Goal: Task Accomplishment & Management: Complete application form

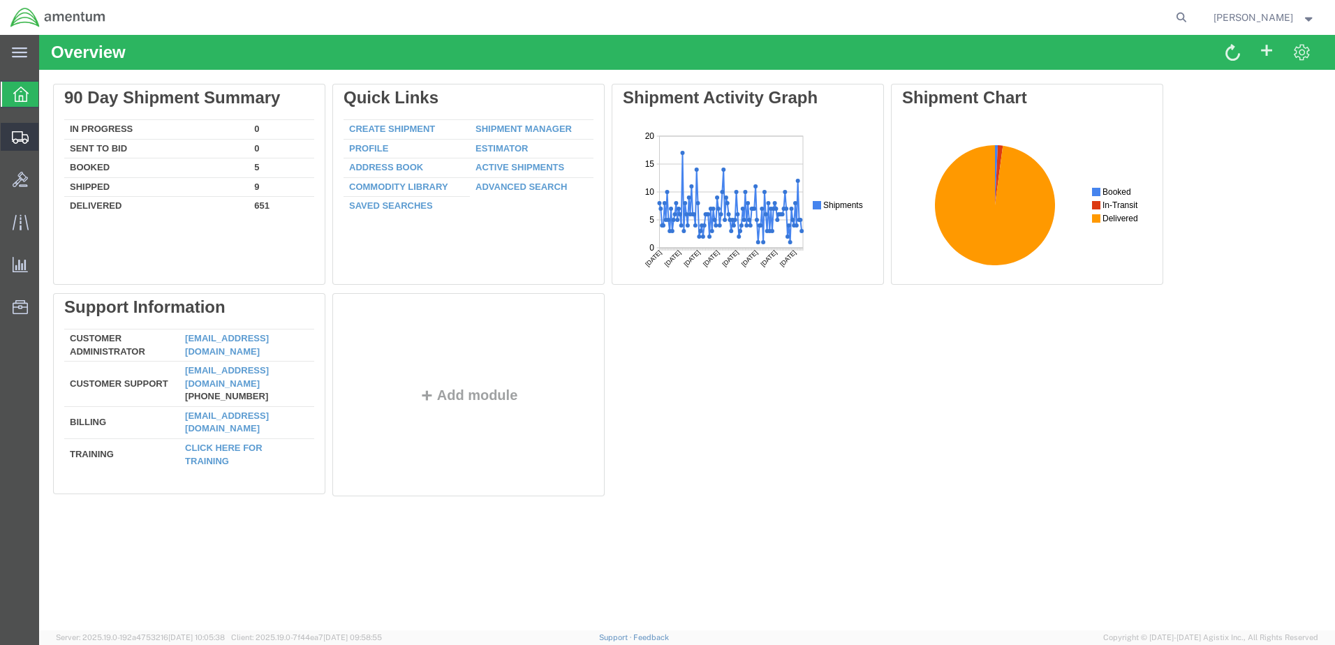
click at [0, 0] on span "Create Shipment" at bounding box center [0, 0] width 0 height 0
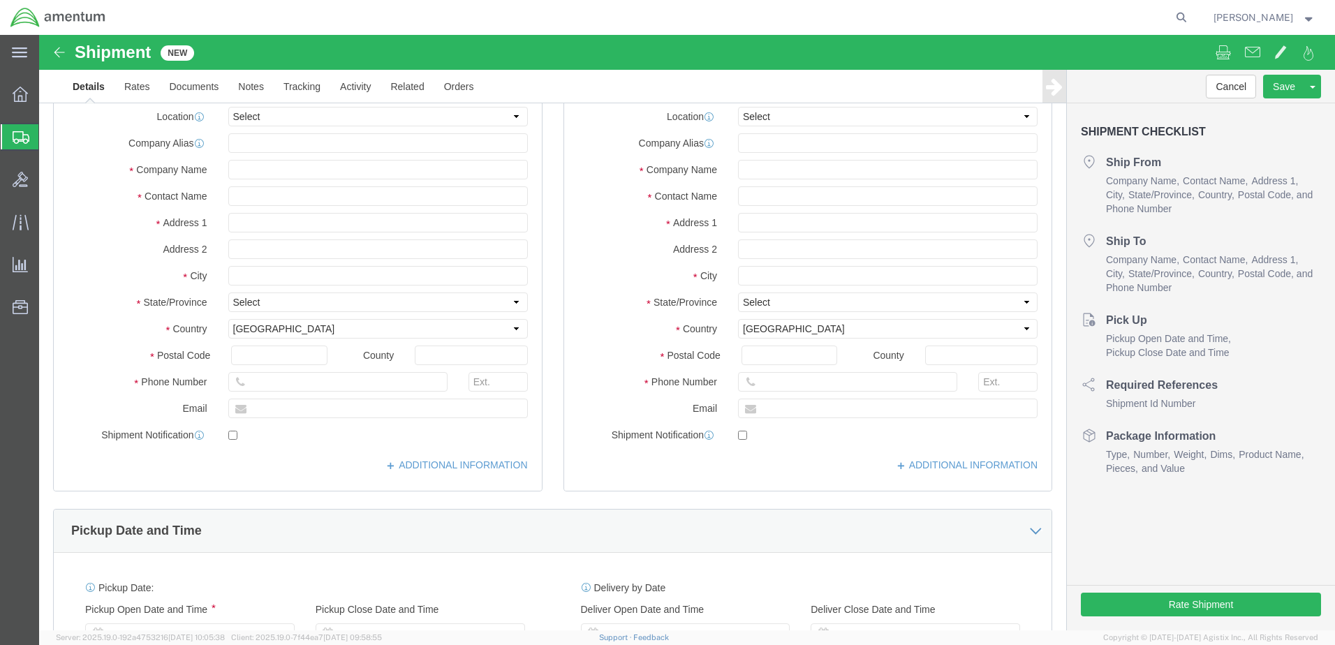
click at [0, 0] on span "Create Shipment" at bounding box center [0, 0] width 0 height 0
click div
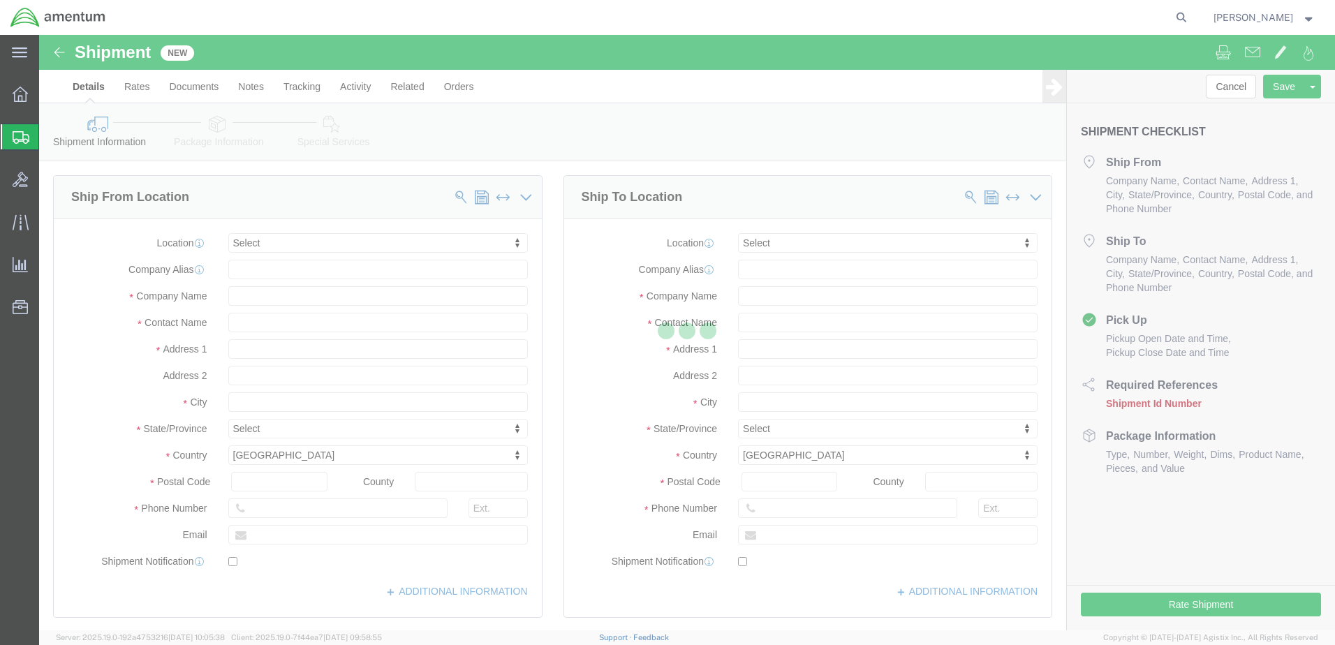
select select
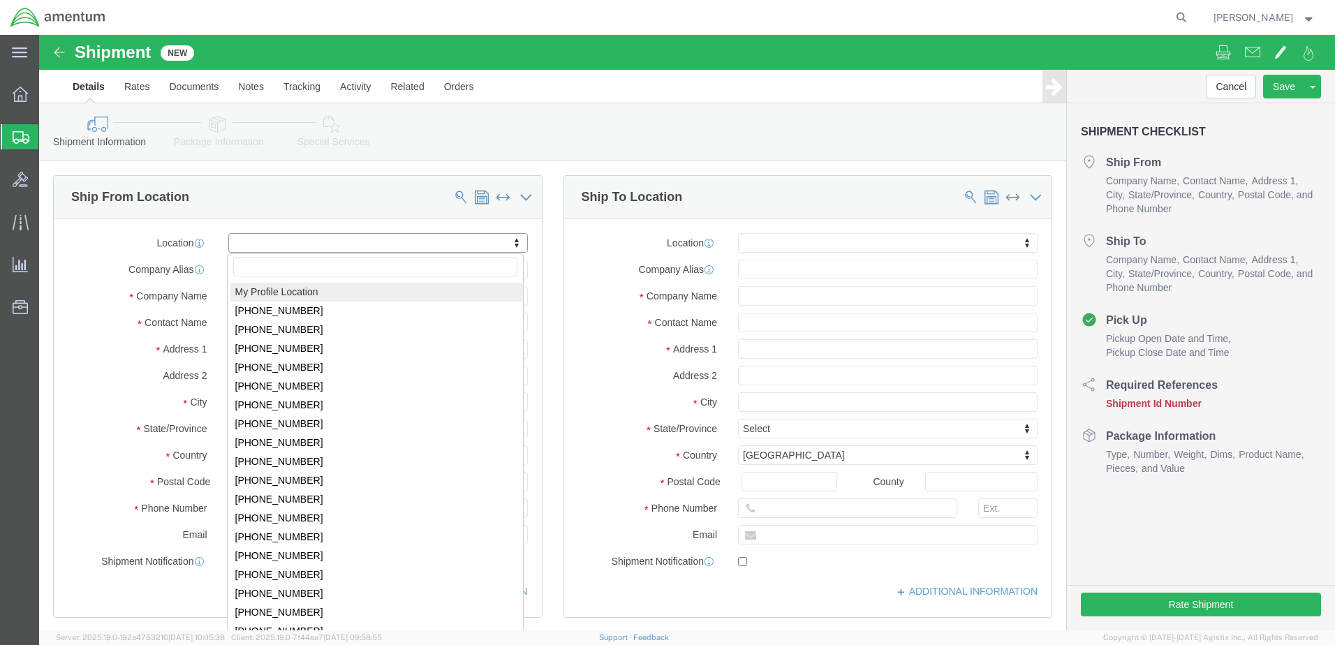
select select "MYPROFILE"
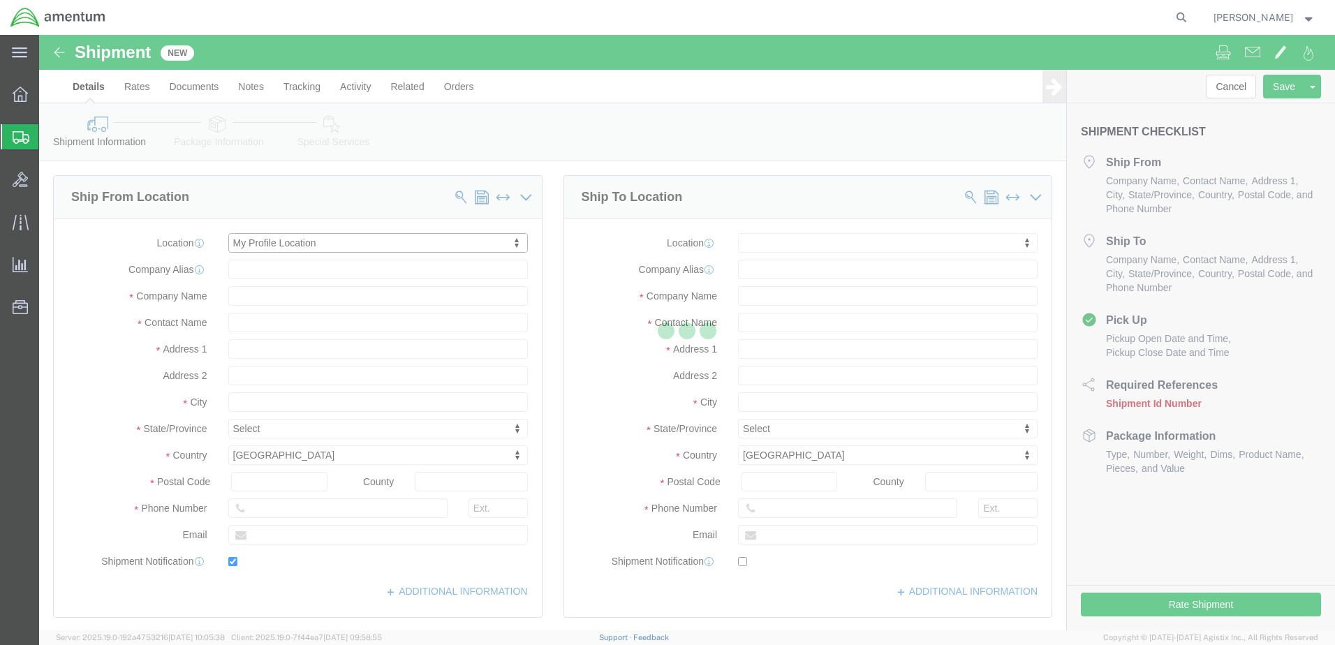
type input "Bldg 1480 [GEOGRAPHIC_DATA] [GEOGRAPHIC_DATA]"
type input "92135-7013"
type input "[PHONE_NUMBER]"
type input "3017"
type input "[PERSON_NAME][EMAIL_ADDRESS][PERSON_NAME][DOMAIN_NAME]"
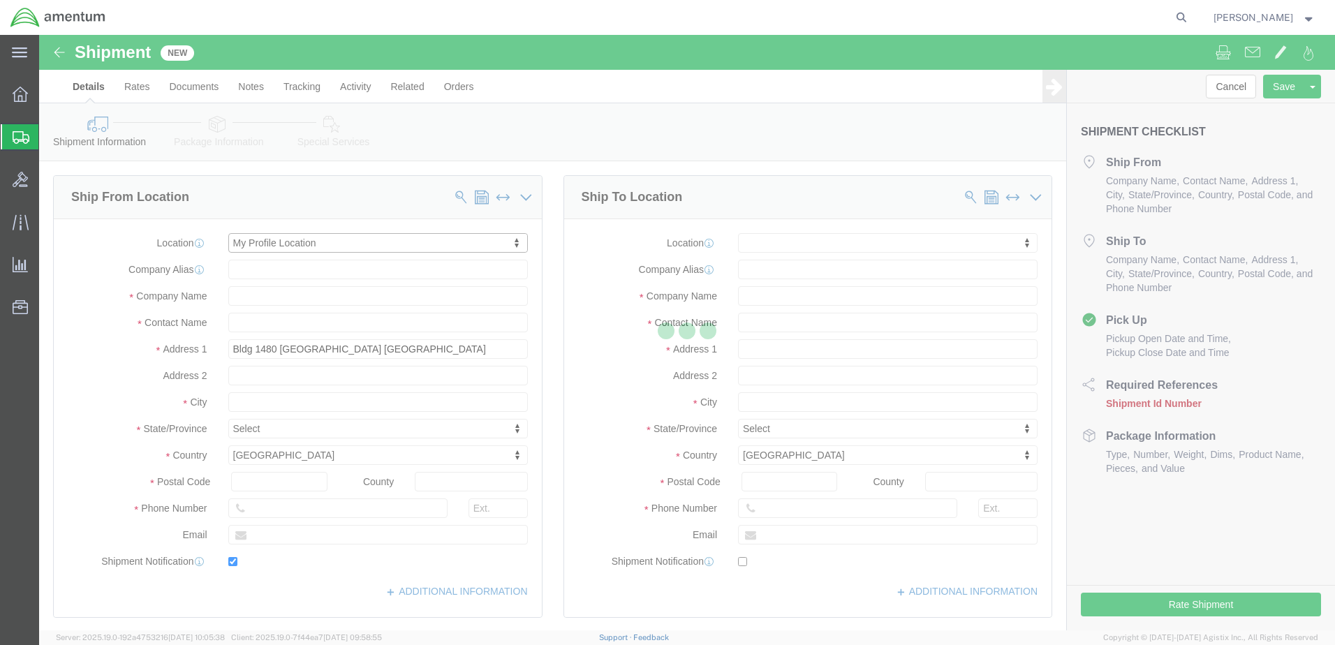
checkbox input "true"
type input "Amentum Services, Inc."
type input "[PERSON_NAME]"
type input "[GEOGRAPHIC_DATA]"
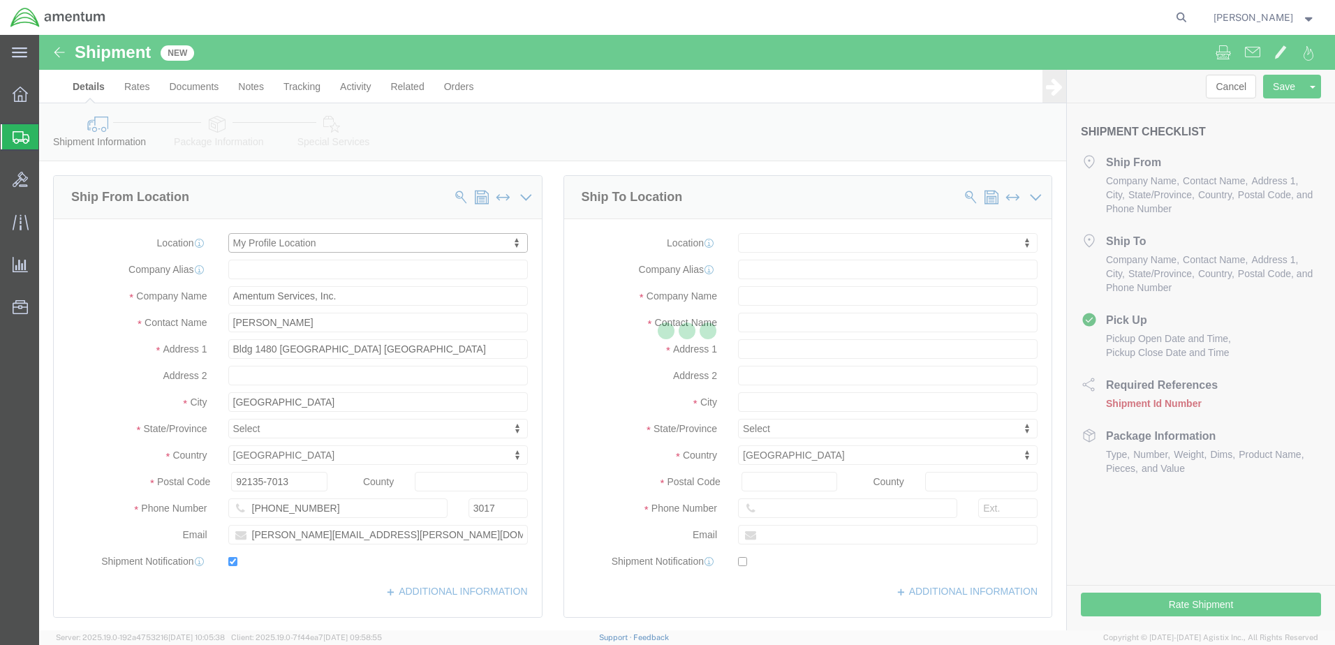
select select "CA"
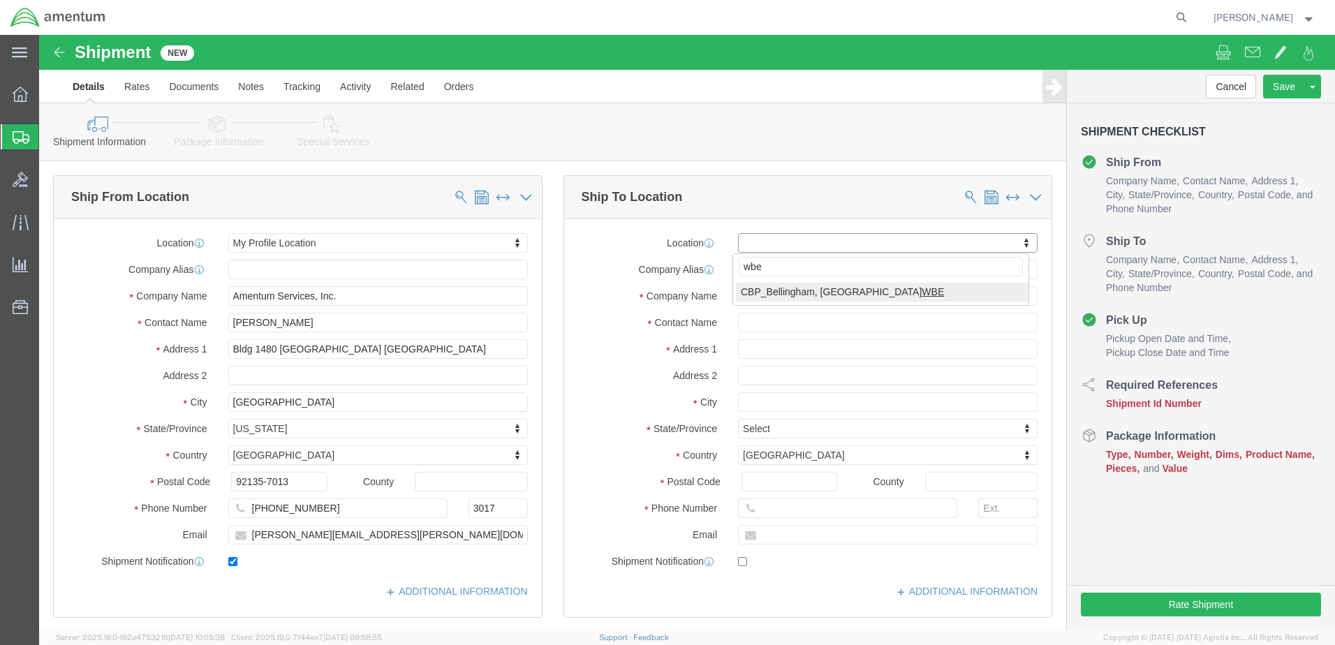
type input "wbe"
select select "49918"
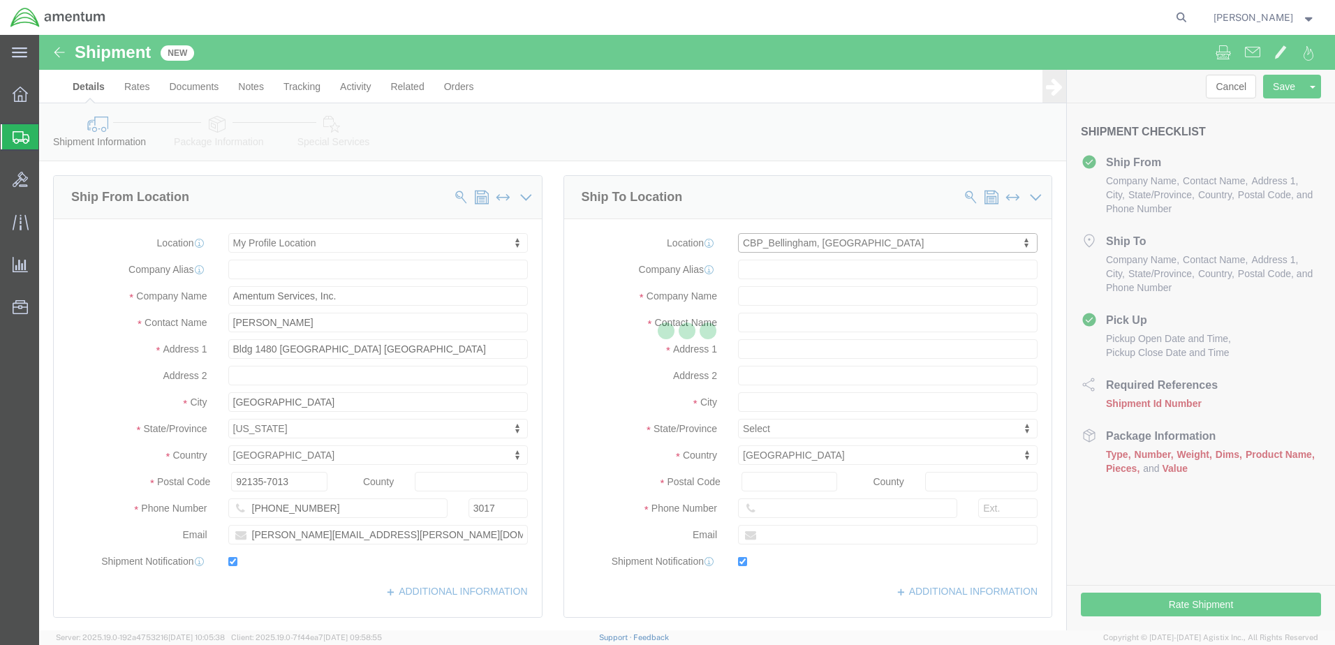
type input "[STREET_ADDRESS]"
type input "98226"
type input "[PHONE_NUMBER]"
type input "[PERSON_NAME][EMAIL_ADDRESS][PERSON_NAME][DOMAIN_NAME]"
checkbox input "true"
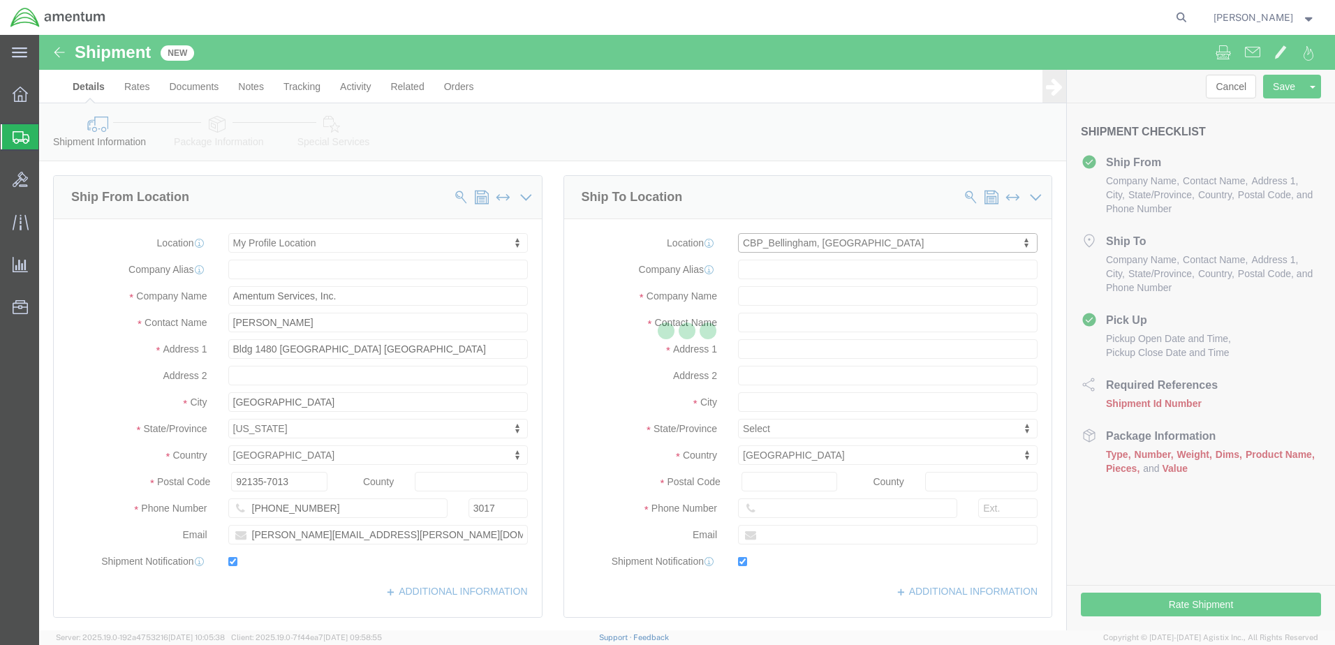
type input "Amentum Services, Inc"
type input "[PERSON_NAME]"
type input "Bellingham"
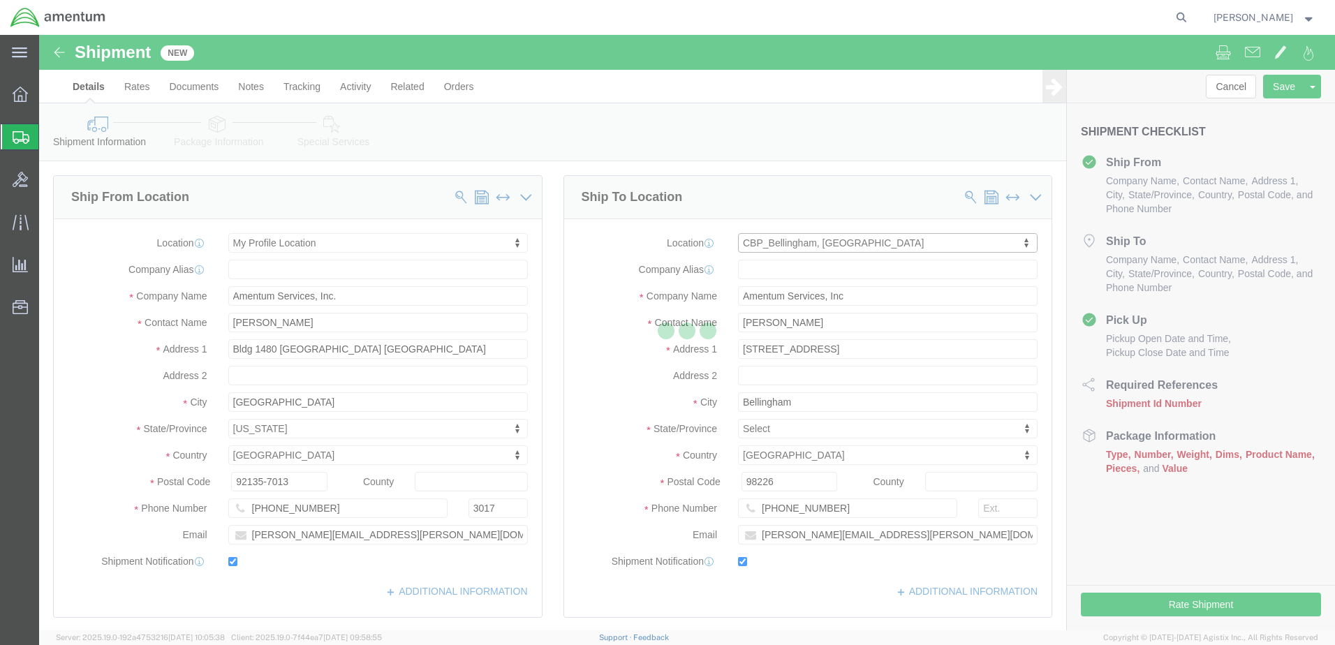
select select "WA"
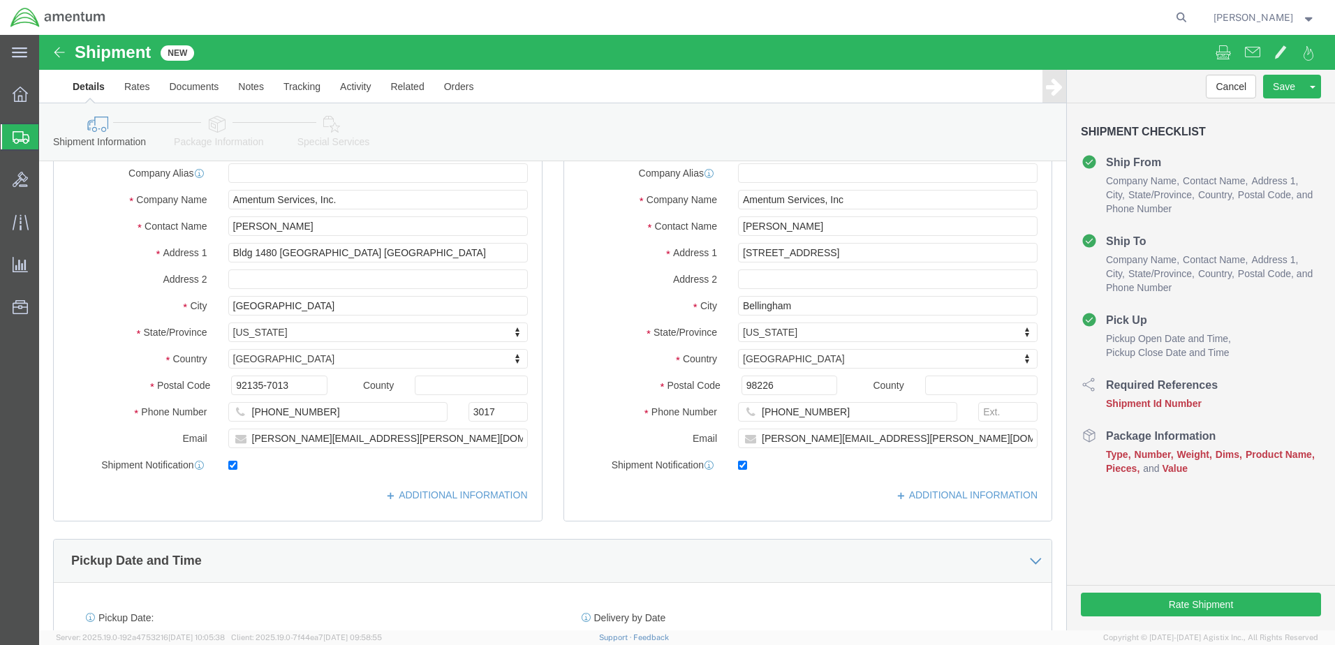
scroll to position [603, 0]
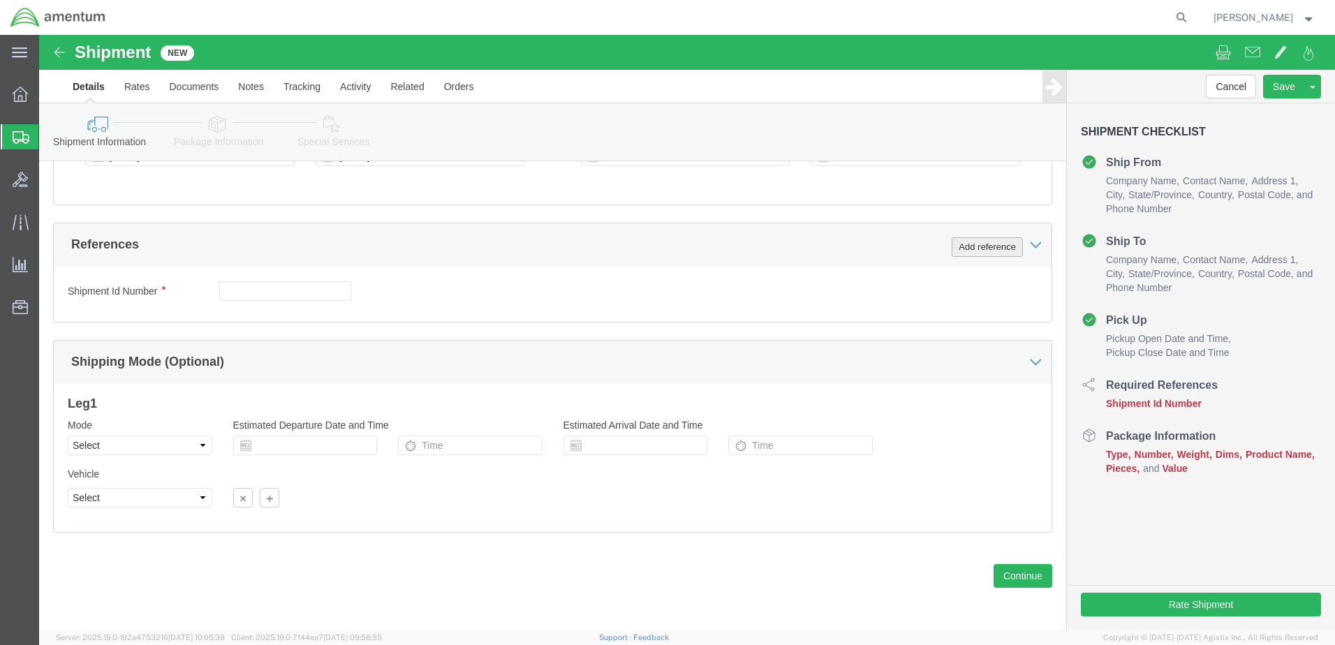
click button "Add reference"
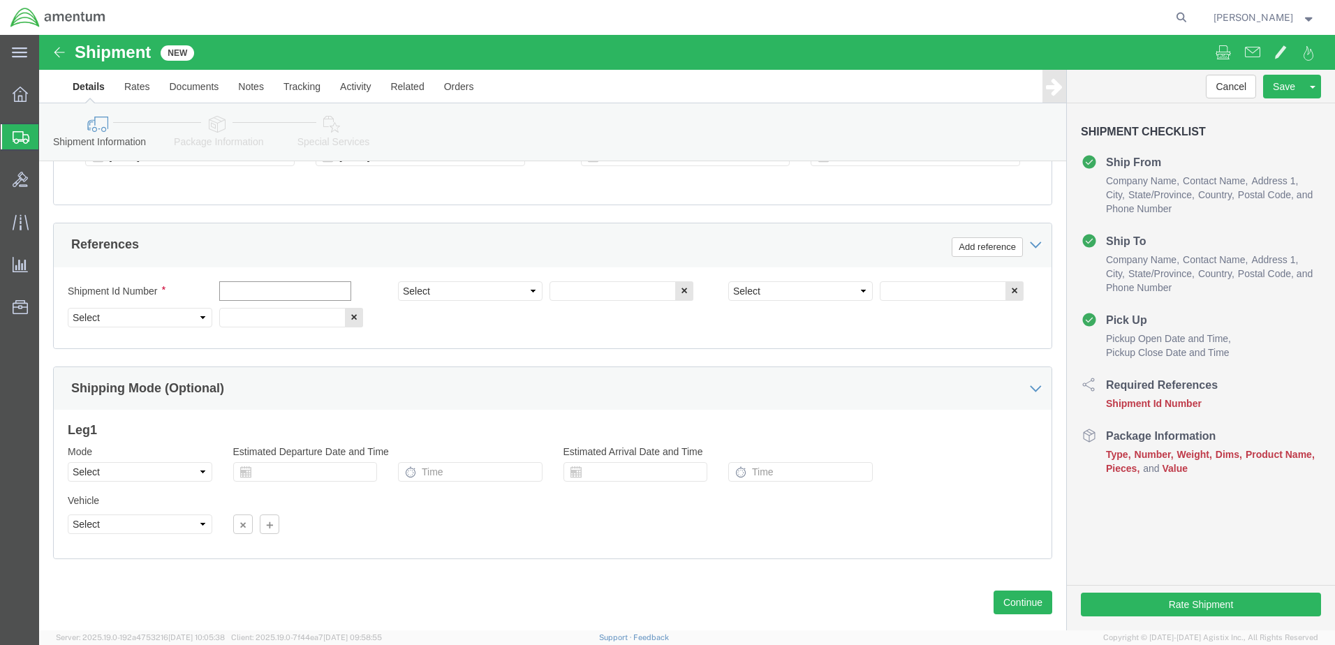
click input "text"
type input "09152025"
click select "Select Account Type Activity ID Airline Appointment Number ASN Batch Request # …"
select select "DEPT"
click select "Select Account Type Activity ID Airline Appointment Number ASN Batch Request # …"
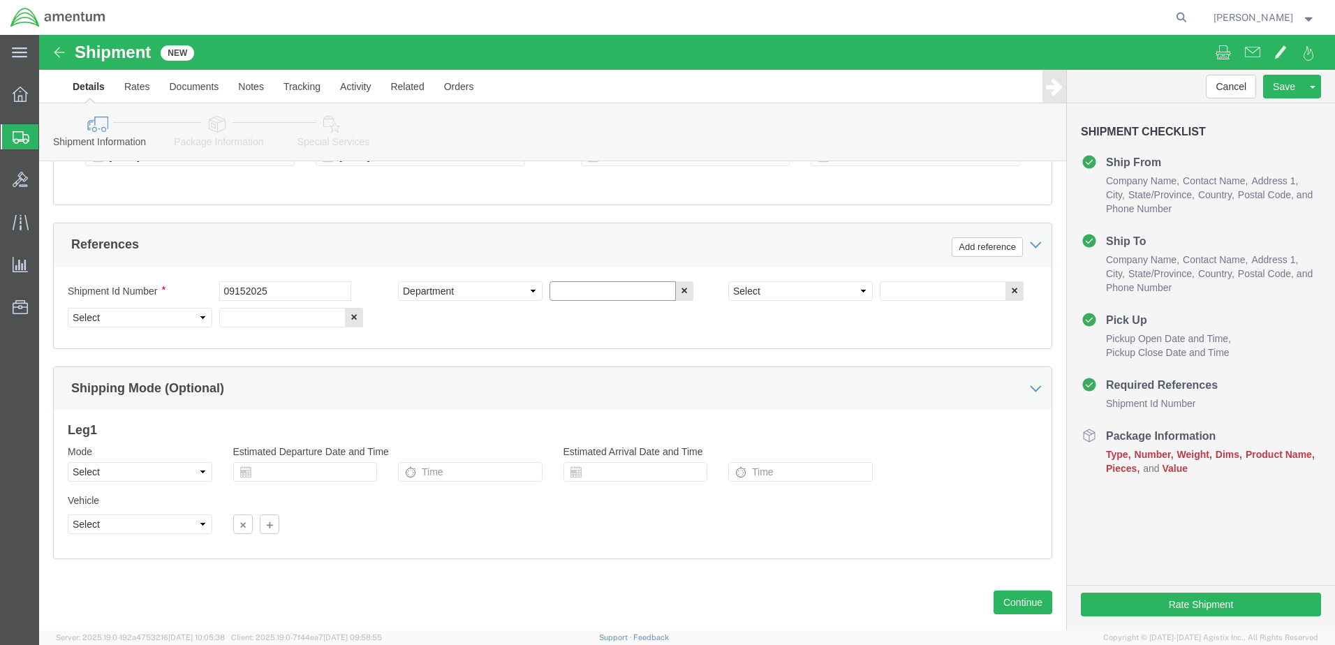
click input "text"
type input "CBP"
click select "Select Account Type Activity ID Airline Appointment Number ASN Batch Request # …"
select select "PROJNUM"
click select "Select Account Type Activity ID Airline Appointment Number ASN Batch Request # …"
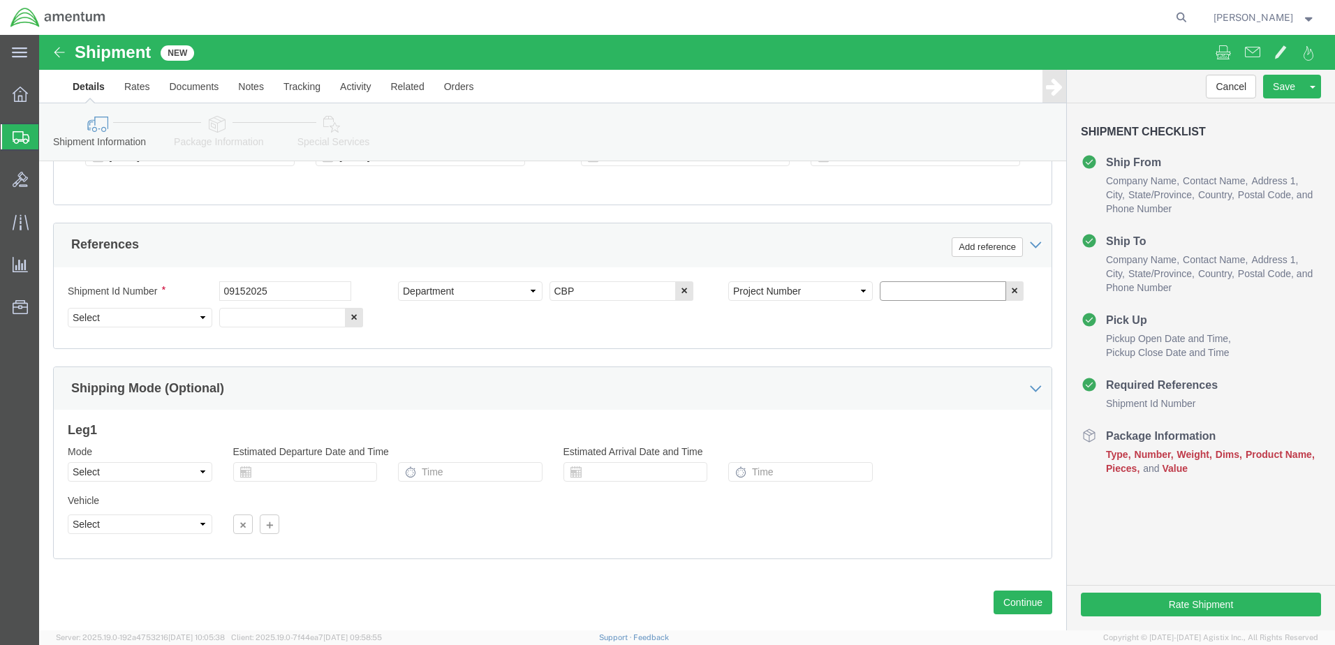
paste input "AME-2025-IP01-FO013-2219-NAMC-Z000"
type input "AME-2025-IP01-FO013-2219-NAMC-Z000"
click select "Select Account Type Activity ID Airline Appointment Number ASN Batch Request # …"
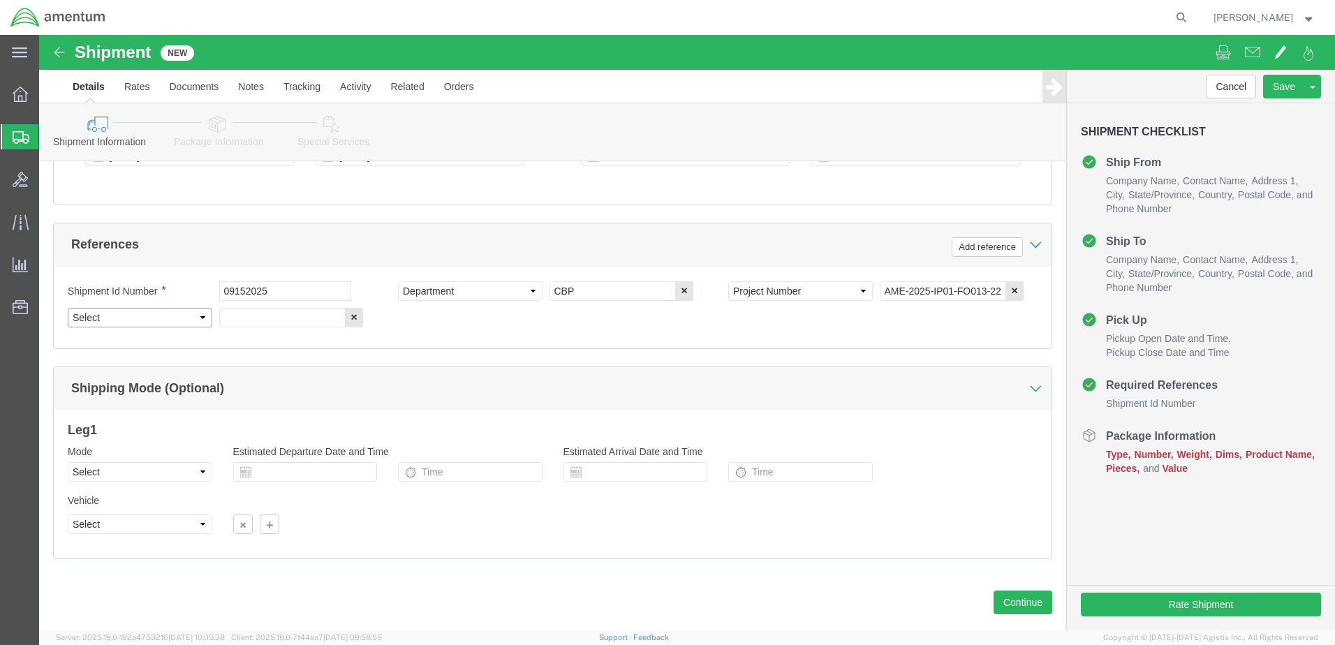
select select "CUSTREF"
click select "Select Account Type Activity ID Airline Appointment Number ASN Batch Request # …"
click input "text"
type input "Supplies"
click button "Continue"
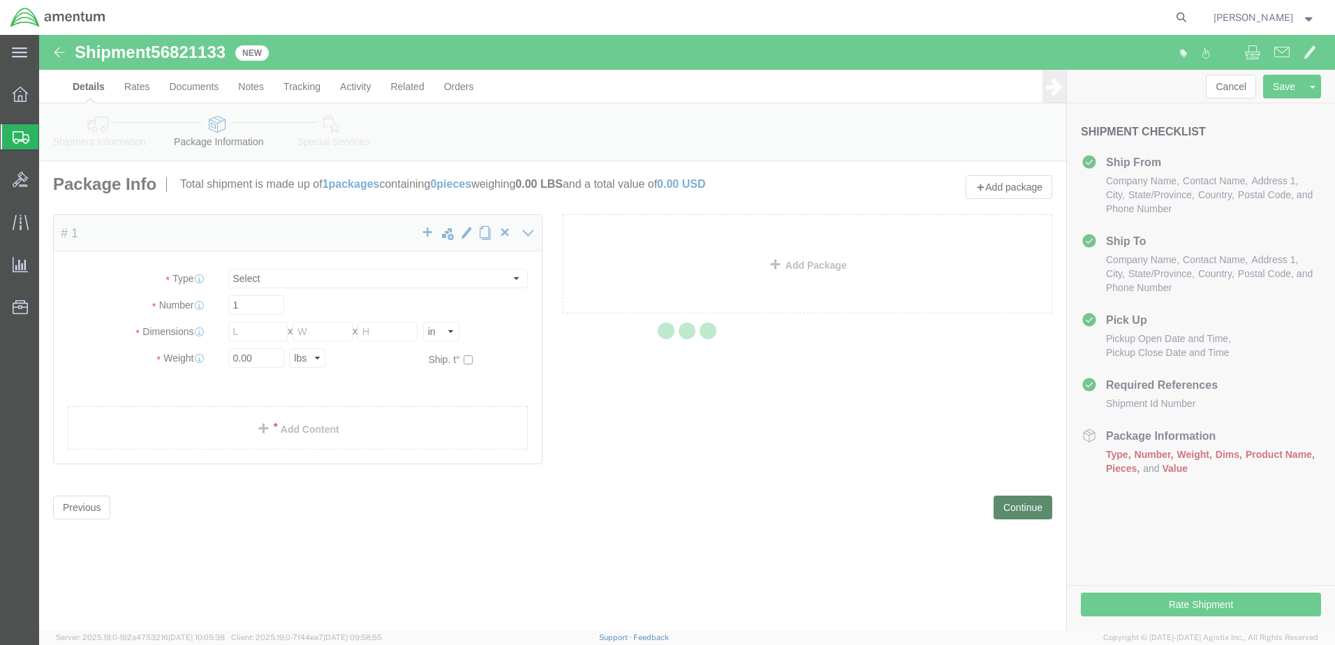
select select "CBOX"
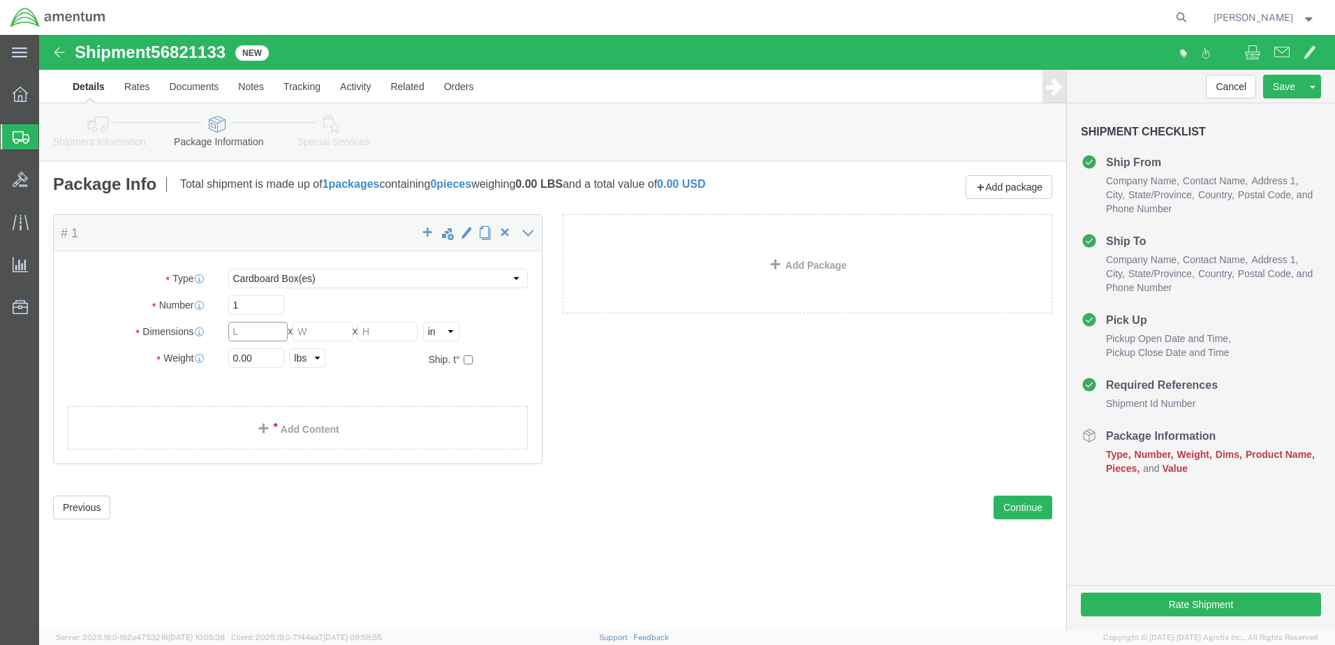
click input "text"
type input "11"
type input "12"
type input "1.5"
drag, startPoint x: 221, startPoint y: 331, endPoint x: 154, endPoint y: 322, distance: 68.2
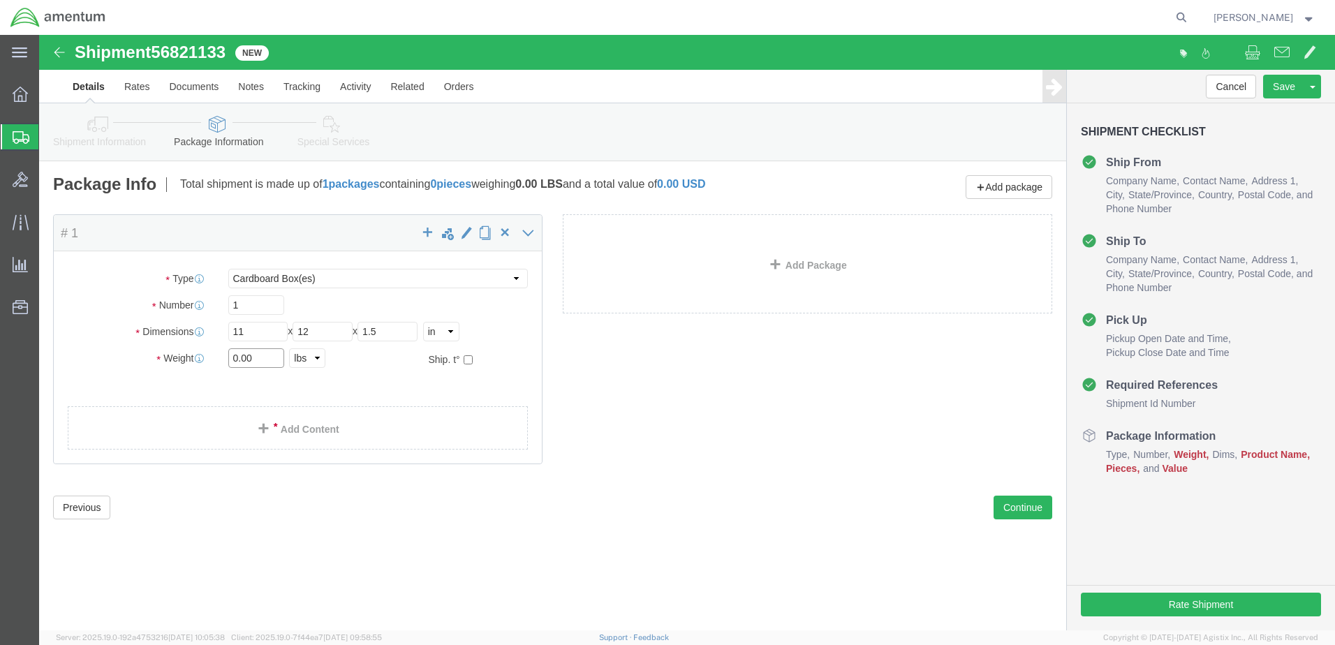
click div "Weight 0.00 Select kgs lbs Ship. t°"
type input "1.0"
click div "Package Type Select BCK Boxes Bale(s) Basket(s) Bolt(s) Bottle(s) Buckets Bulk …"
click link "Add Content"
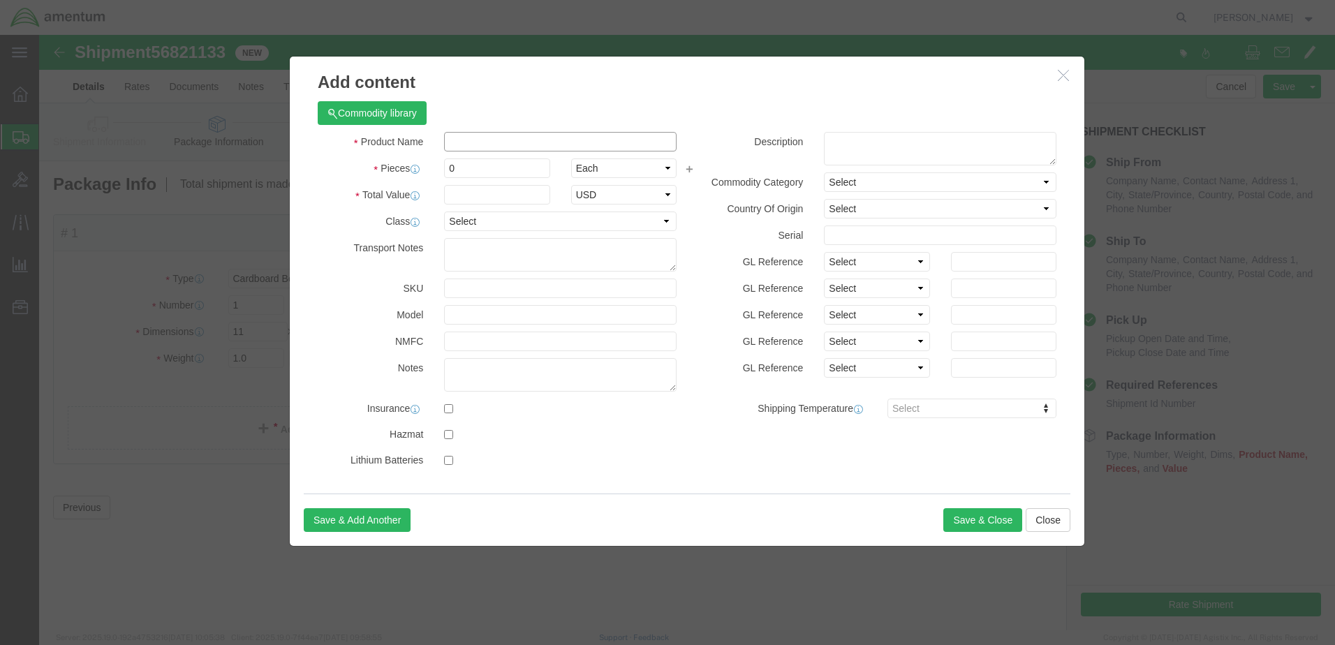
click input "text"
type input "Consumable"
click input "0"
drag, startPoint x: 419, startPoint y: 136, endPoint x: 403, endPoint y: 134, distance: 16.2
click input "0"
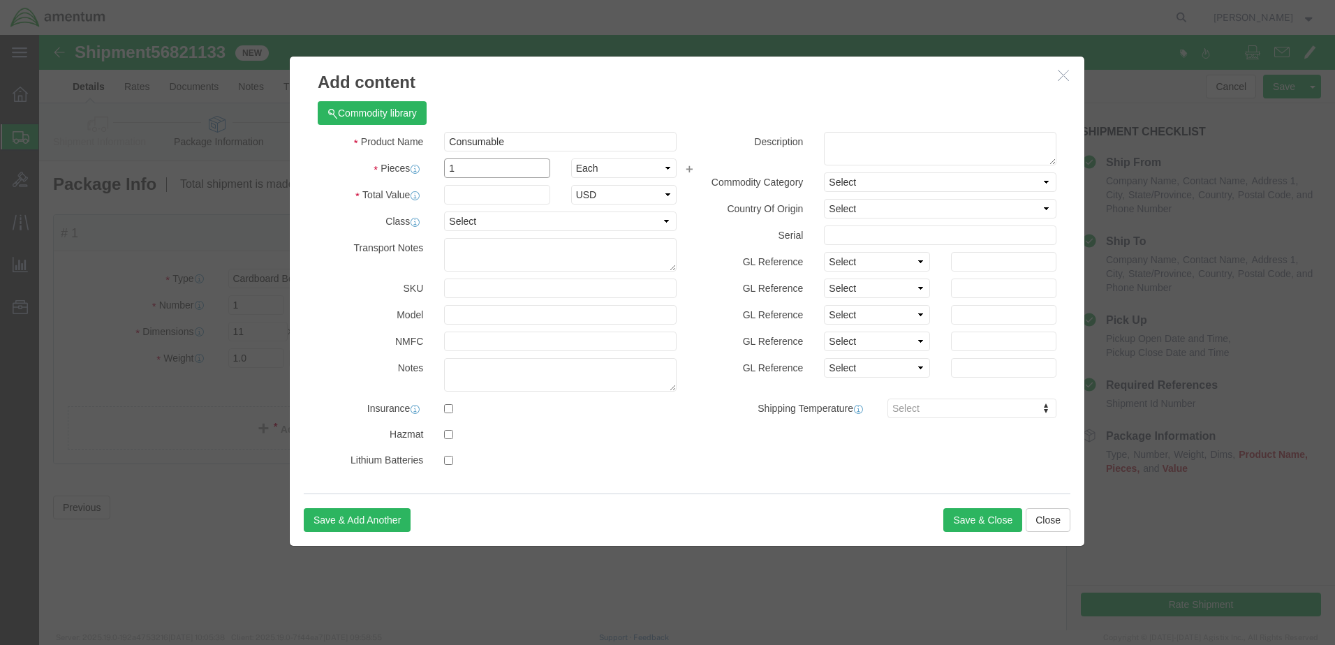
type input "1"
drag, startPoint x: 469, startPoint y: 75, endPoint x: 447, endPoint y: 124, distance: 53.7
click div "Commodity library"
click input "text"
type input "1.0"
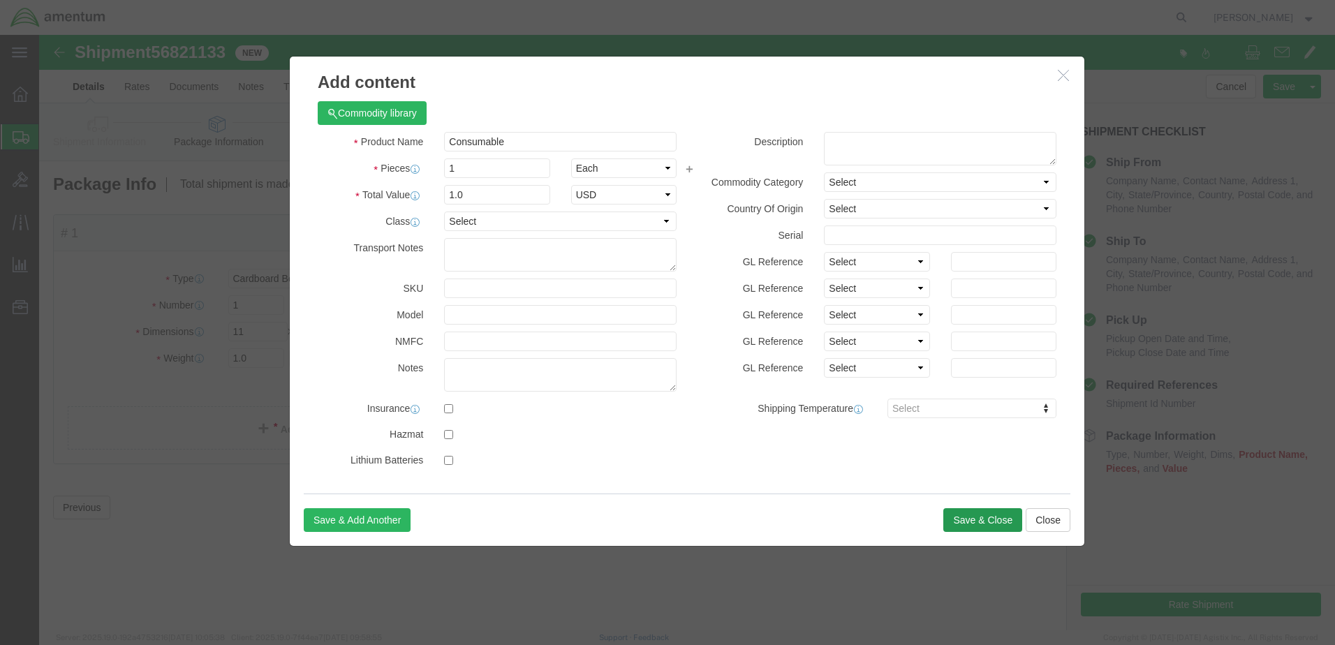
click div "Save & Add Another Save & Close Close"
click button "Save & Close"
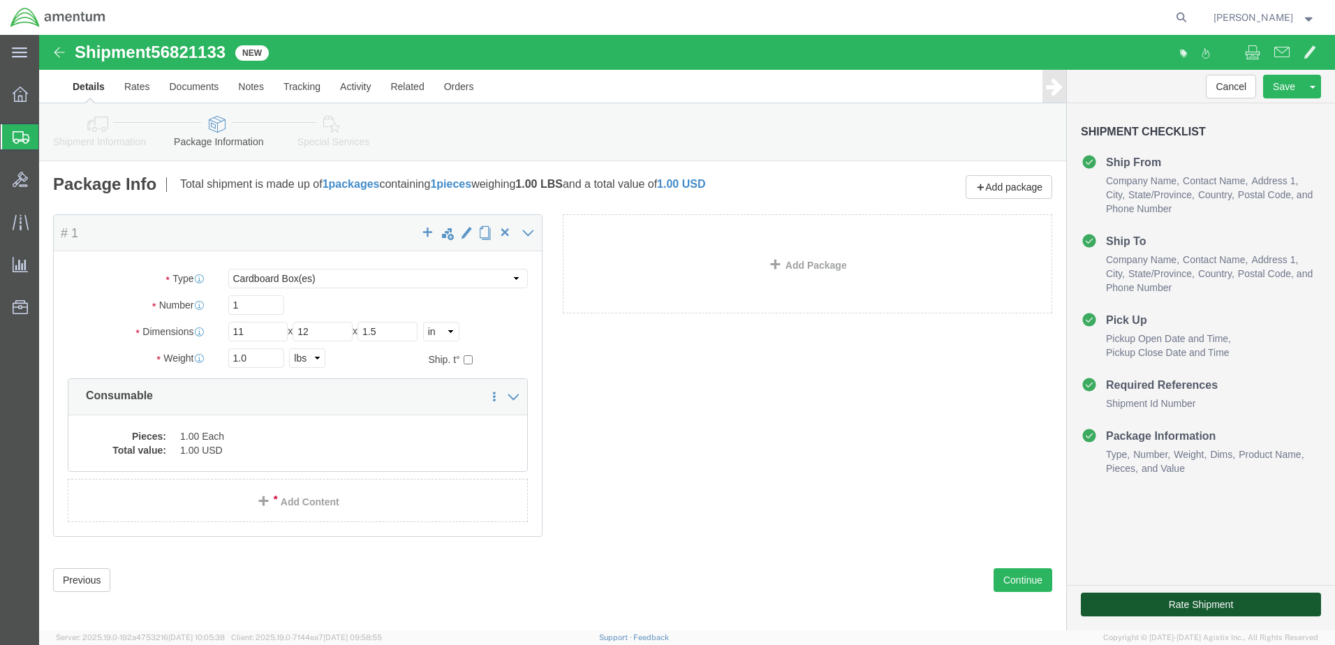
click button "Rate Shipment"
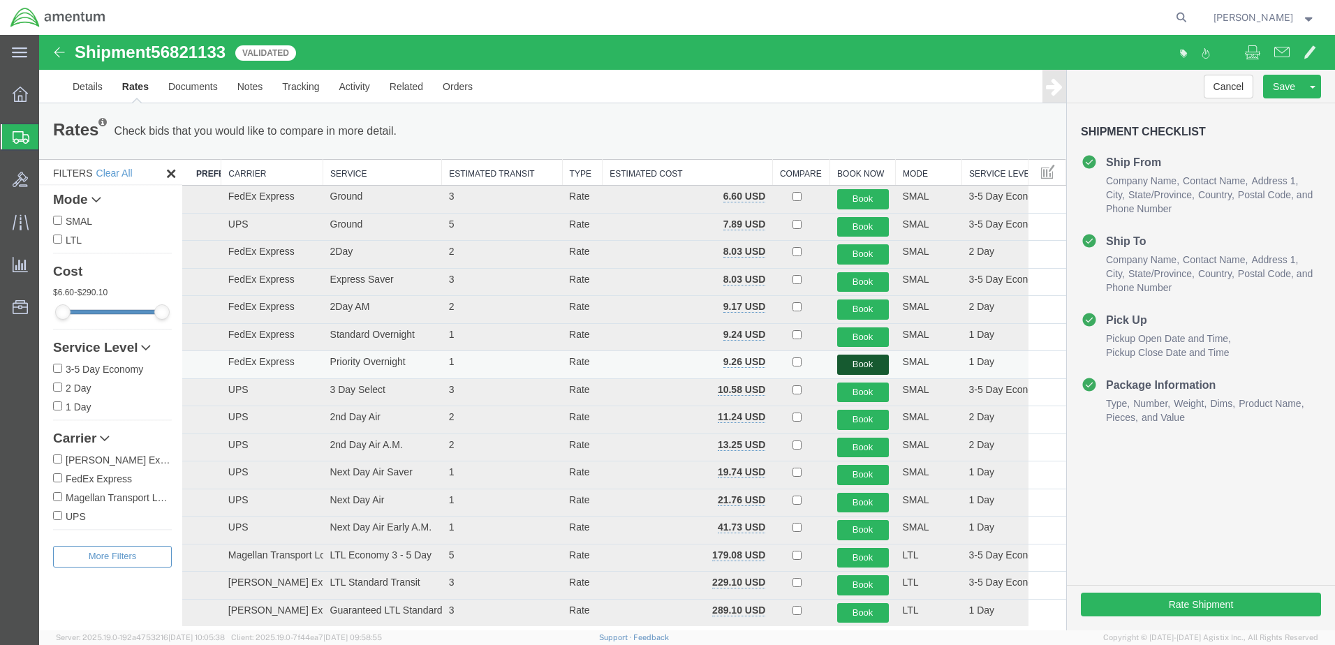
click at [864, 366] on button "Book" at bounding box center [863, 365] width 52 height 20
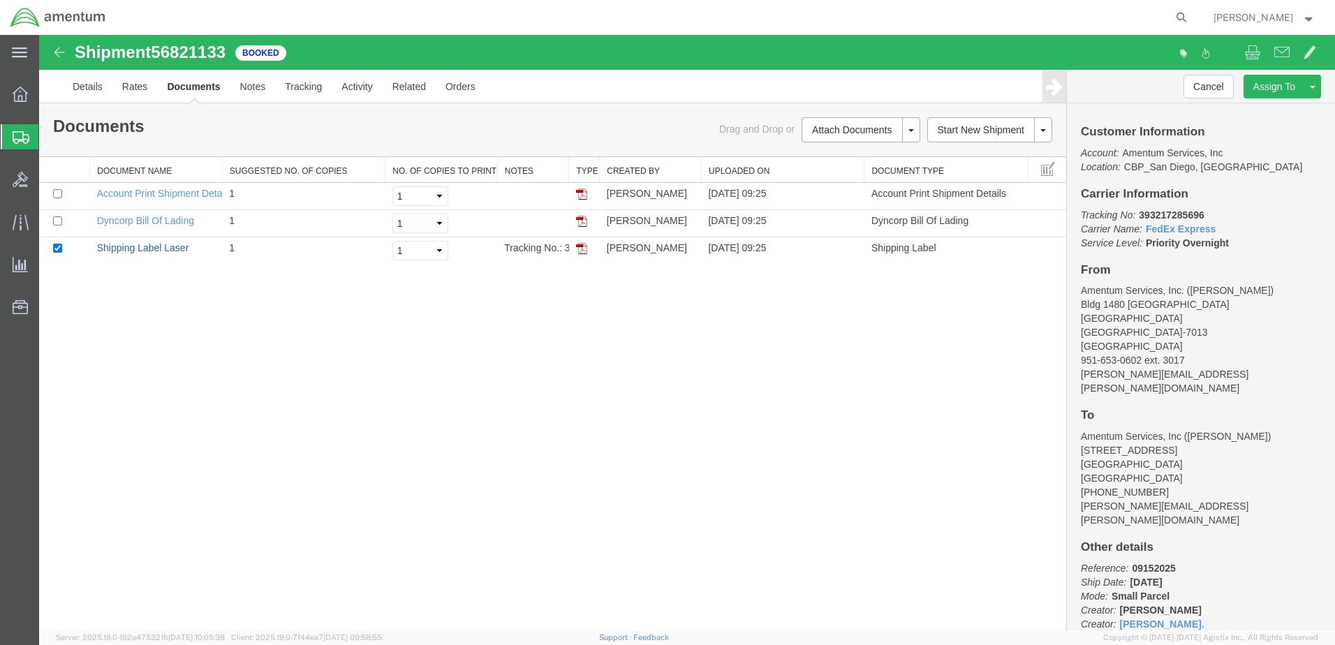
drag, startPoint x: 133, startPoint y: 246, endPoint x: 863, endPoint y: 302, distance: 732.2
click at [133, 246] on link "Shipping Label Laser" at bounding box center [143, 247] width 92 height 11
click at [0, 0] on span "Create Shipment" at bounding box center [0, 0] width 0 height 0
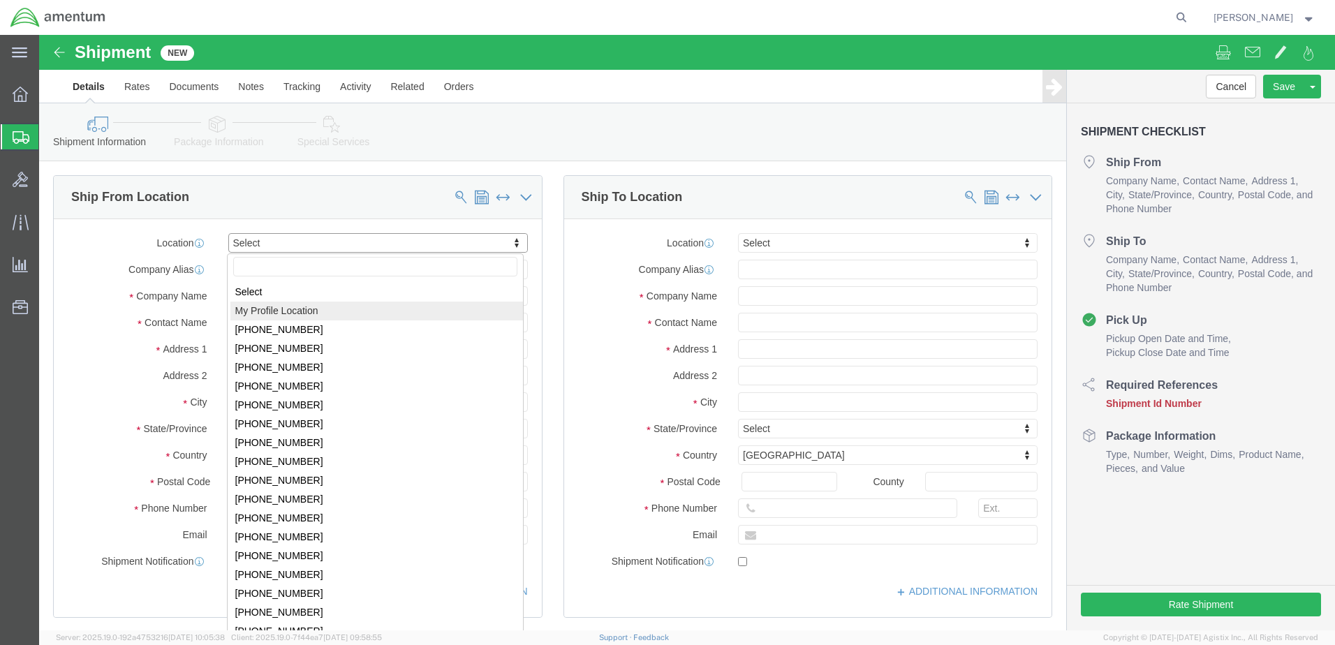
select select "MYPROFILE"
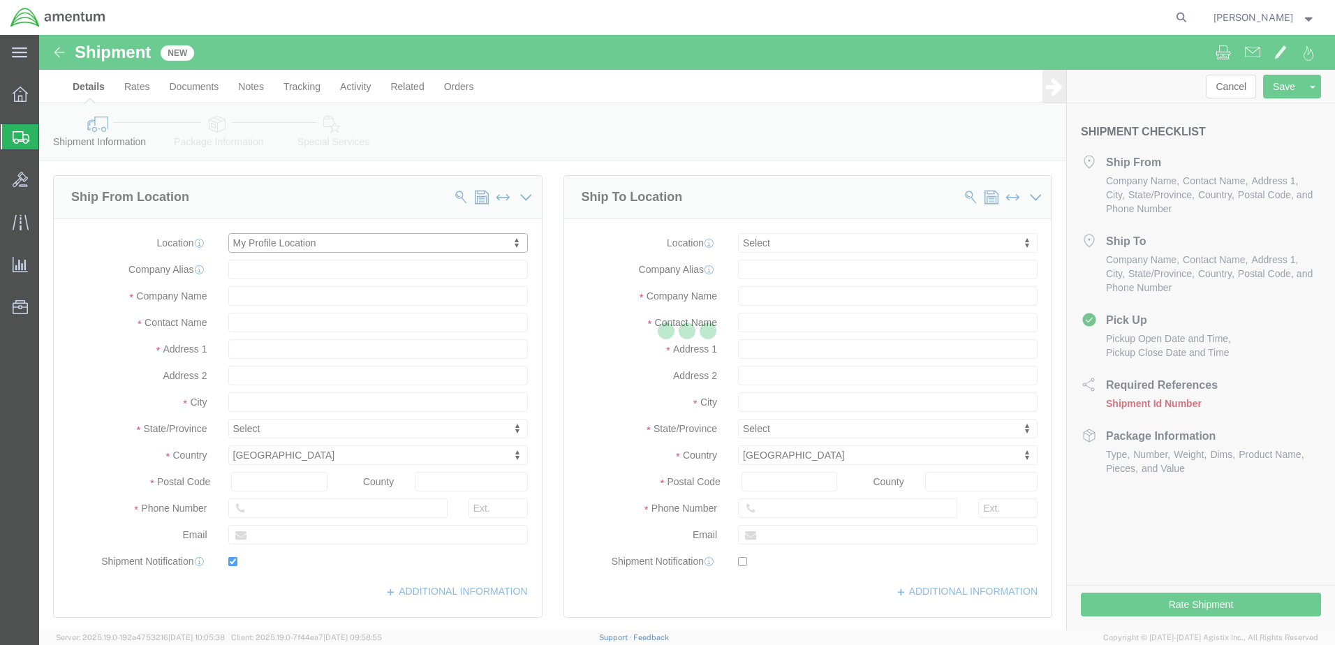
type input "Bldg 1480 [GEOGRAPHIC_DATA] [GEOGRAPHIC_DATA]"
type input "92135-7013"
type input "[PHONE_NUMBER]"
type input "3017"
type input "[PERSON_NAME][EMAIL_ADDRESS][PERSON_NAME][DOMAIN_NAME]"
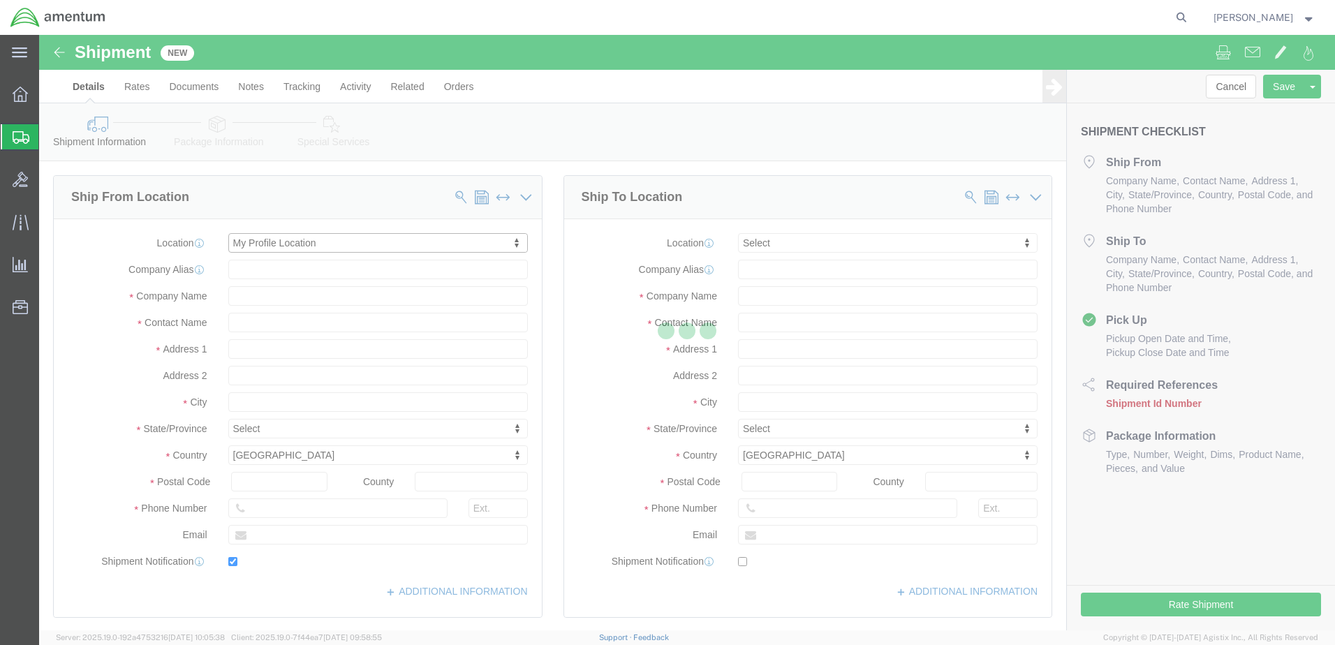
checkbox input "true"
type input "Amentum Services, Inc."
type input "[PERSON_NAME]"
type input "[GEOGRAPHIC_DATA]"
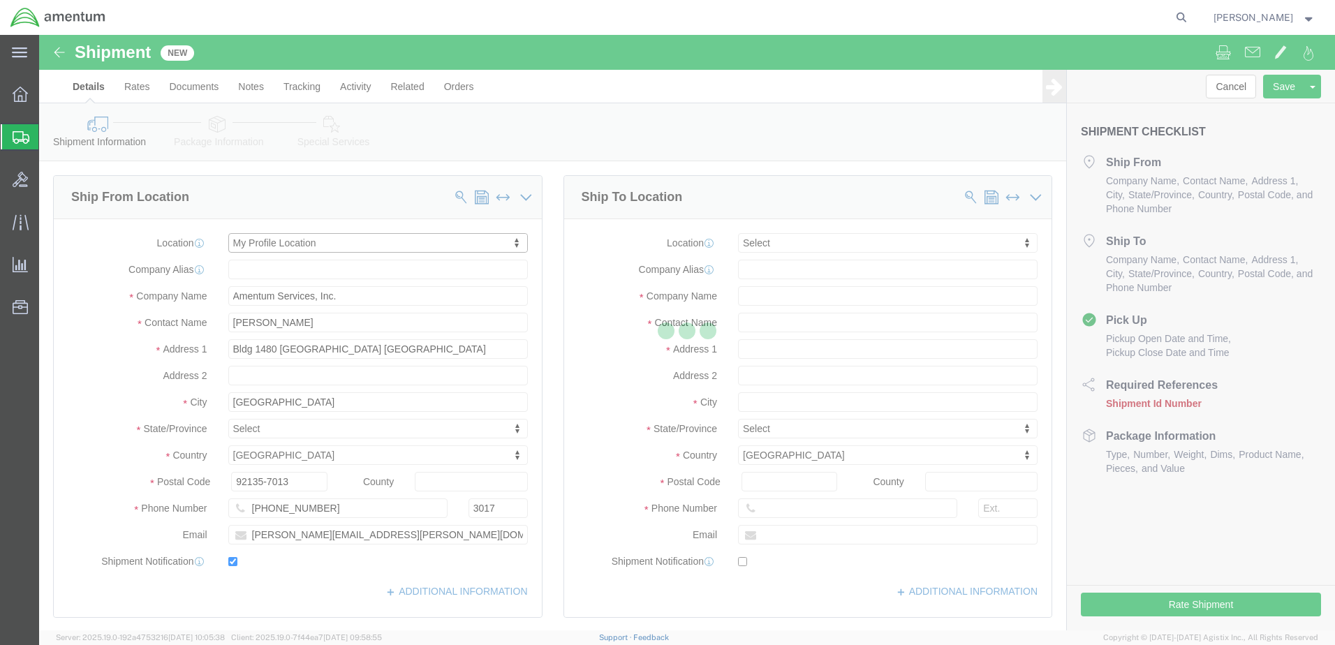
select select "CA"
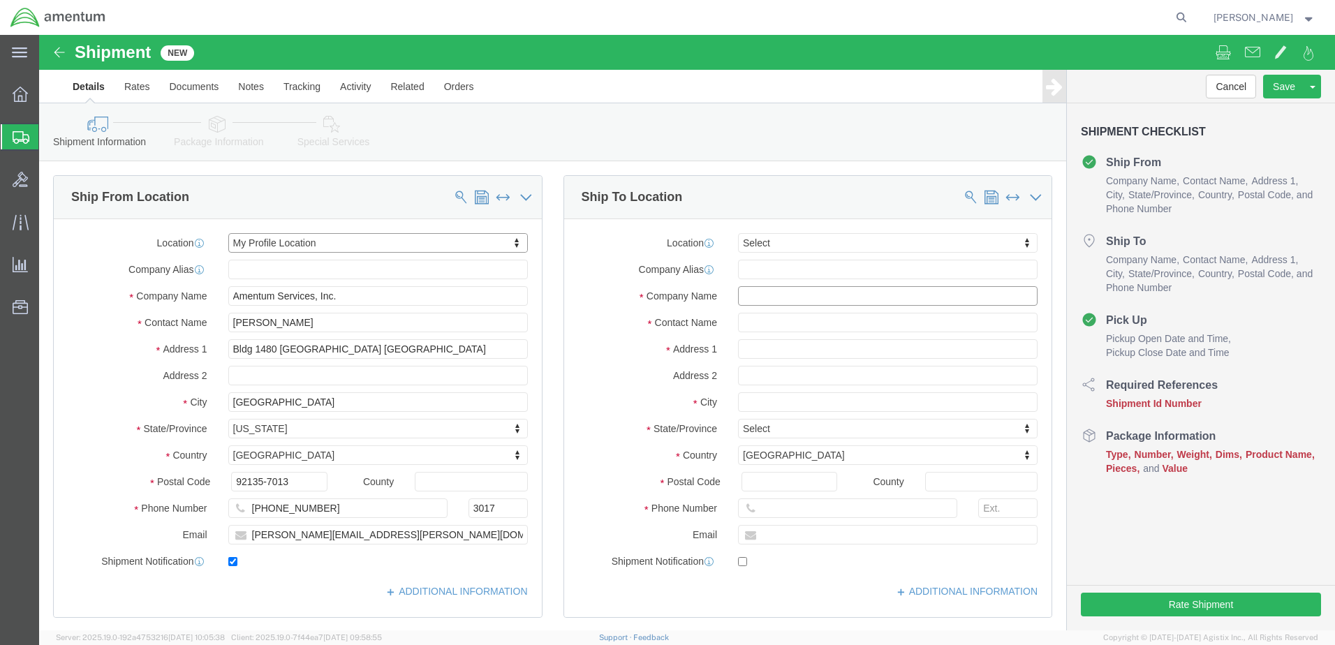
click input "text"
type input "[PERSON_NAME]"
click label "Address 2"
click input "text"
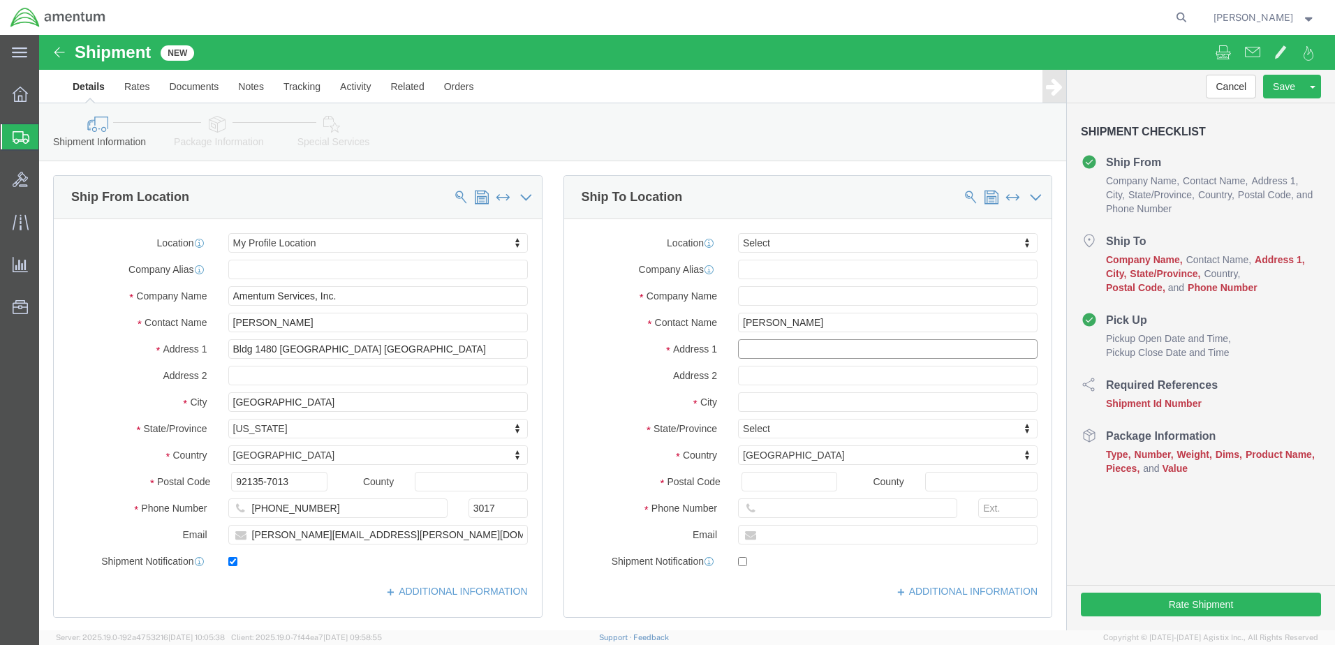
paste input "[STREET_ADDRESS][PERSON_NAME]"
type input "[STREET_ADDRESS][PERSON_NAME]"
paste input "Tullahoma"
type input "Tullahoma"
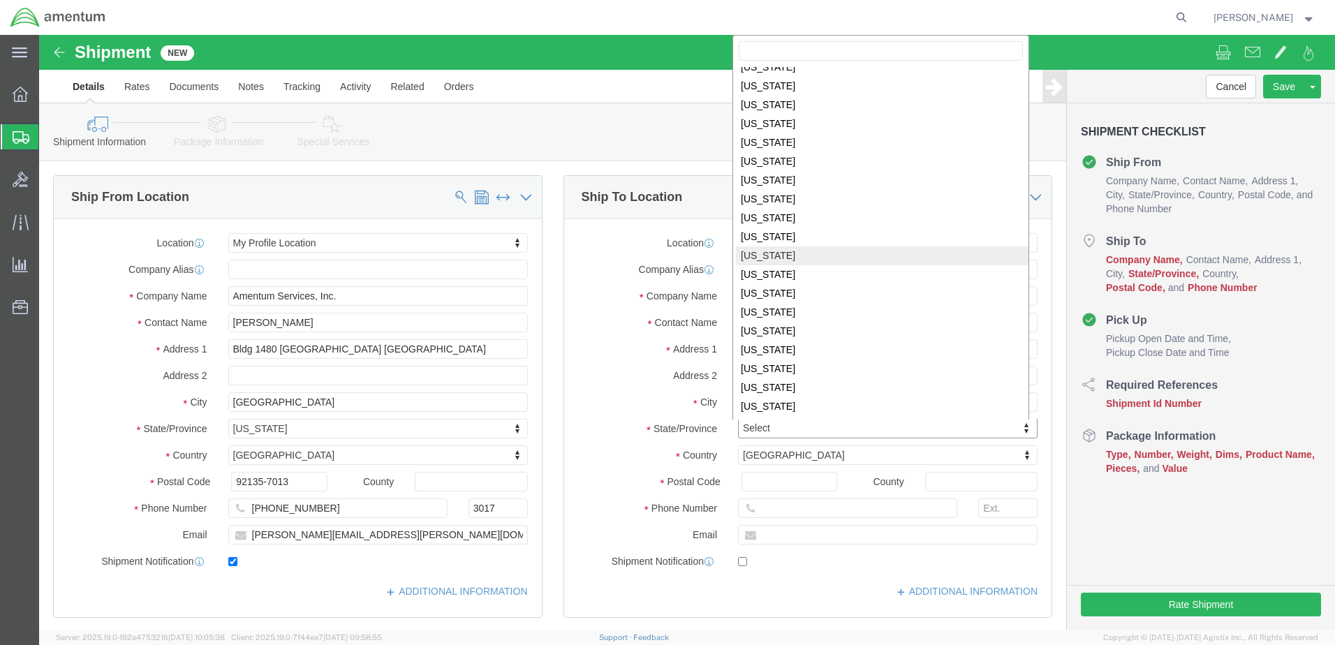
select select "TN"
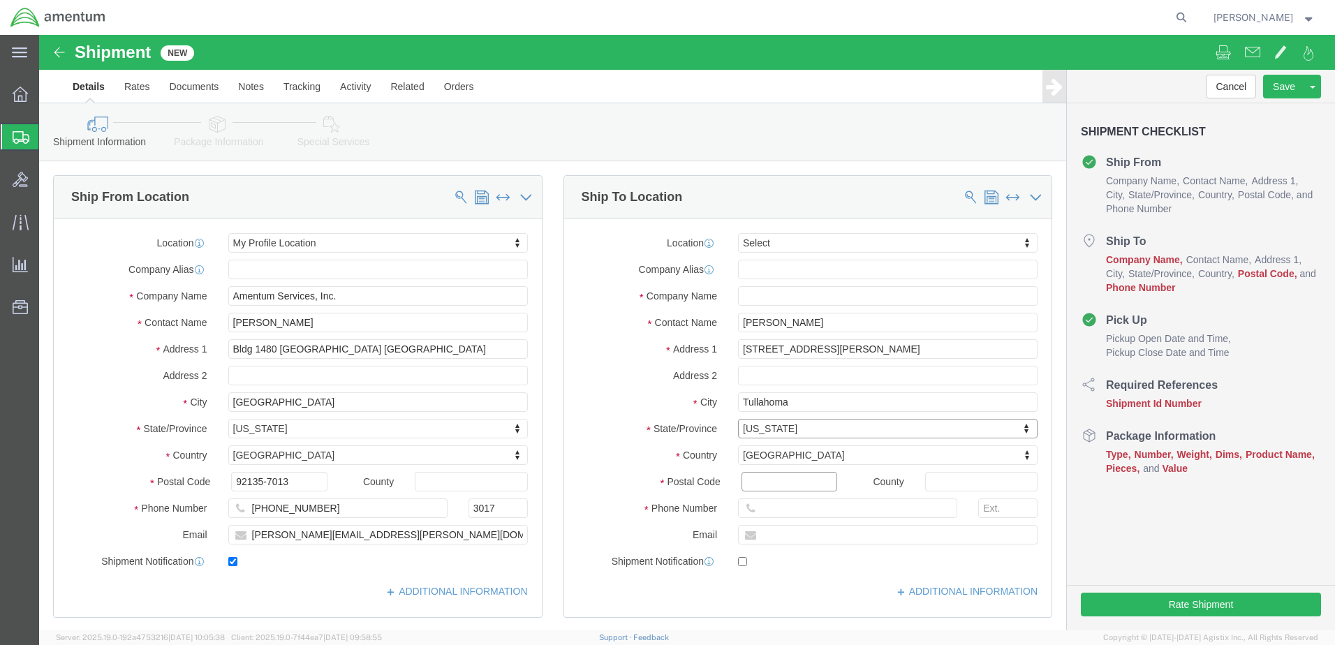
click input "Postal Code"
type input "37388"
click input "text"
paste input "202.538.3408"
type input "[PHONE_NUMBER]"
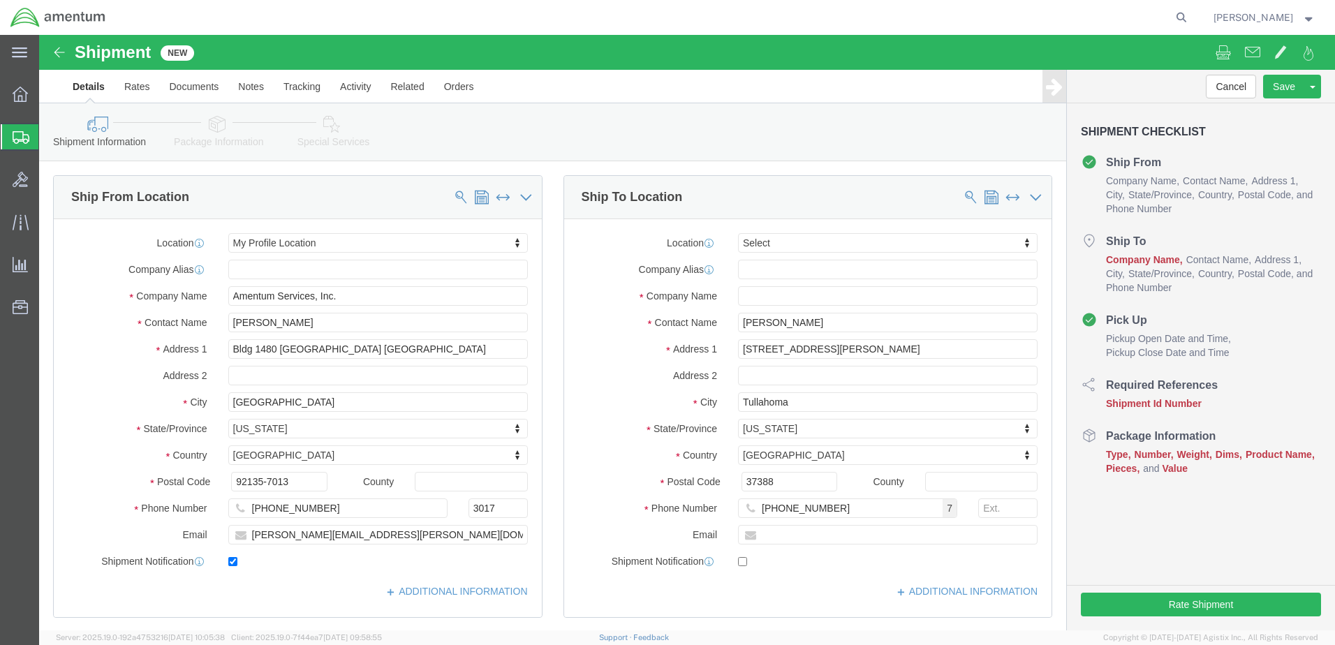
click div "37388"
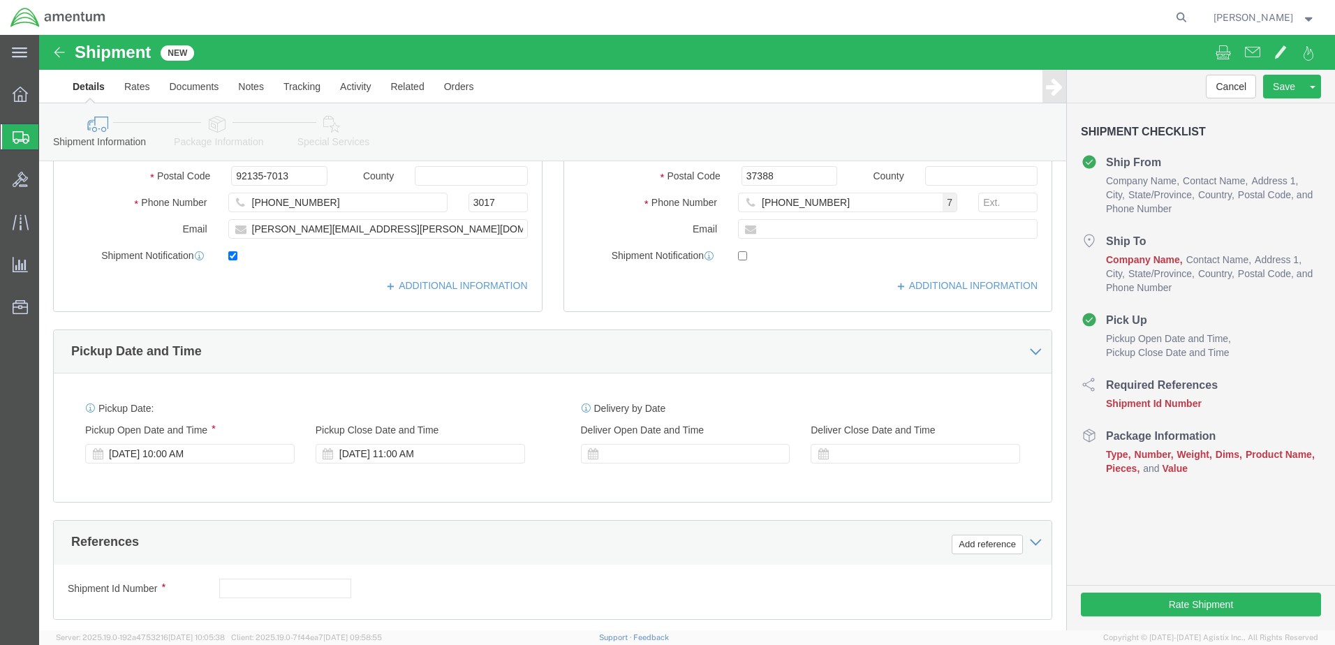
scroll to position [326, 0]
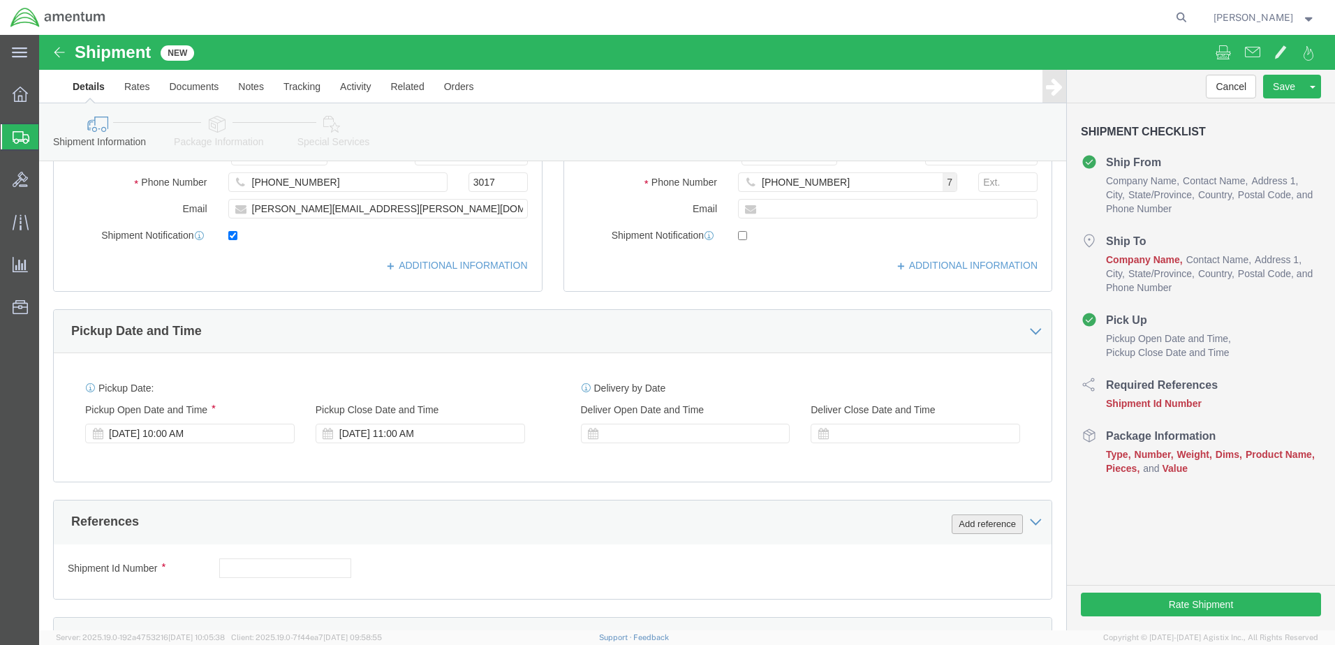
click button "Add reference"
click div "Add reference"
click button "Add reference"
click input "text"
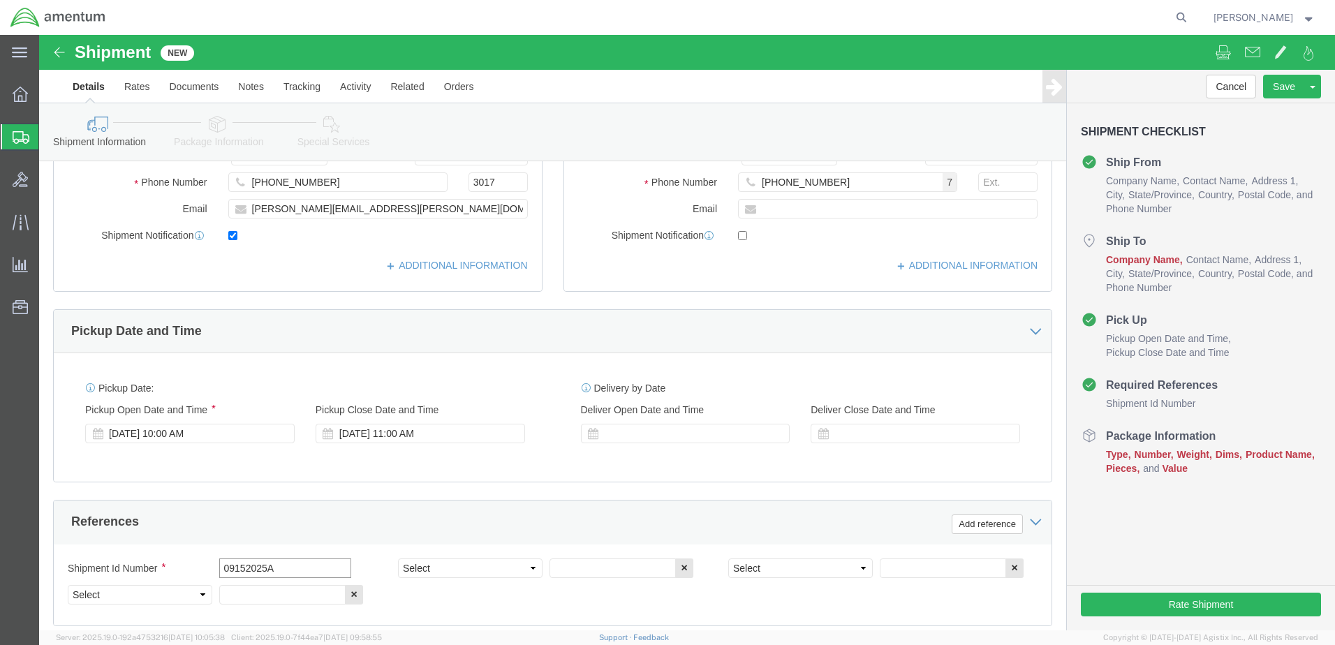
type input "09152025A"
click select "Select Account Type Activity ID Airline Appointment Number ASN Batch Request # …"
select select "DEPT"
click select "Select Account Type Activity ID Airline Appointment Number ASN Batch Request # …"
click input "text"
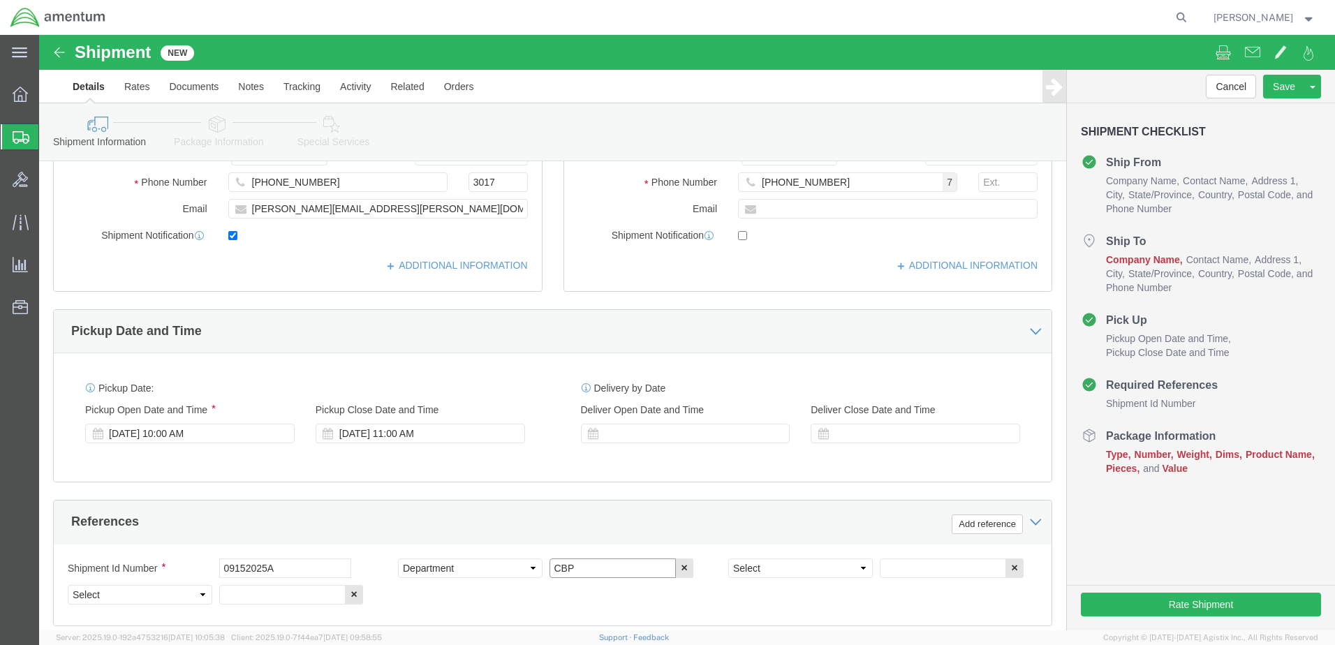
type input "CBP"
click select "Select Account Type Activity ID Airline Appointment Number ASN Batch Request # …"
select select "PROJNUM"
click select "Select Account Type Activity ID Airline Appointment Number ASN Batch Request # …"
paste input "AME-2025-IP01-FO013-2219-NAMC-Z000"
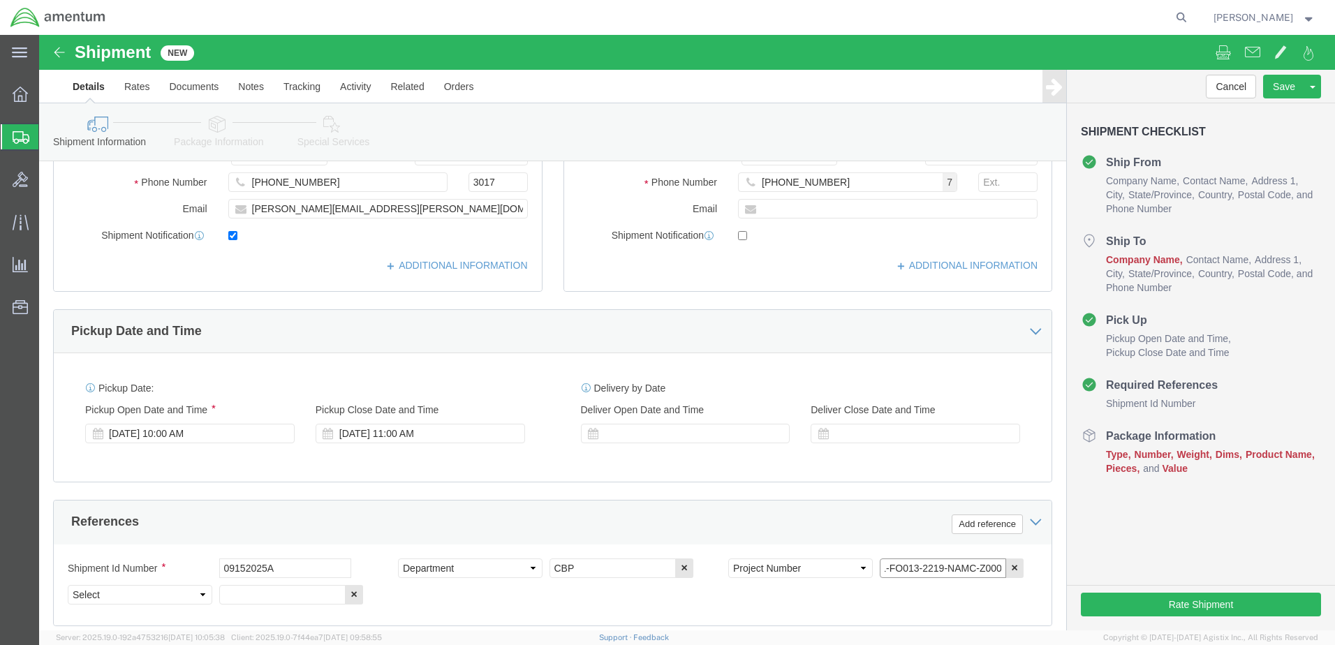
scroll to position [0, 70]
type input "AME-2025-IP01-FO013-2219-NAMC-Z000"
click select "Select Account Type Activity ID Airline Appointment Number ASN Batch Request # …"
select select "CUSTREF"
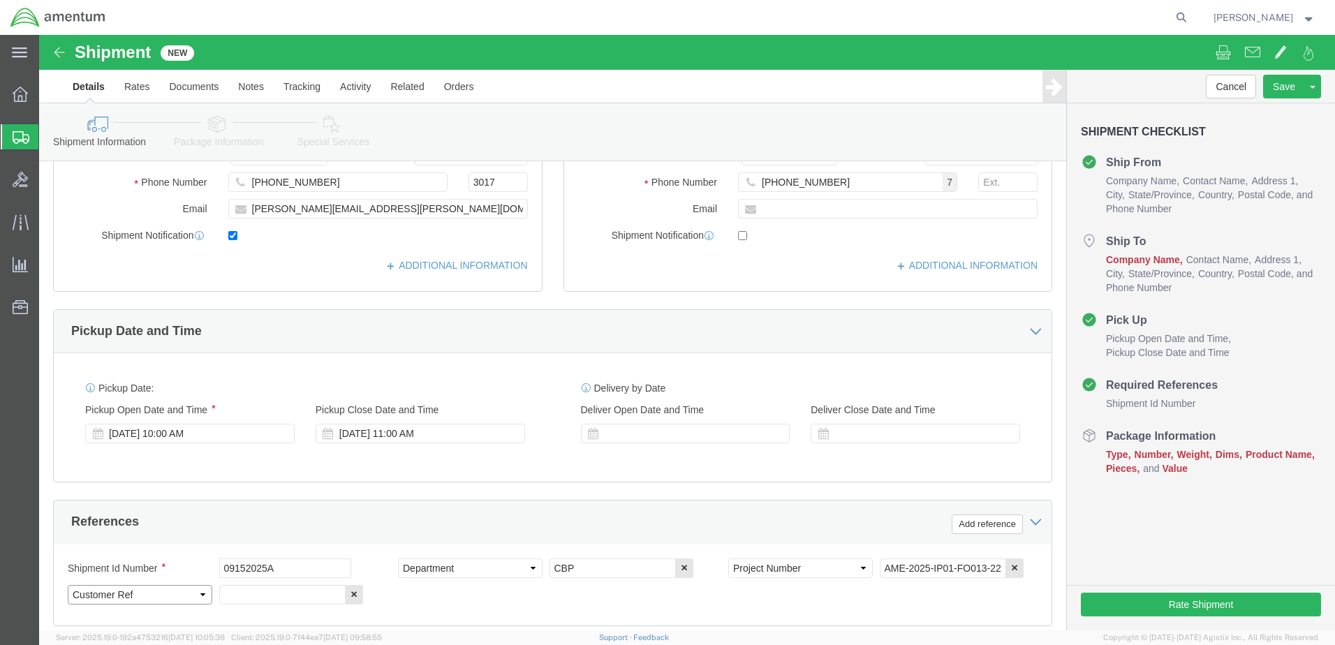
click select "Select Account Type Activity ID Airline Appointment Number ASN Batch Request # …"
click input "text"
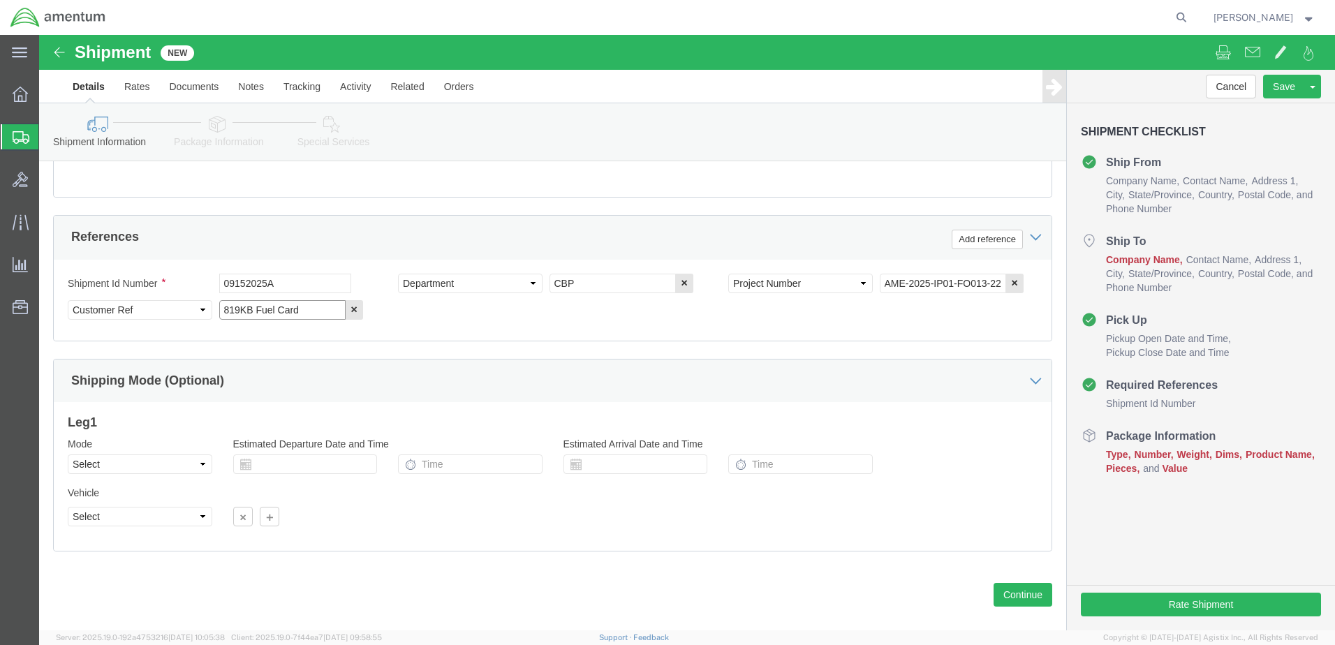
scroll to position [630, 0]
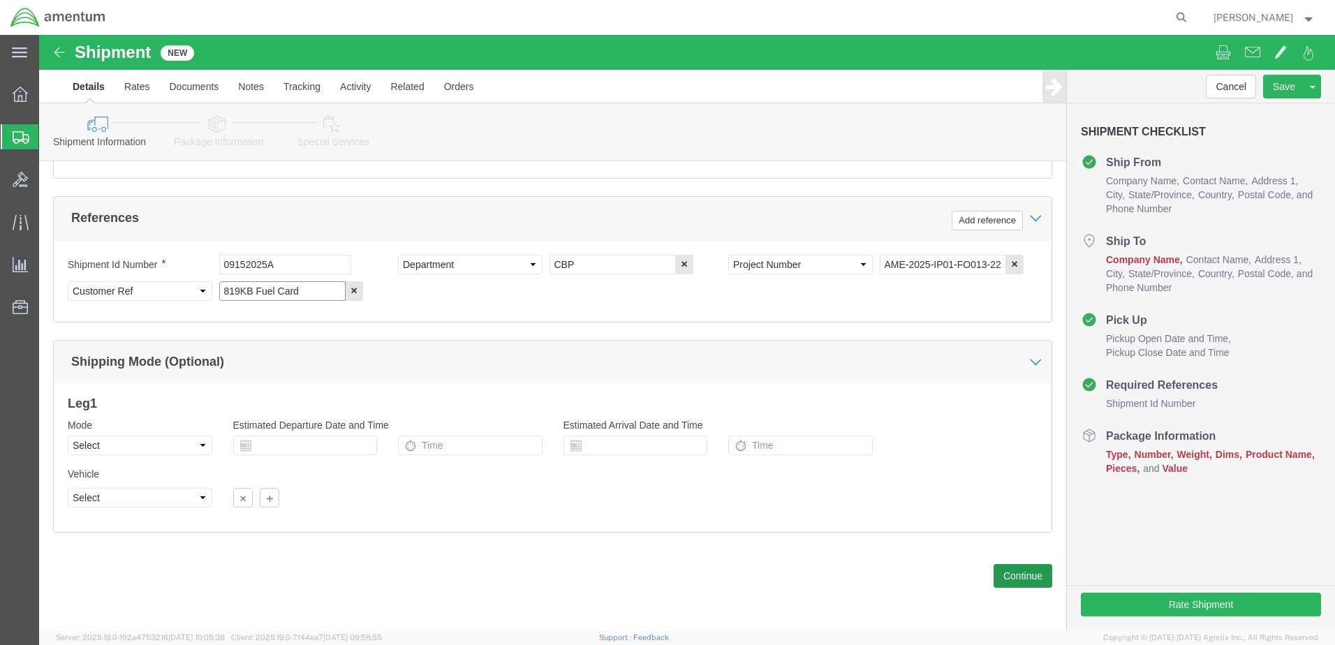
type input "819KB Fuel Card"
click button "Continue"
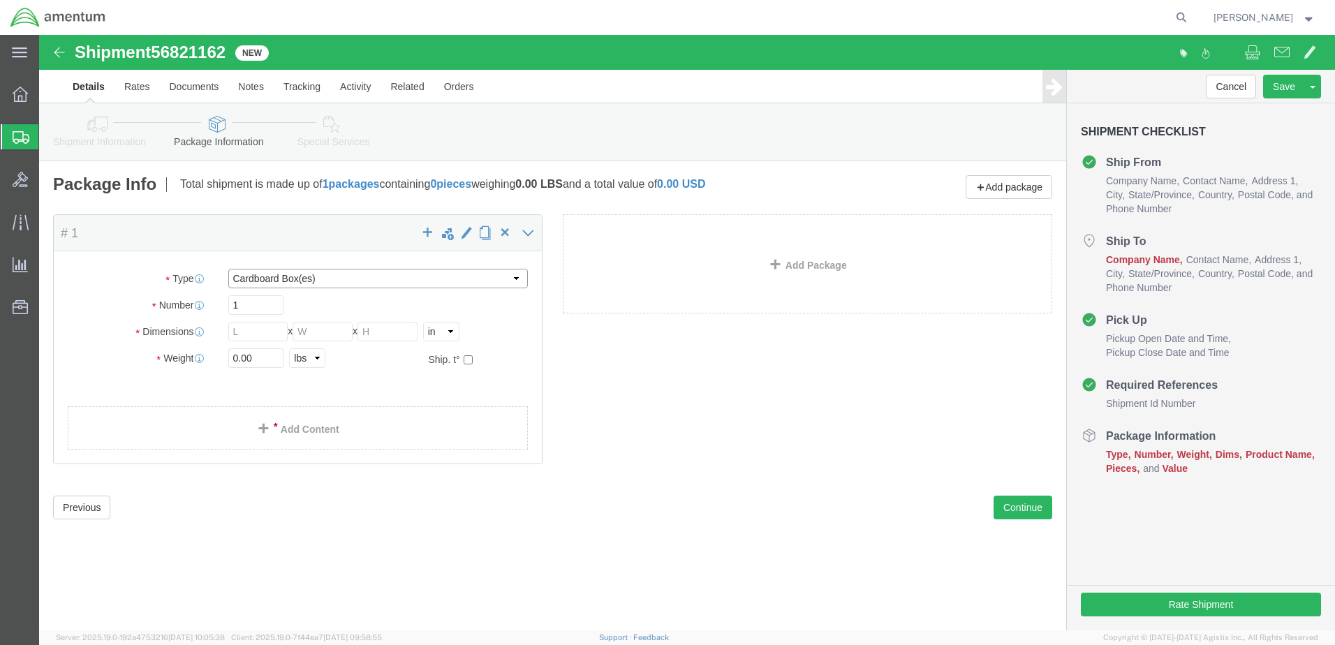
click select "Select BCK Boxes Bale(s) Basket(s) Bolt(s) Bottle(s) Buckets Bulk Bundle(s) Can…"
select select "ENV"
click select "Select BCK Boxes Bale(s) Basket(s) Bolt(s) Bottle(s) Buckets Bulk Bundle(s) Can…"
type input "9.50"
type input "12.50"
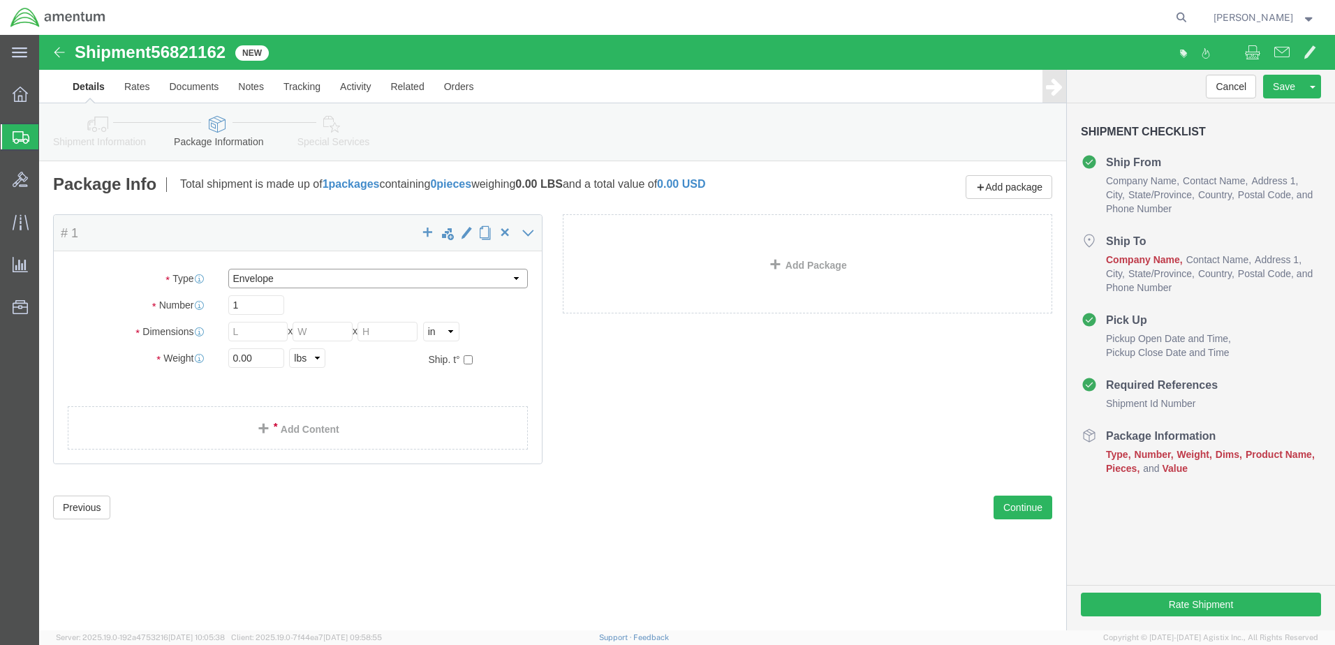
type input "0.25"
type input "1"
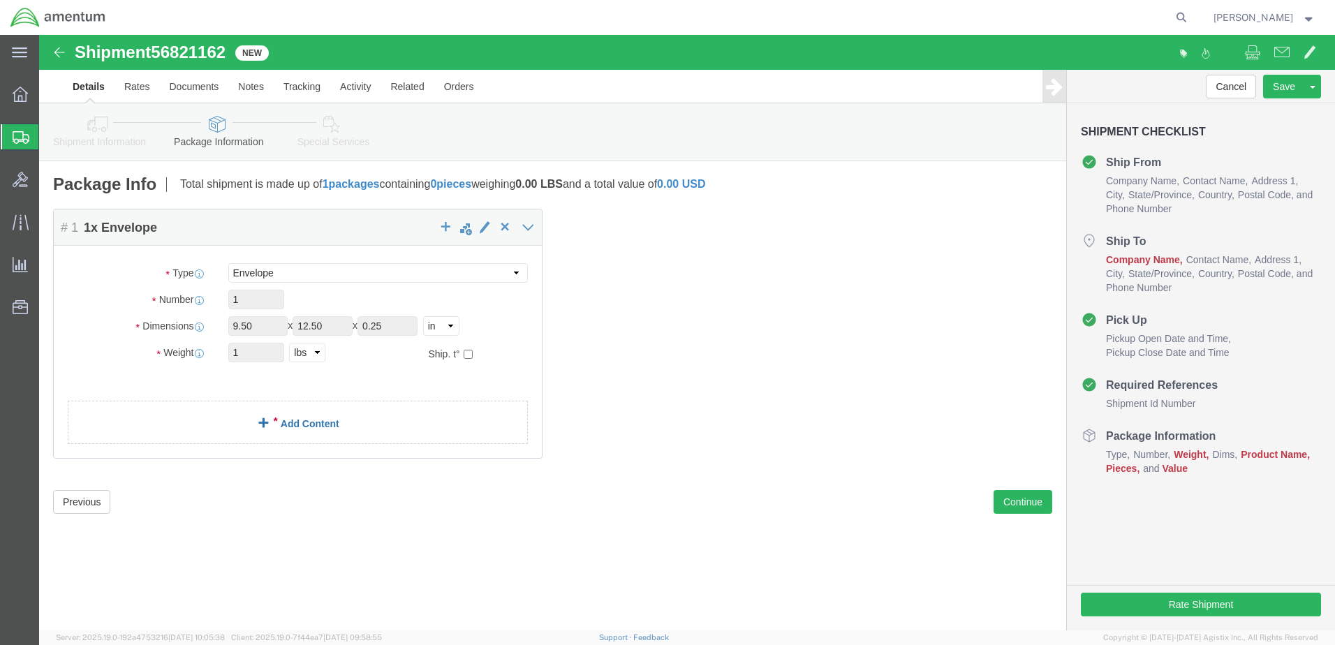
click link "Add Content"
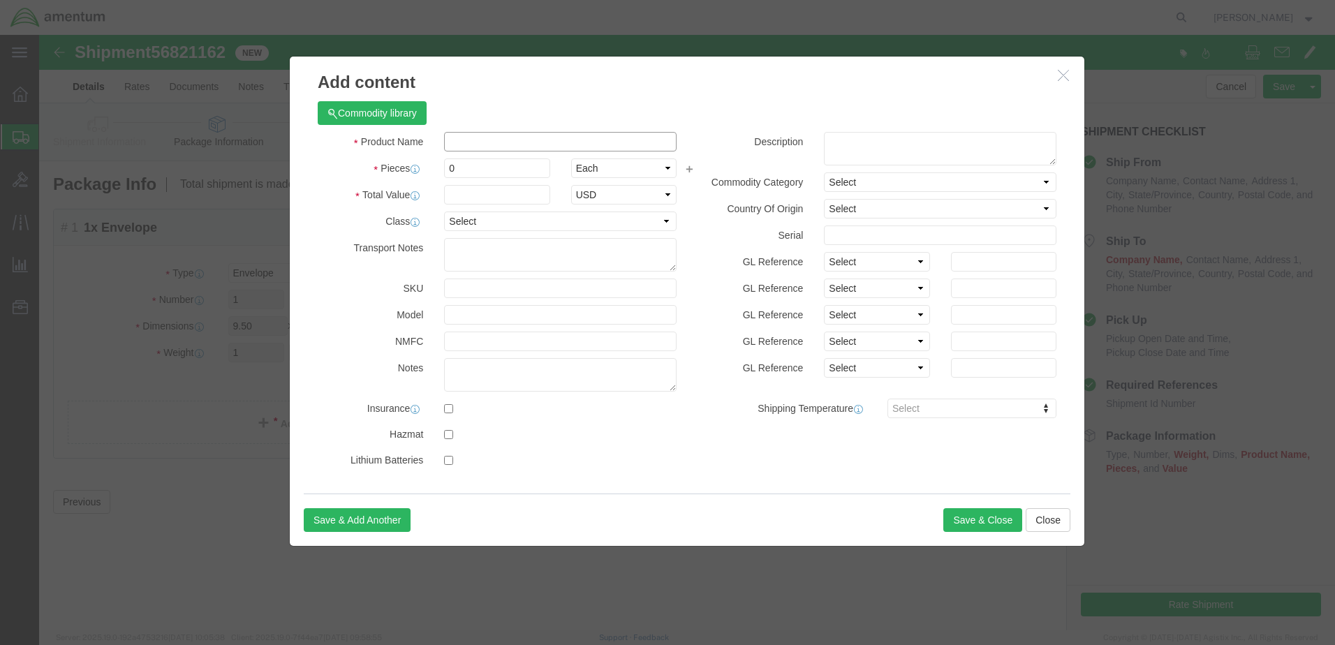
click input "text"
type input "Fuel Card"
drag, startPoint x: 414, startPoint y: 132, endPoint x: 368, endPoint y: 135, distance: 46.2
click input "0"
type input "1"
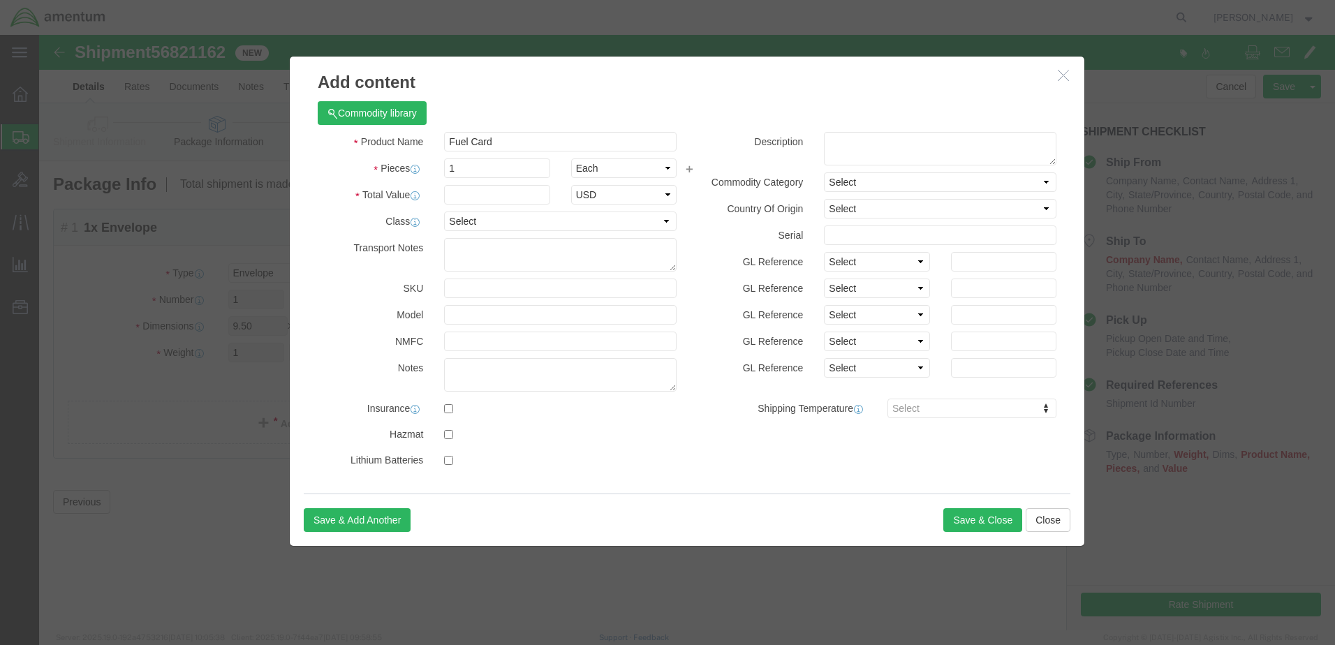
drag, startPoint x: 440, startPoint y: 62, endPoint x: 438, endPoint y: 75, distance: 13.4
click div "Commodity library Product Name Fuel Card Pieces 1 Select Bag Barrels 100Board F…"
click input "text"
type input "1.0"
click button "Save & Close"
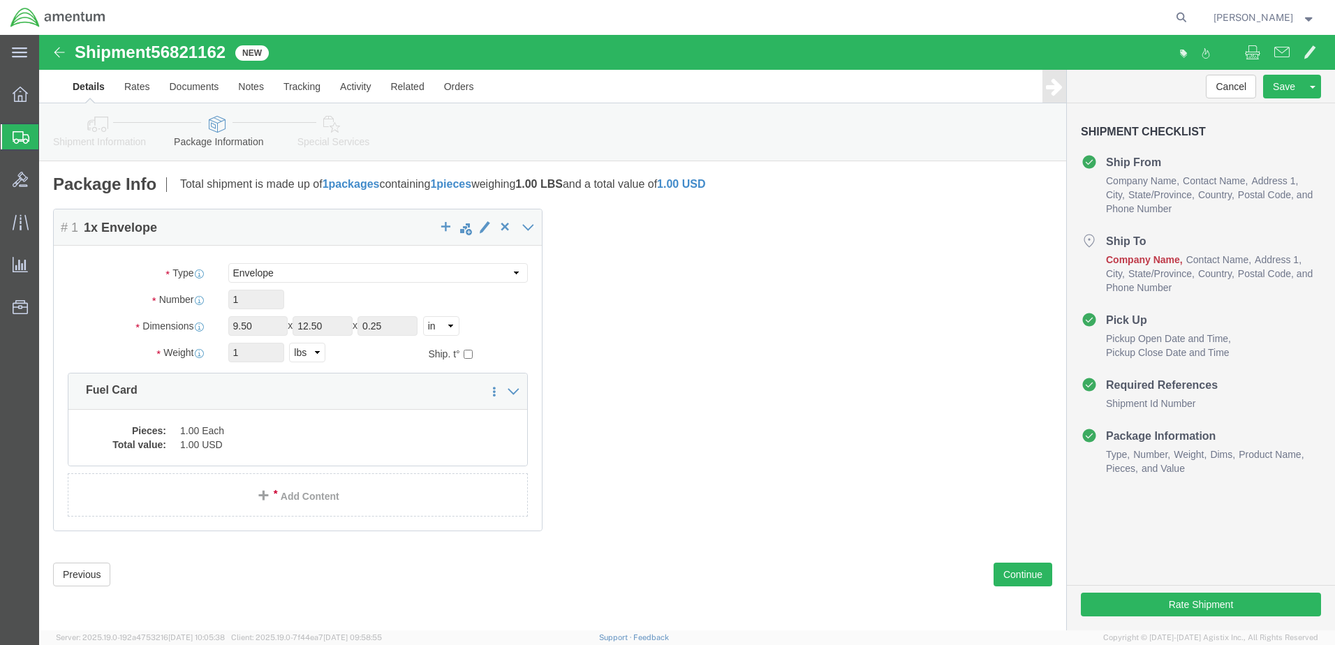
click icon
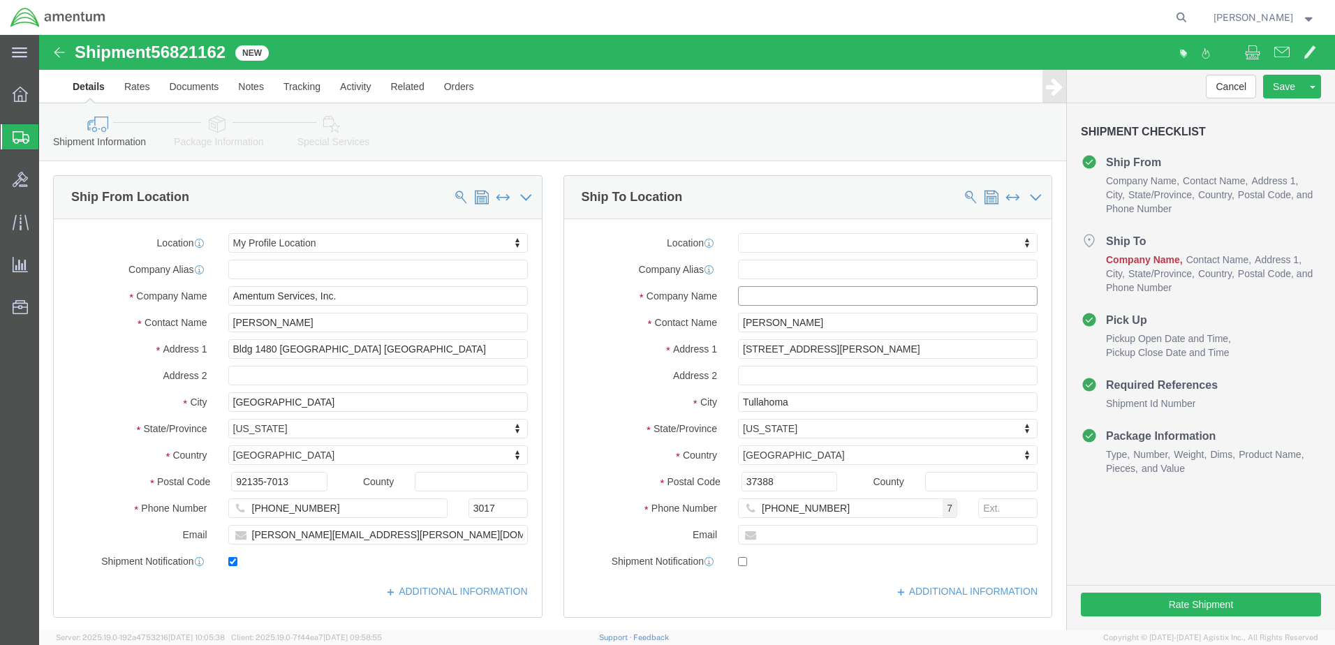
click input "text"
type input "[PERSON_NAME]"
click body "Shipment 56821162 New Details Rates Documents Notes Tracking Activity Related O…"
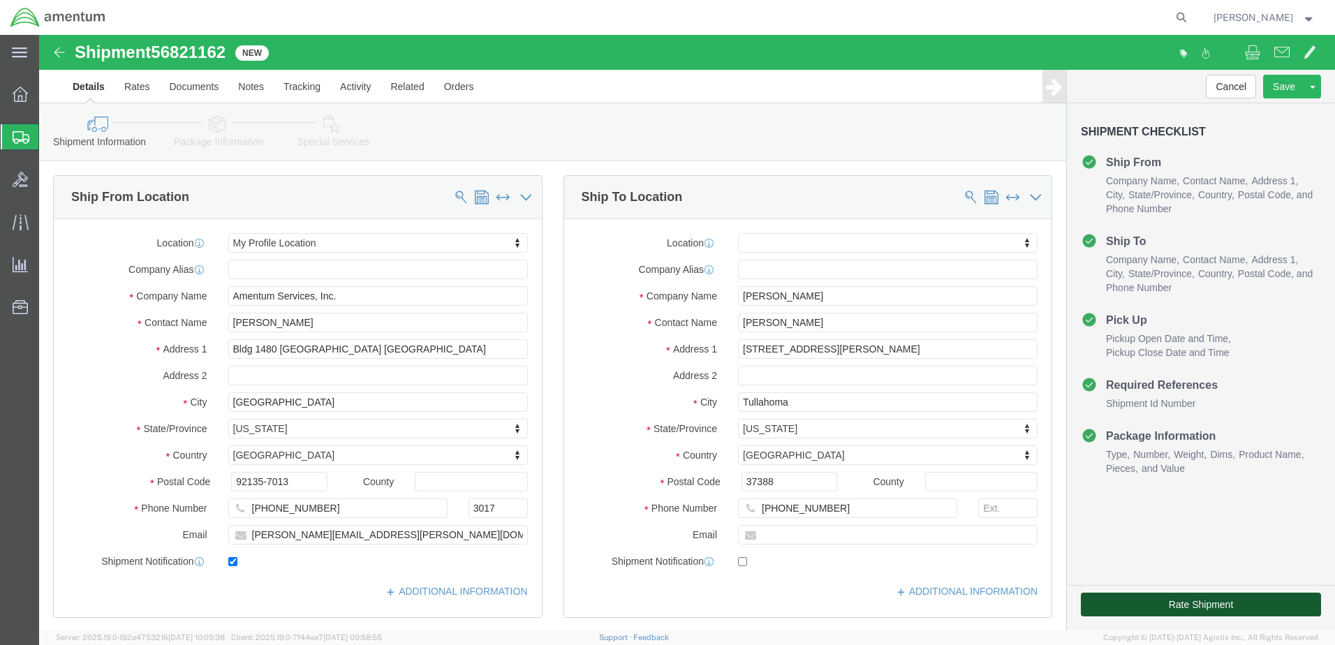
click button "Rate Shipment"
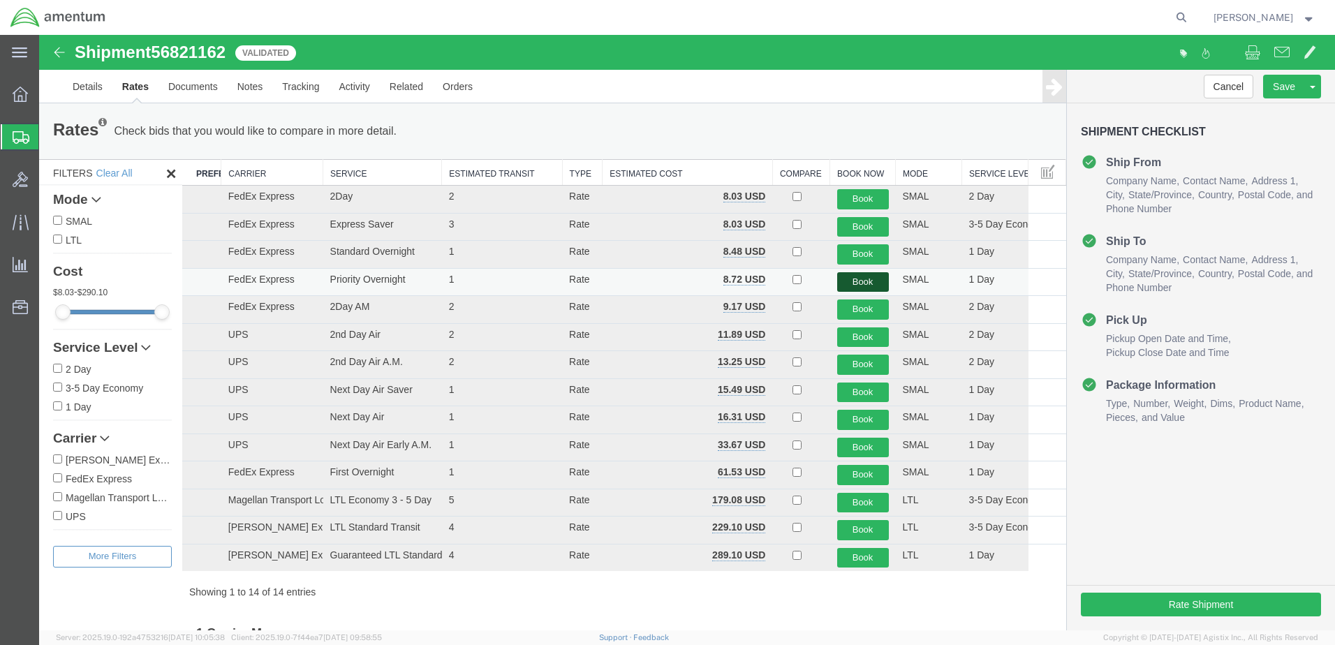
click at [864, 281] on button "Book" at bounding box center [863, 282] width 52 height 20
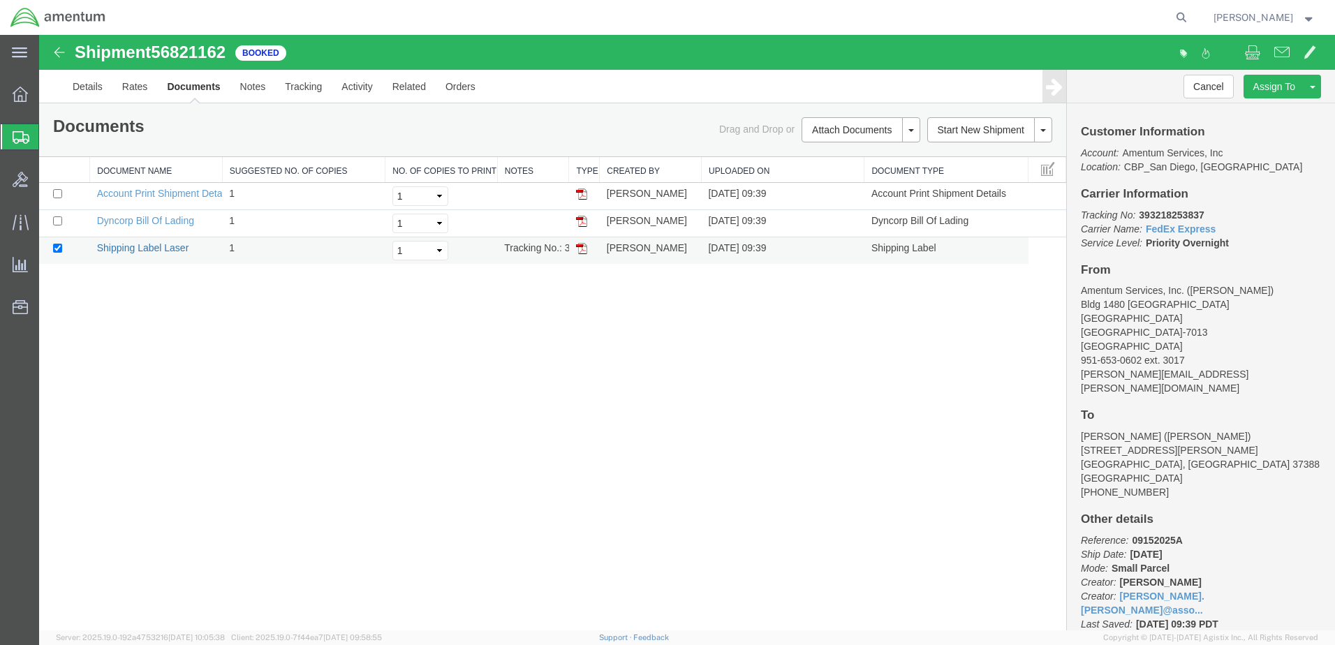
click at [144, 252] on link "Shipping Label Laser" at bounding box center [143, 247] width 92 height 11
click at [0, 0] on span "Create Shipment" at bounding box center [0, 0] width 0 height 0
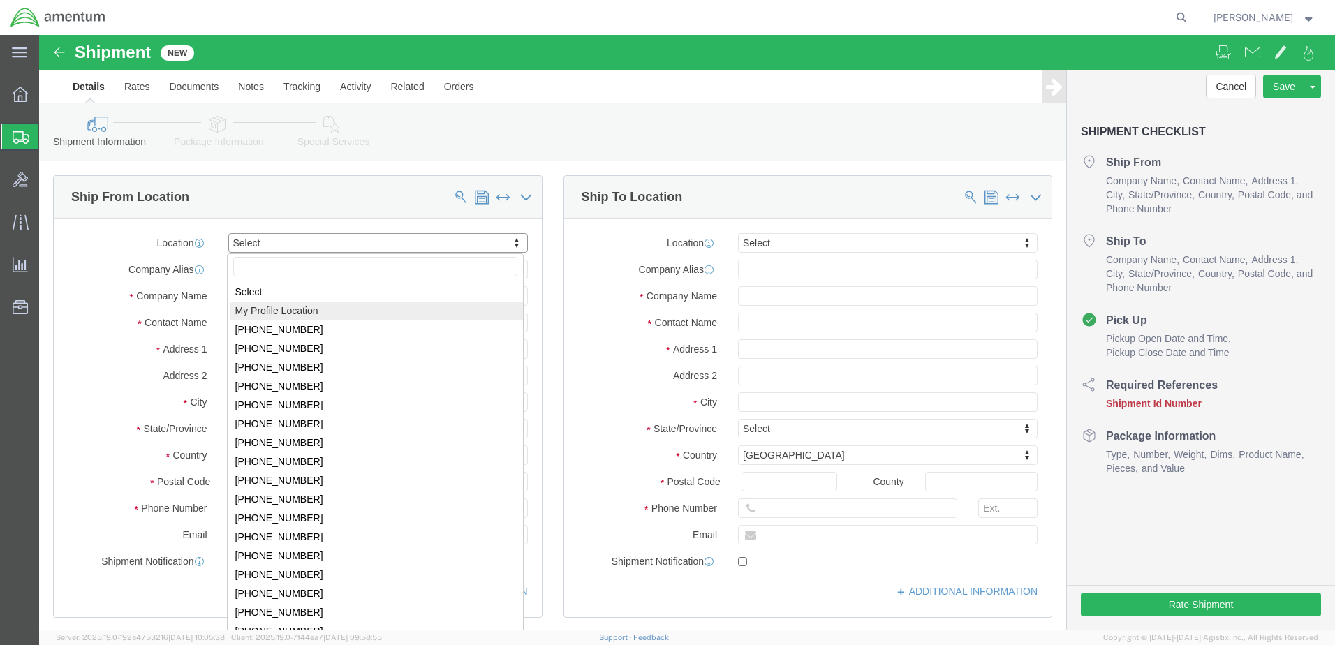
select select "MYPROFILE"
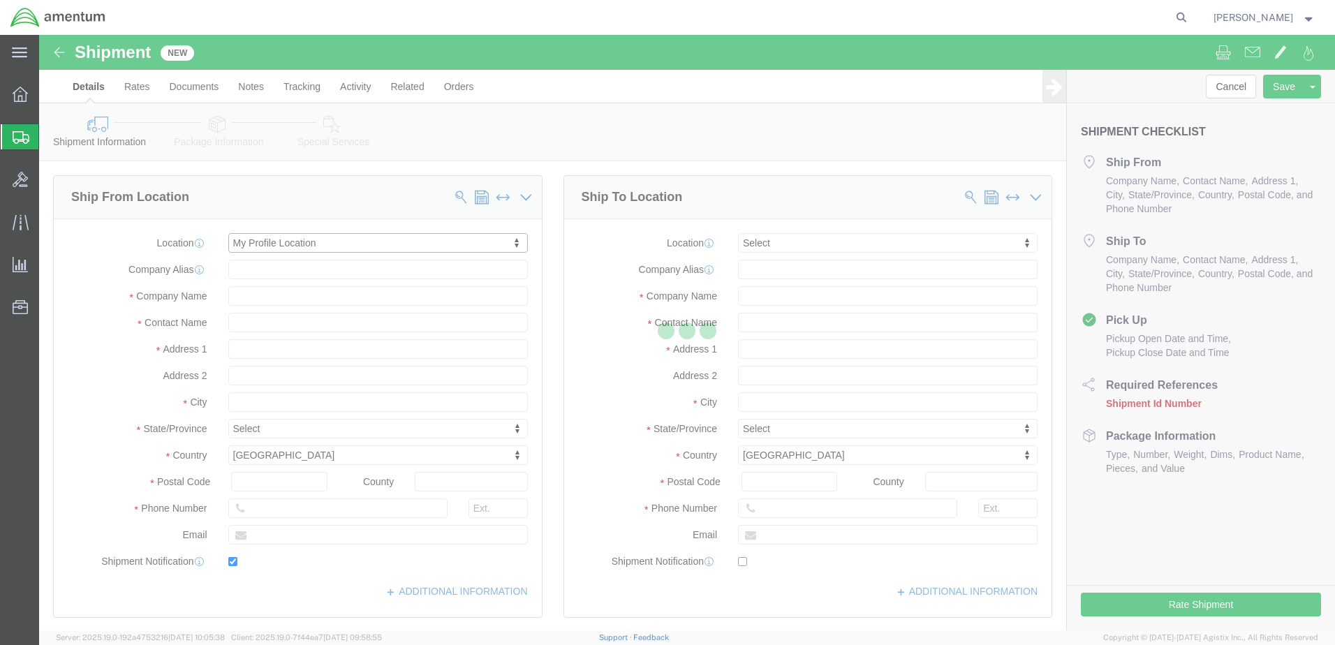
type input "Bldg 1480 [GEOGRAPHIC_DATA] [GEOGRAPHIC_DATA]"
type input "92135-7013"
type input "[PHONE_NUMBER]"
type input "3017"
type input "[PERSON_NAME][EMAIL_ADDRESS][PERSON_NAME][DOMAIN_NAME]"
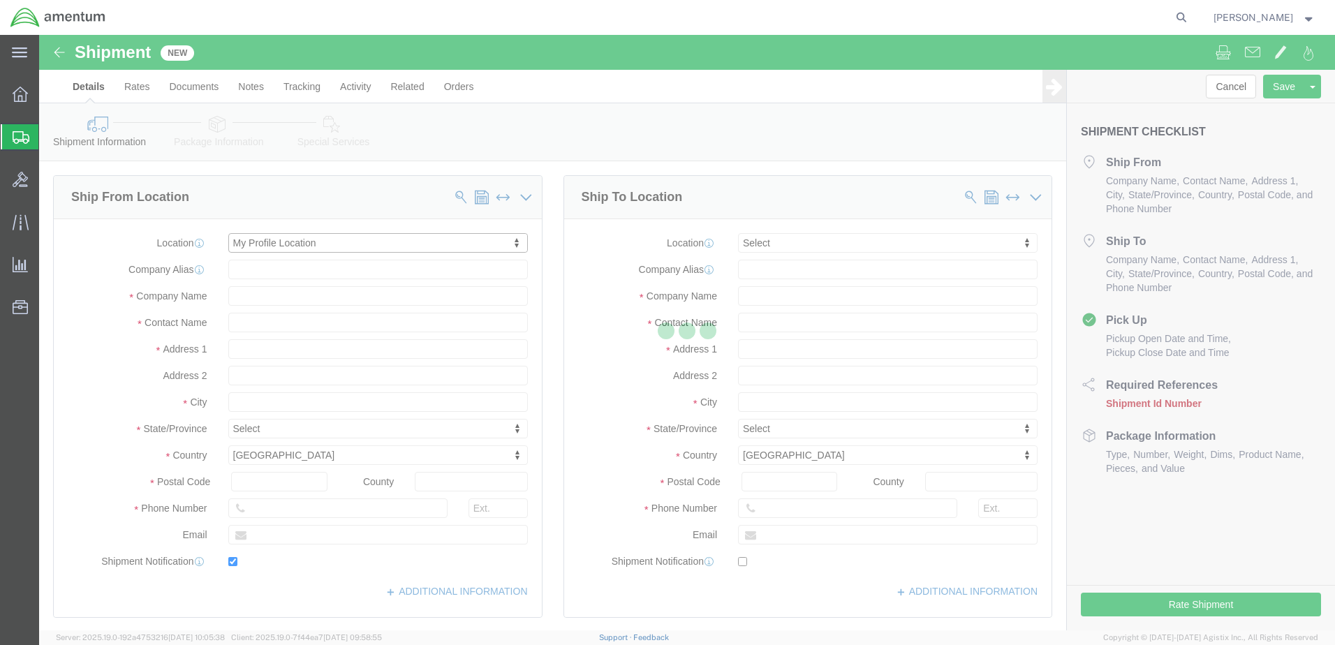
checkbox input "true"
type input "Amentum Services, Inc."
type input "[PERSON_NAME]"
type input "[GEOGRAPHIC_DATA]"
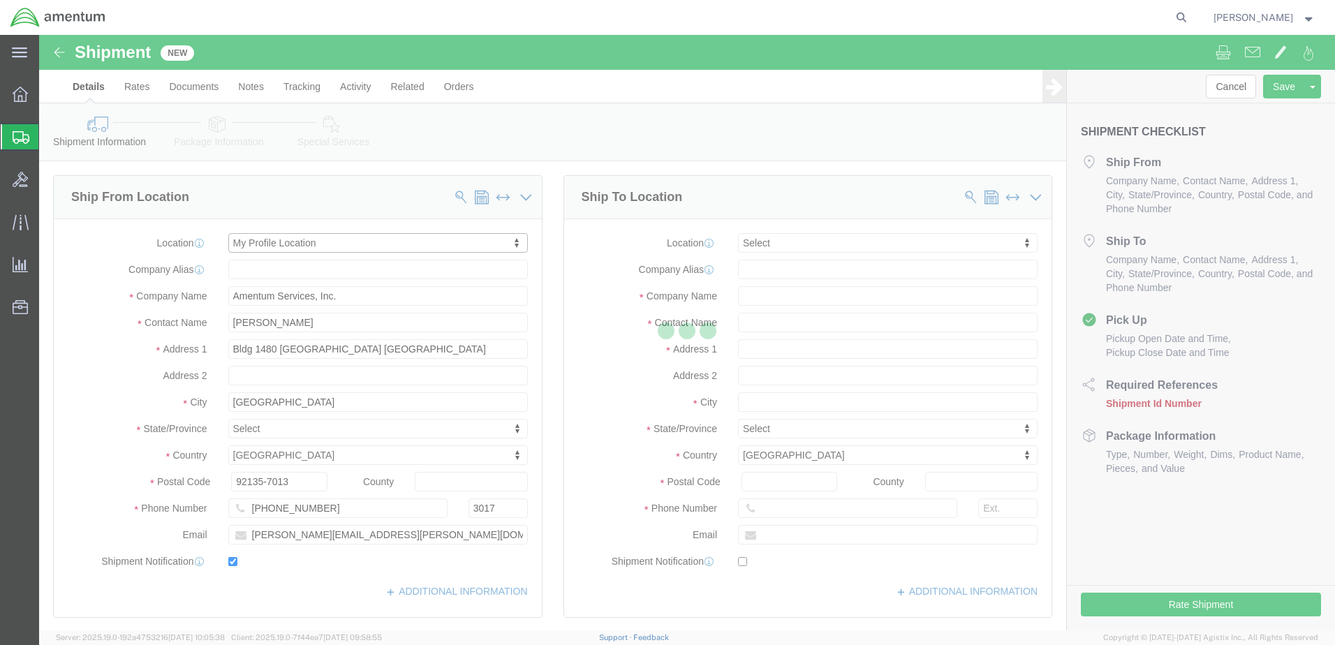
select select "CA"
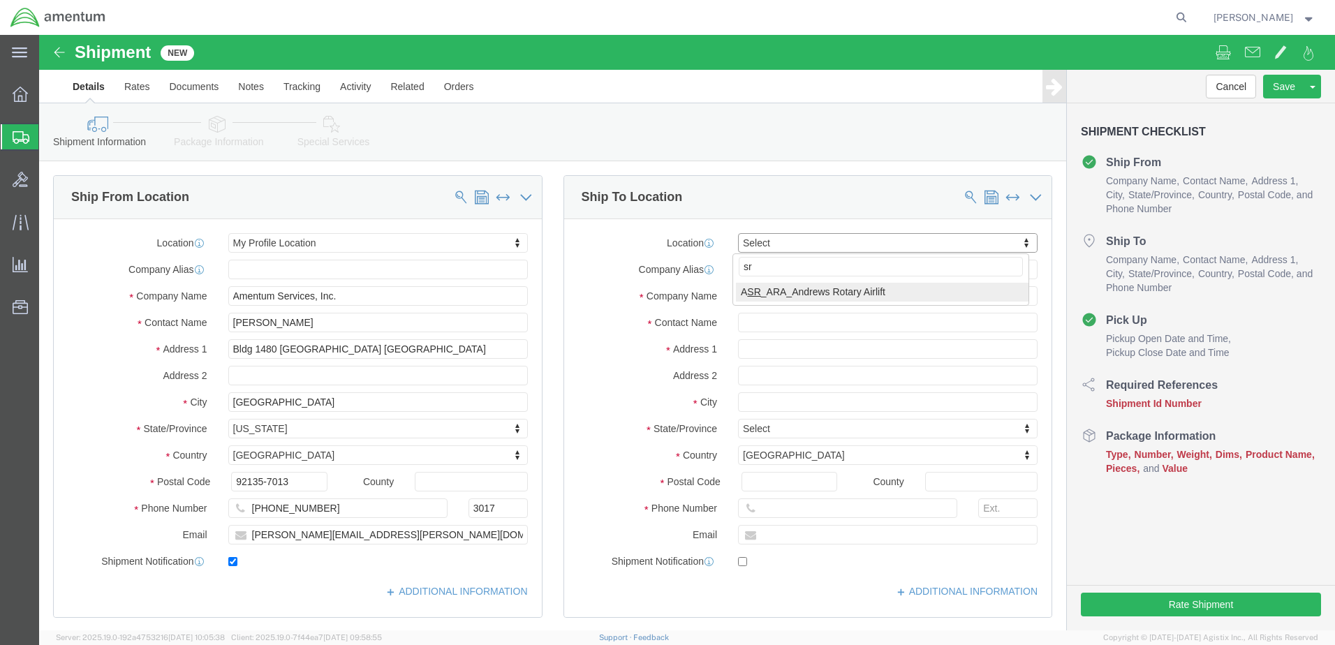
type input "s"
type input "ser"
select select "49917"
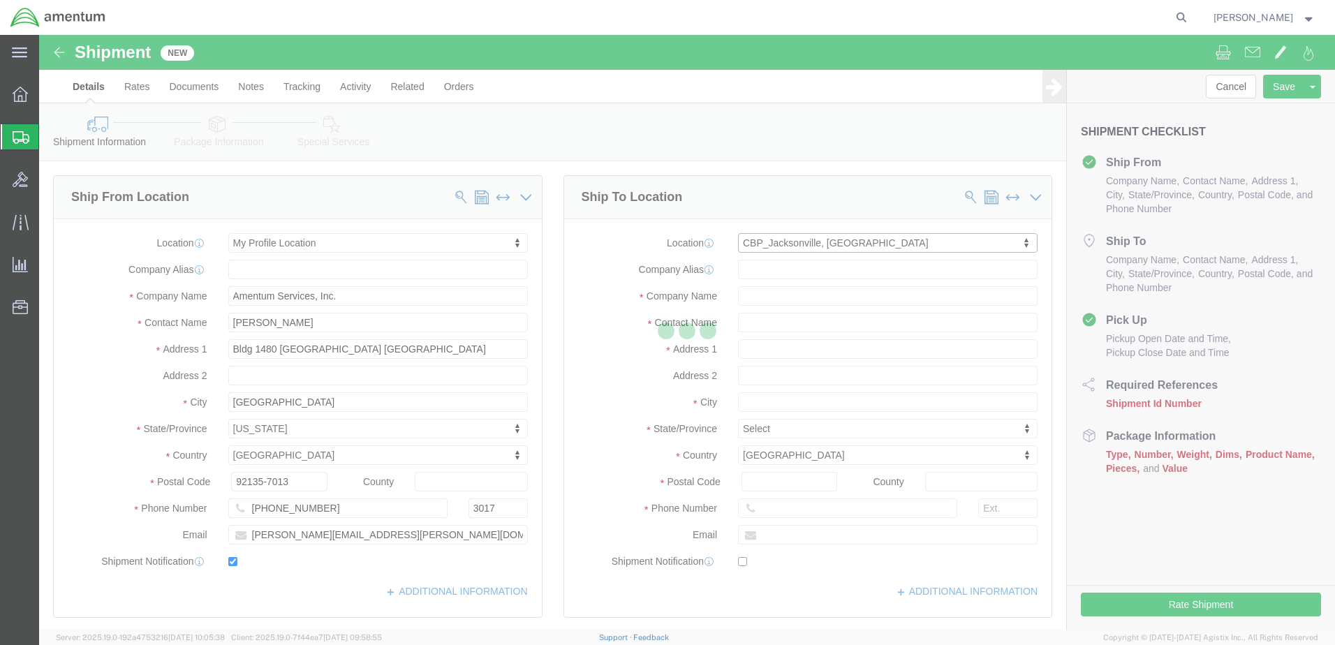
type input "4640 Subchaser Ct"
type input "Bldg 200"
type input "32244"
type input "[PHONE_NUMBER]"
type input "Amentum Services, Inc."
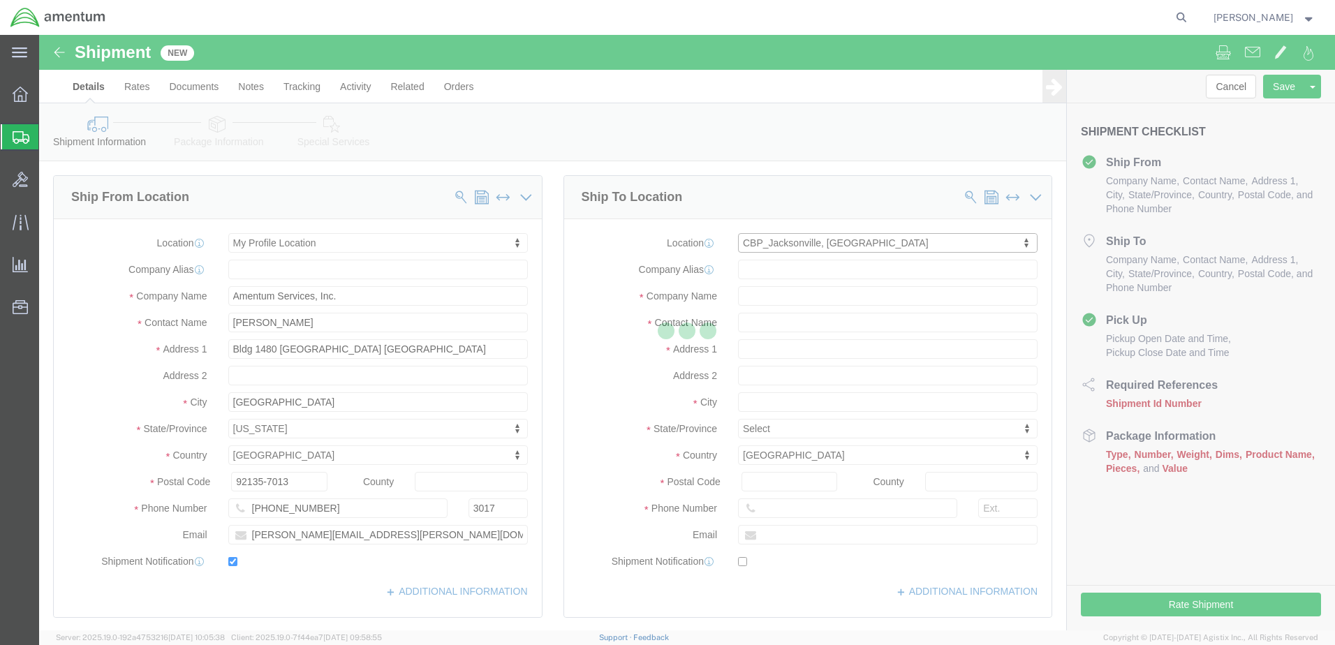
type input "[GEOGRAPHIC_DATA]"
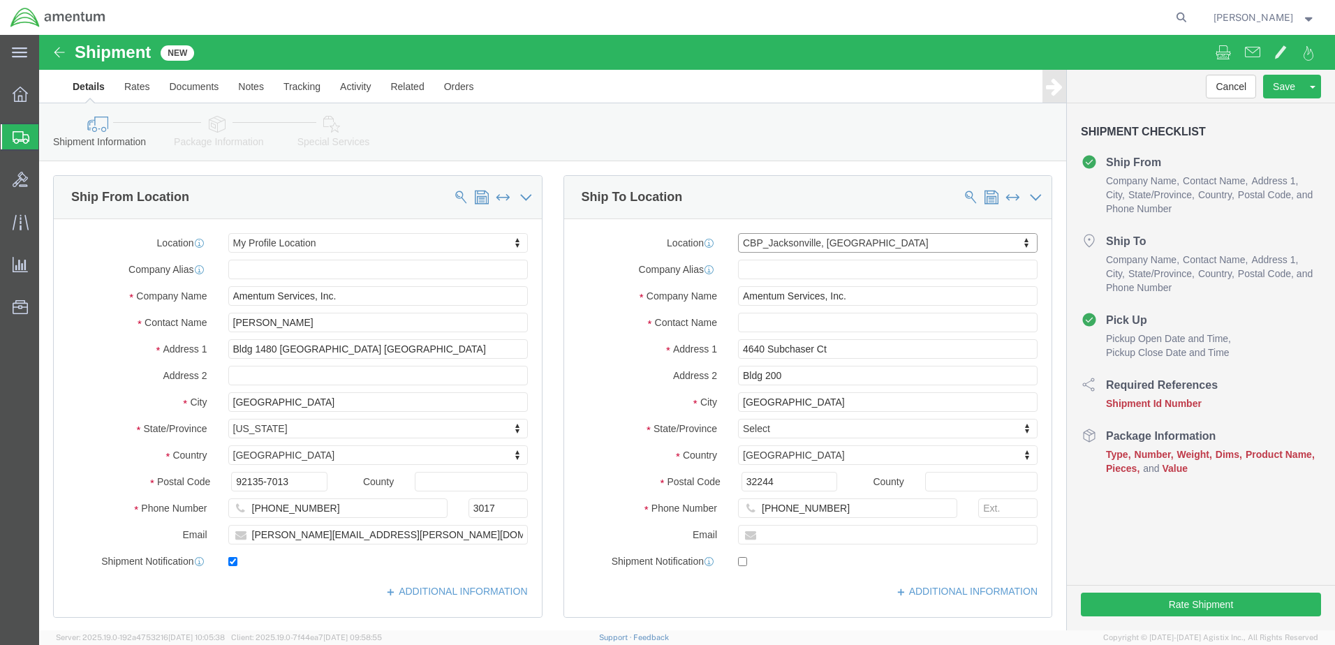
select select "FL"
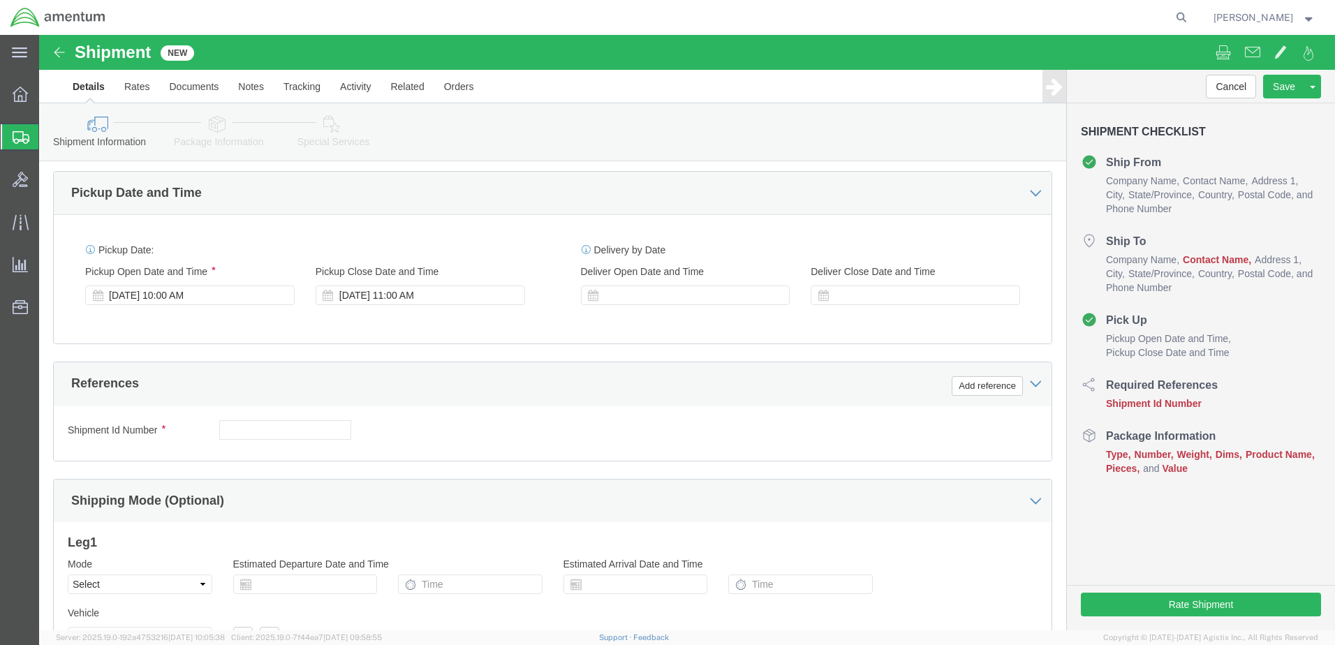
scroll to position [466, 0]
click button "Add reference"
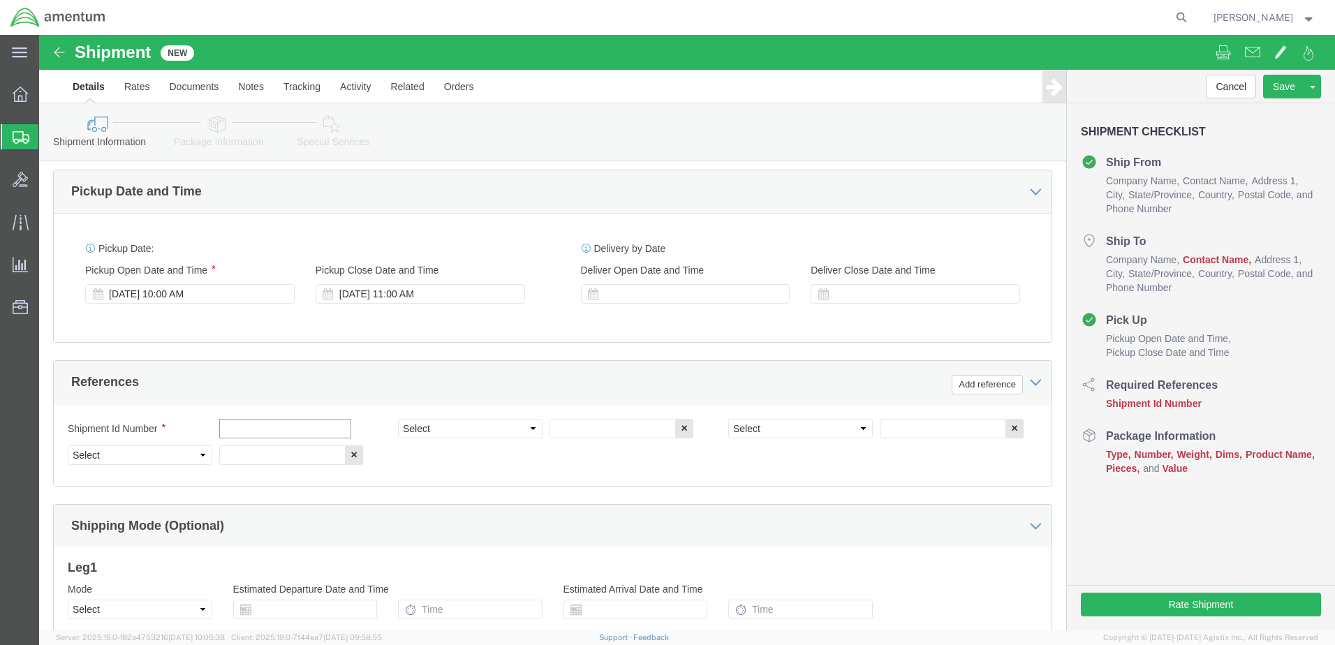
click input "text"
type input "09152025B"
click select "Select Account Type Activity ID Airline Appointment Number ASN Batch Request # …"
select select "DEPT"
click select "Select Account Type Activity ID Airline Appointment Number ASN Batch Request # …"
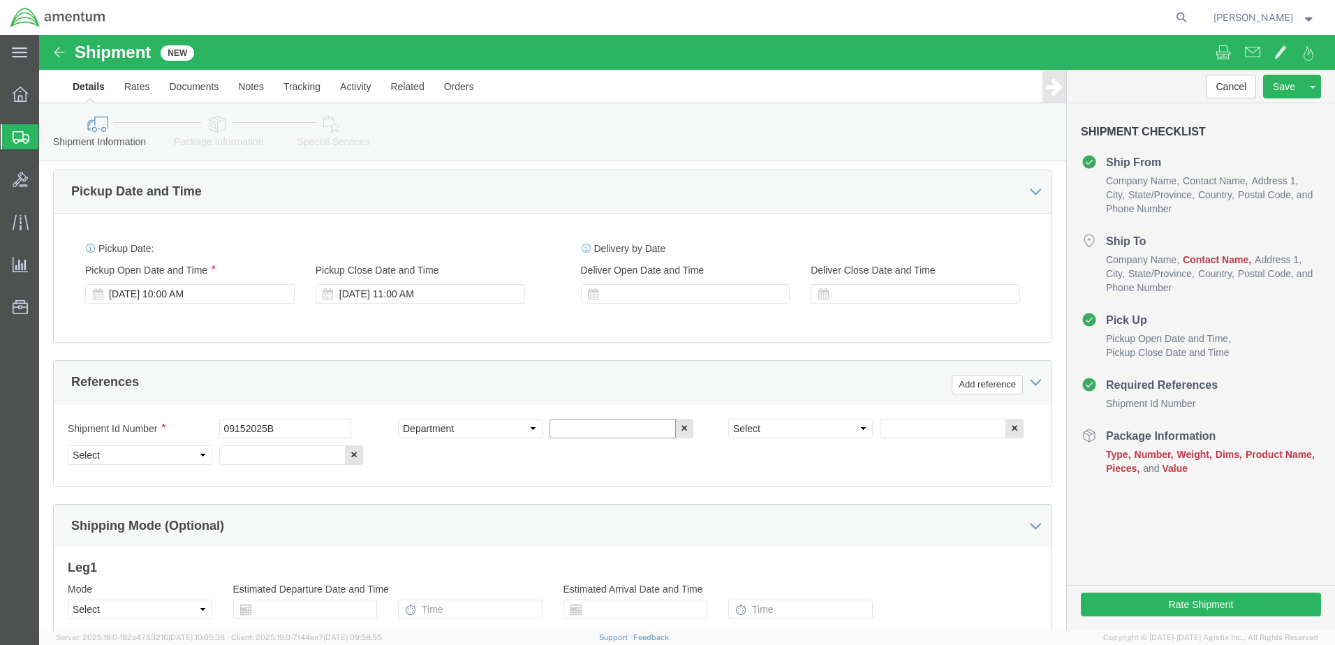
click input "text"
type input "CBP"
click select "Select Account Type Activity ID Airline Appointment Number ASN Batch Request # …"
select select "PROJNUM"
click select "Select Account Type Activity ID Airline Appointment Number ASN Batch Request # …"
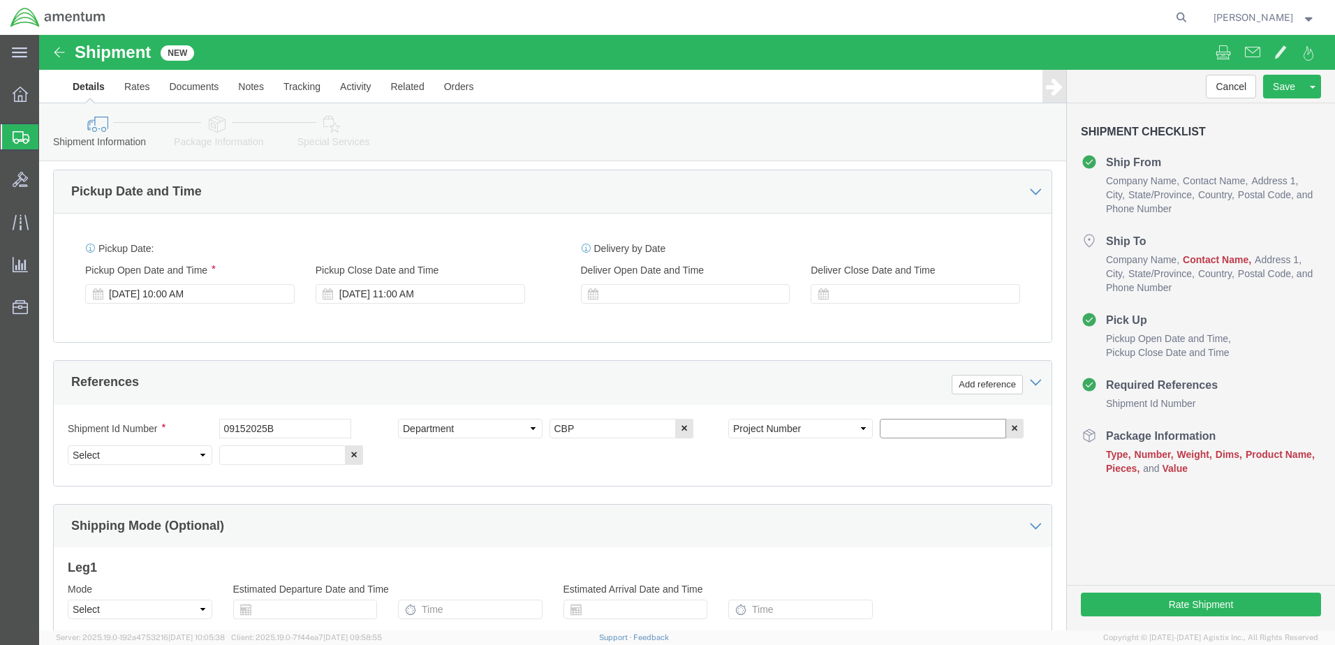
paste input "AME-2025-IP01-FO013-2219-NAMC-Z000"
type input "AME-2025-IP01-FO013-2219-NAMC-Z000"
click select "Select Account Type Activity ID Airline Appointment Number ASN Batch Request # …"
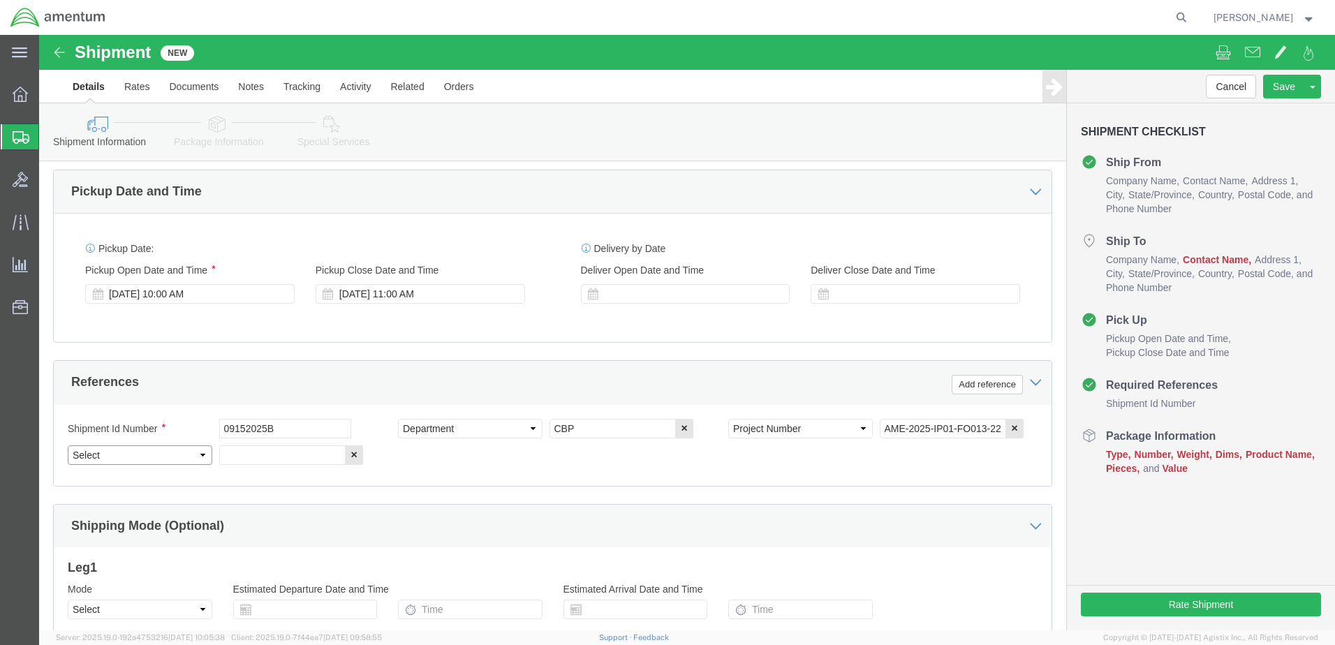
select select "CUSTREF"
click select "Select Account Type Activity ID Airline Appointment Number ASN Batch Request # …"
click input "text"
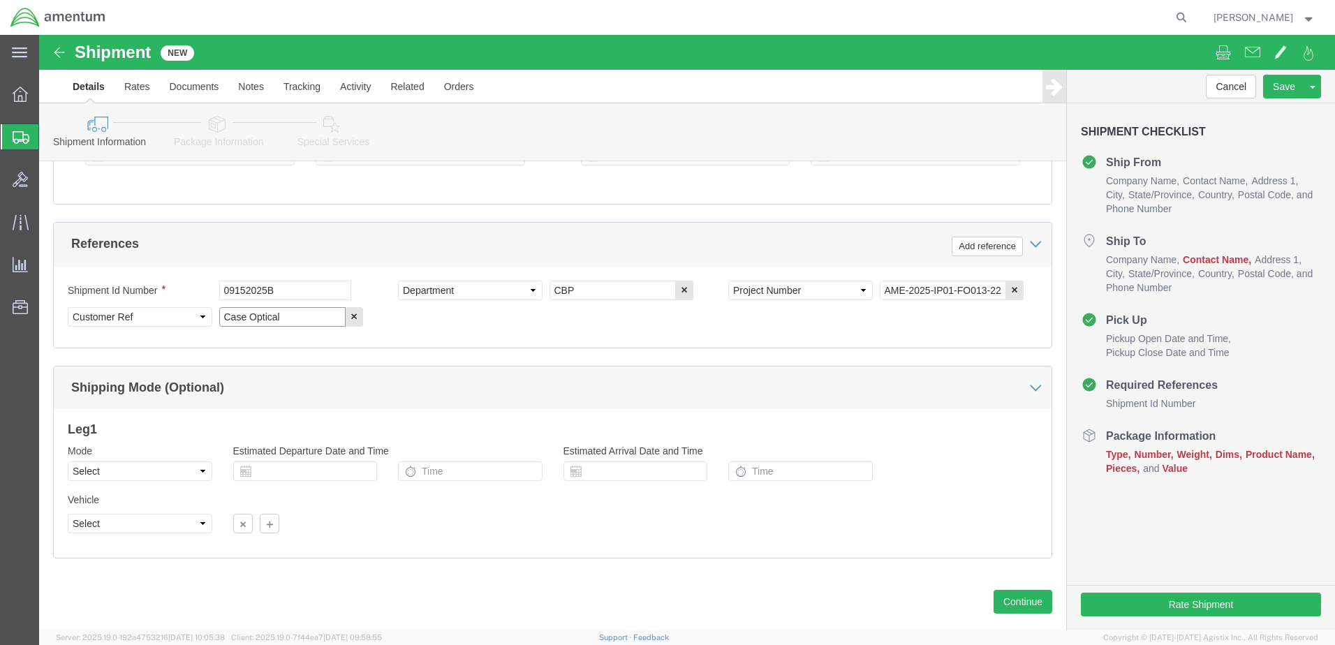
scroll to position [630, 0]
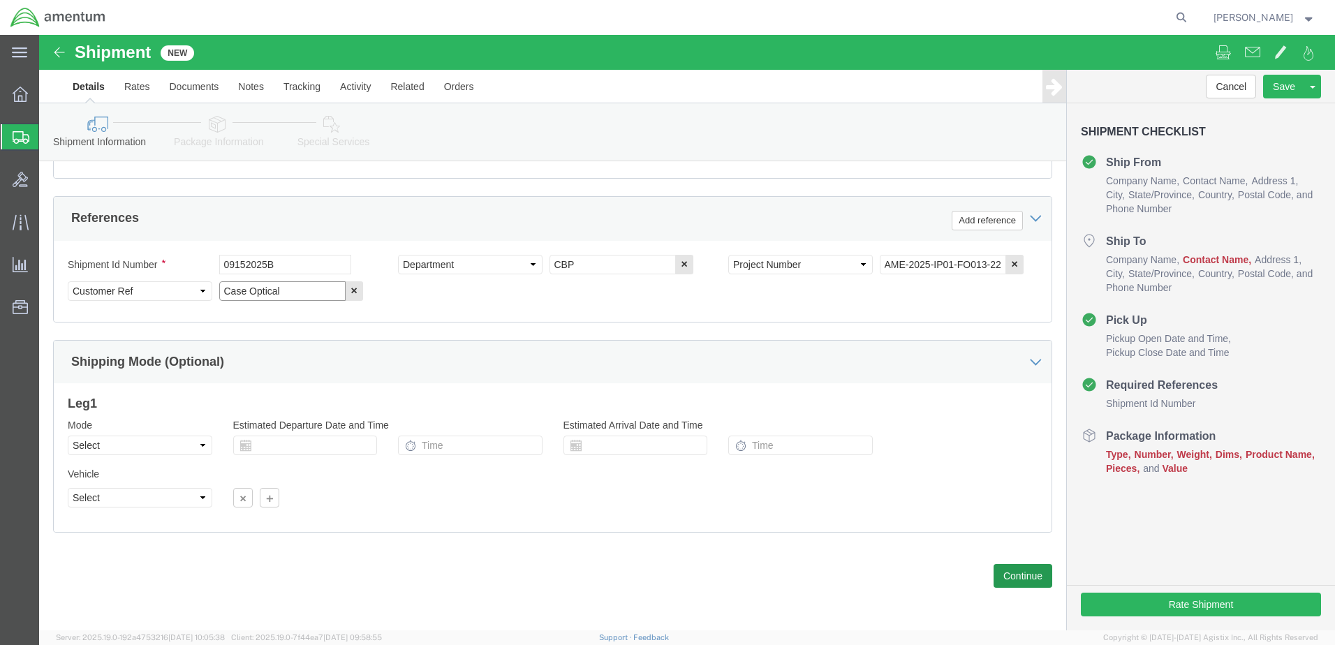
type input "Case Optical"
click button "Continue"
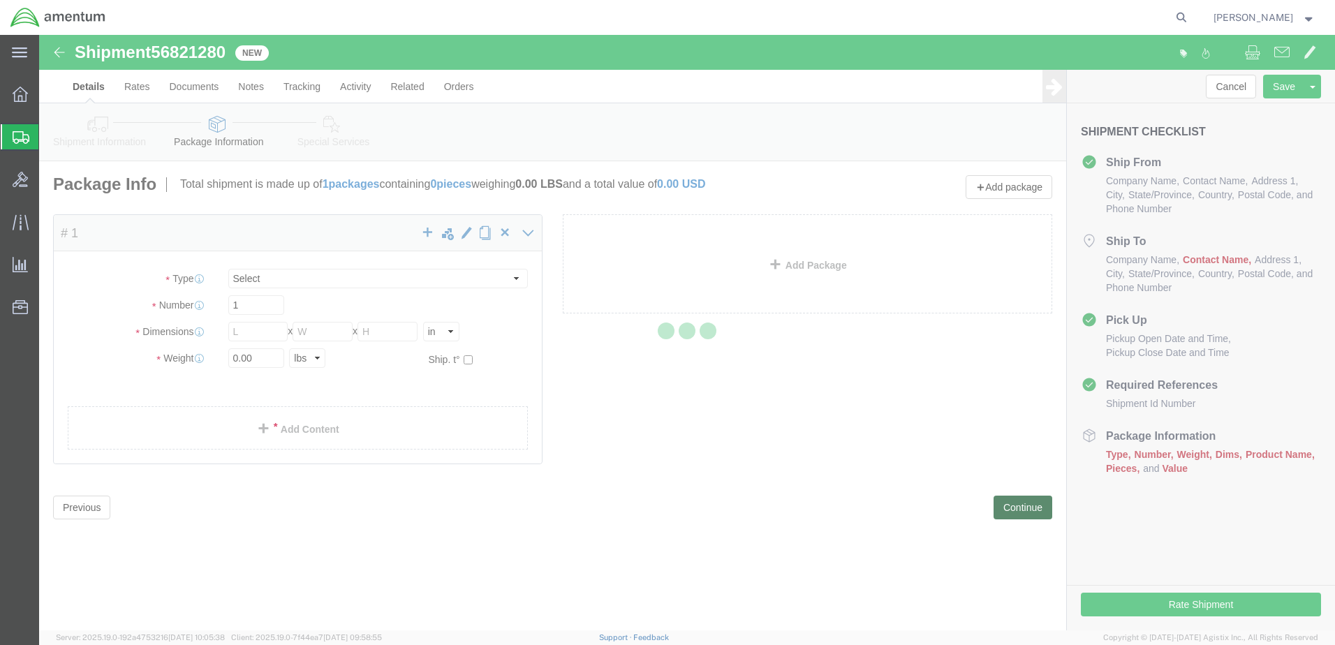
select select "CBOX"
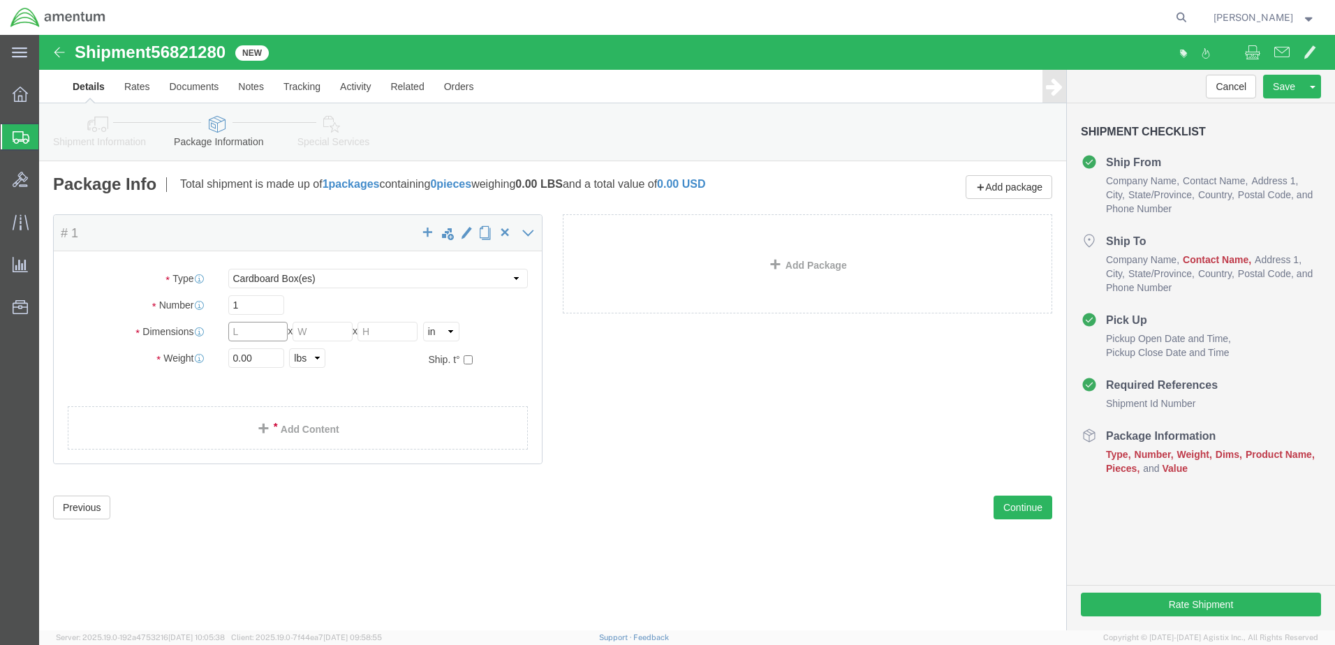
click input "text"
type input "12"
type input "5.0"
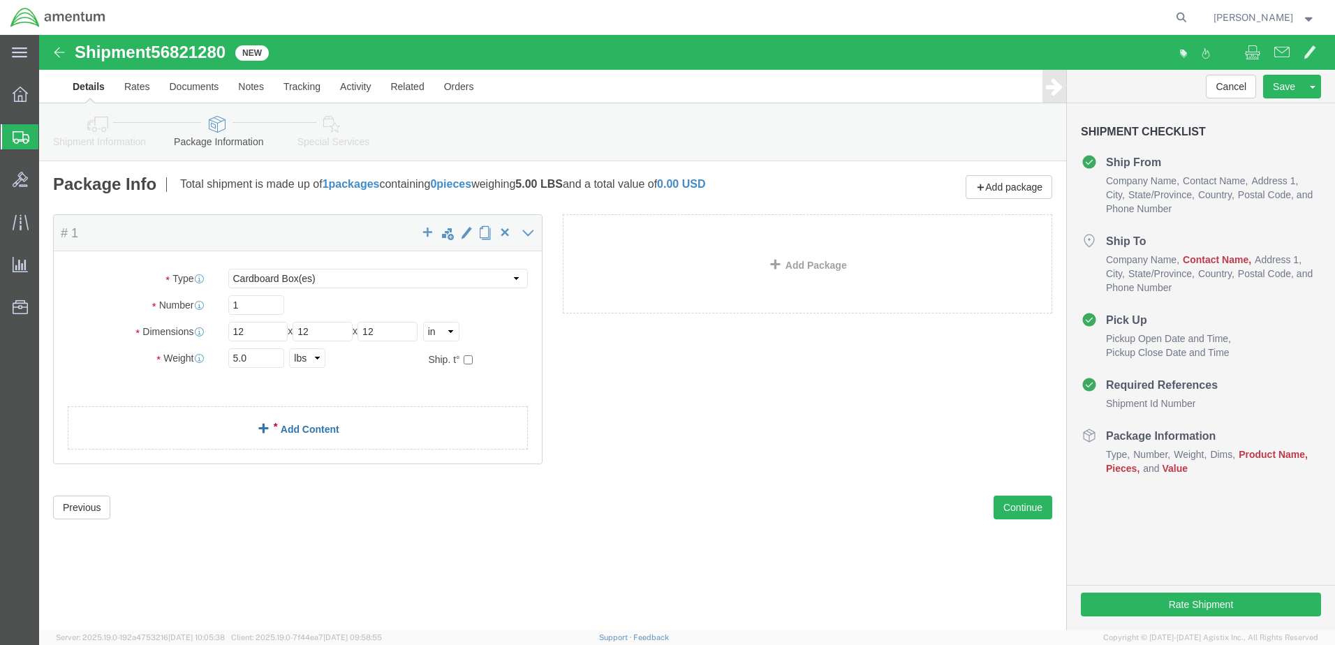
click link "Add Content"
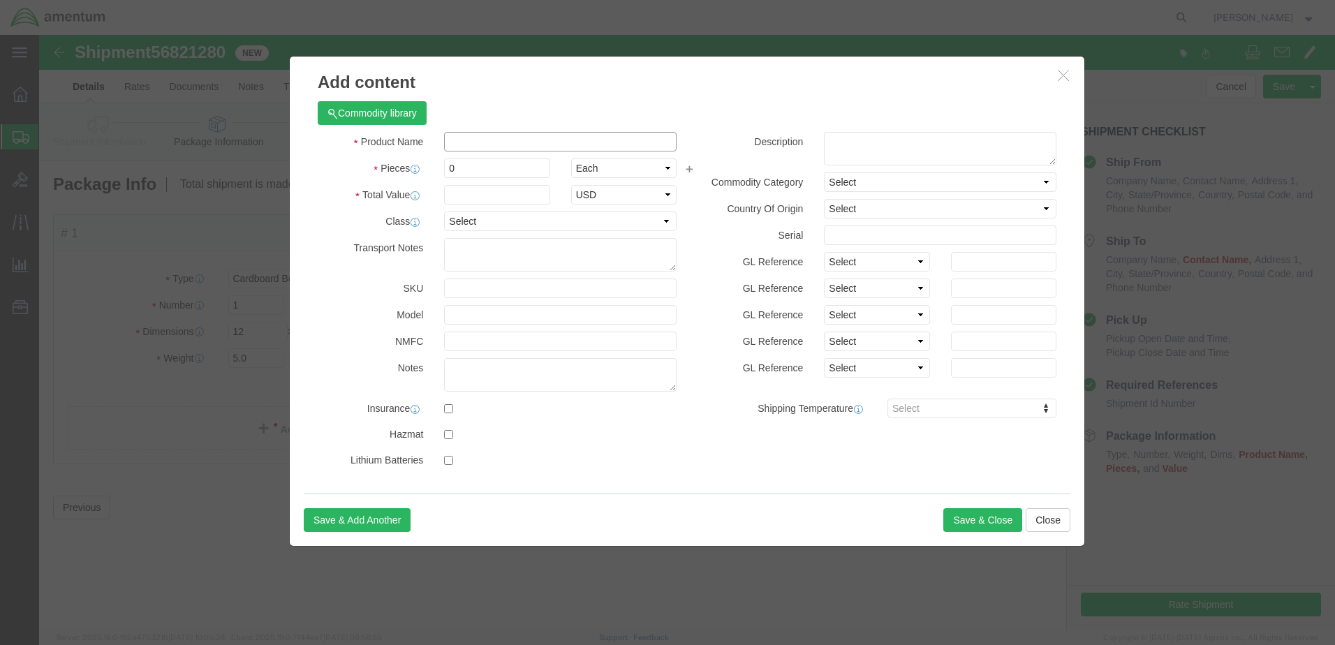
click input "text"
type input "Case Optical"
drag, startPoint x: 431, startPoint y: 135, endPoint x: 396, endPoint y: 131, distance: 35.8
click div "0"
type input "5"
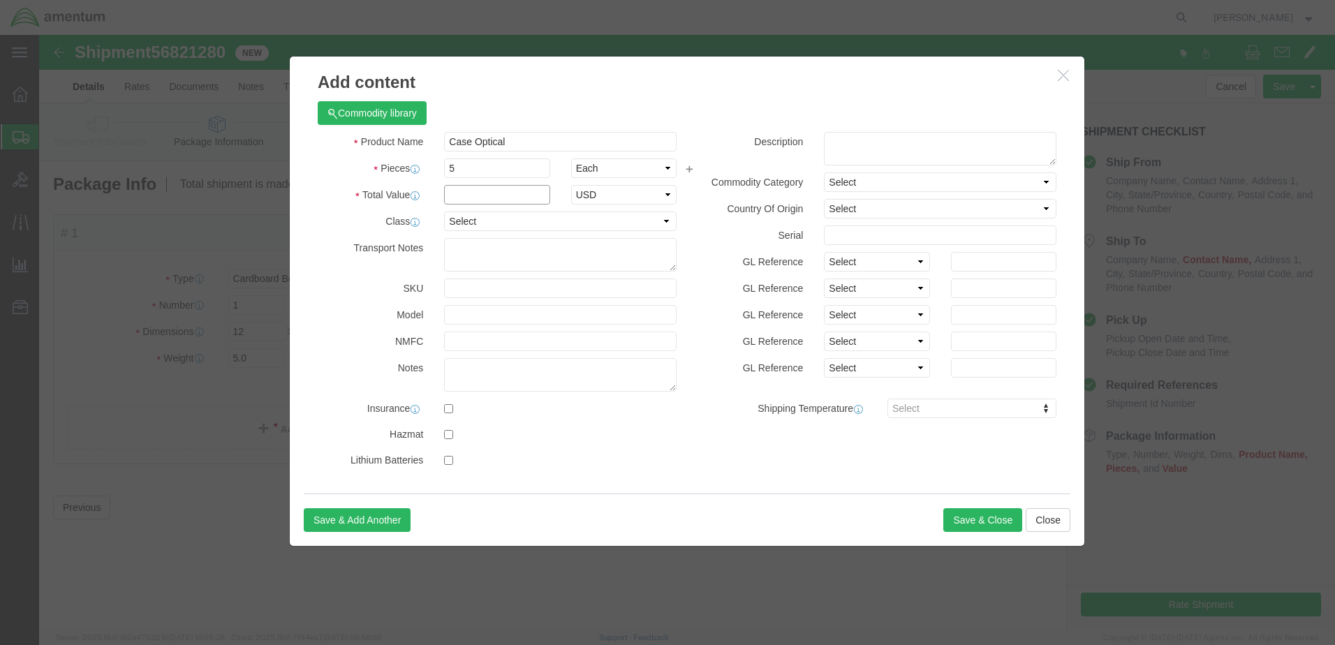
click input "text"
type input "522.05"
select select "USD"
click button "Save & Close"
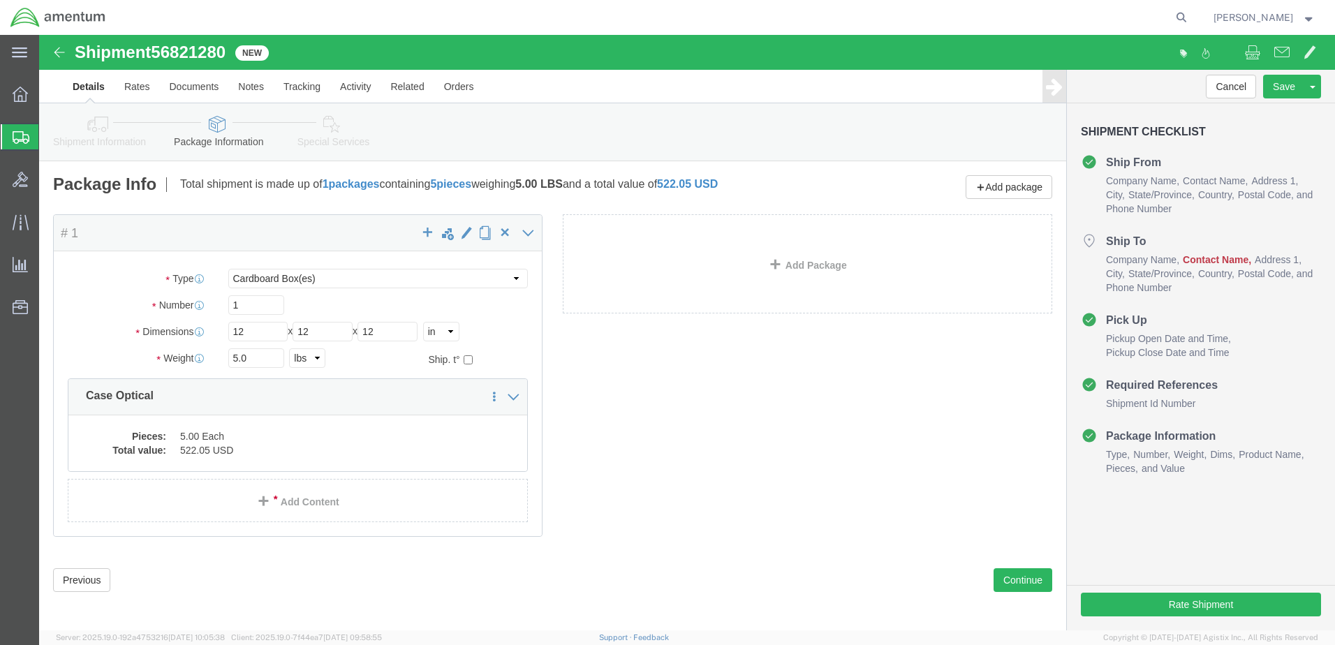
click icon
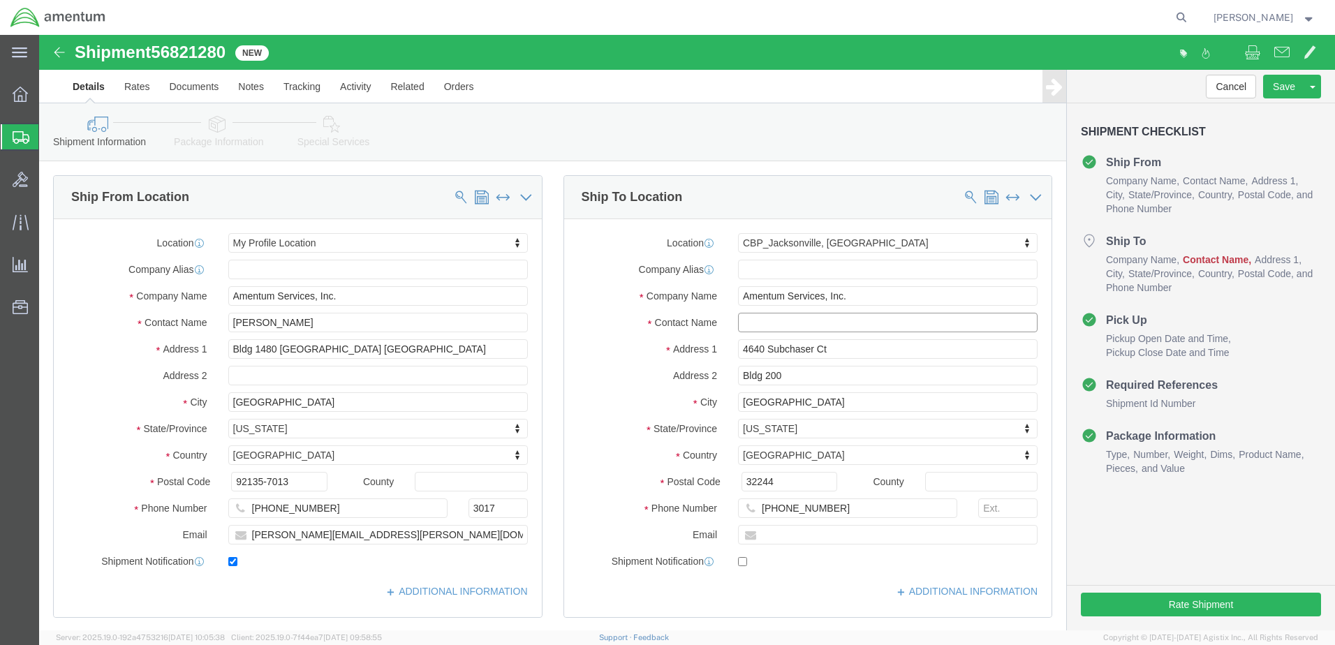
click input "text"
type input "Nic"
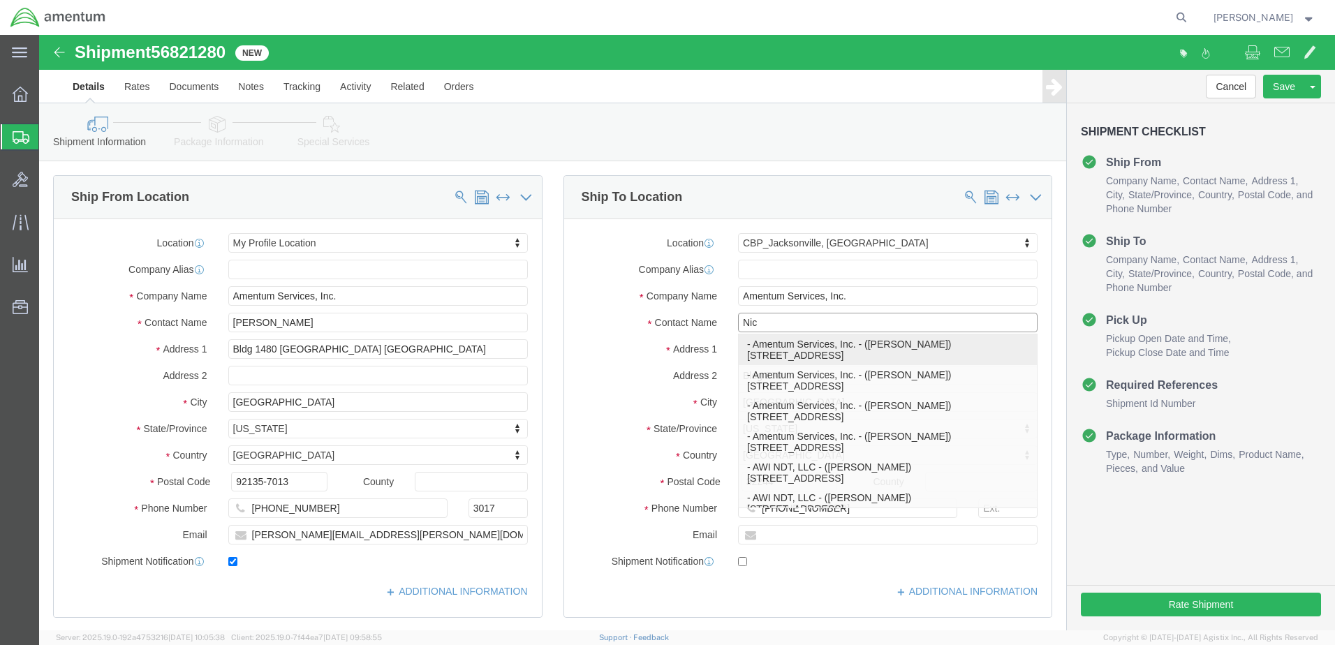
click p "- Amentum Services, Inc. - ([PERSON_NAME]) [STREET_ADDRESS]"
select select
type input "[PERSON_NAME]"
select select "FL"
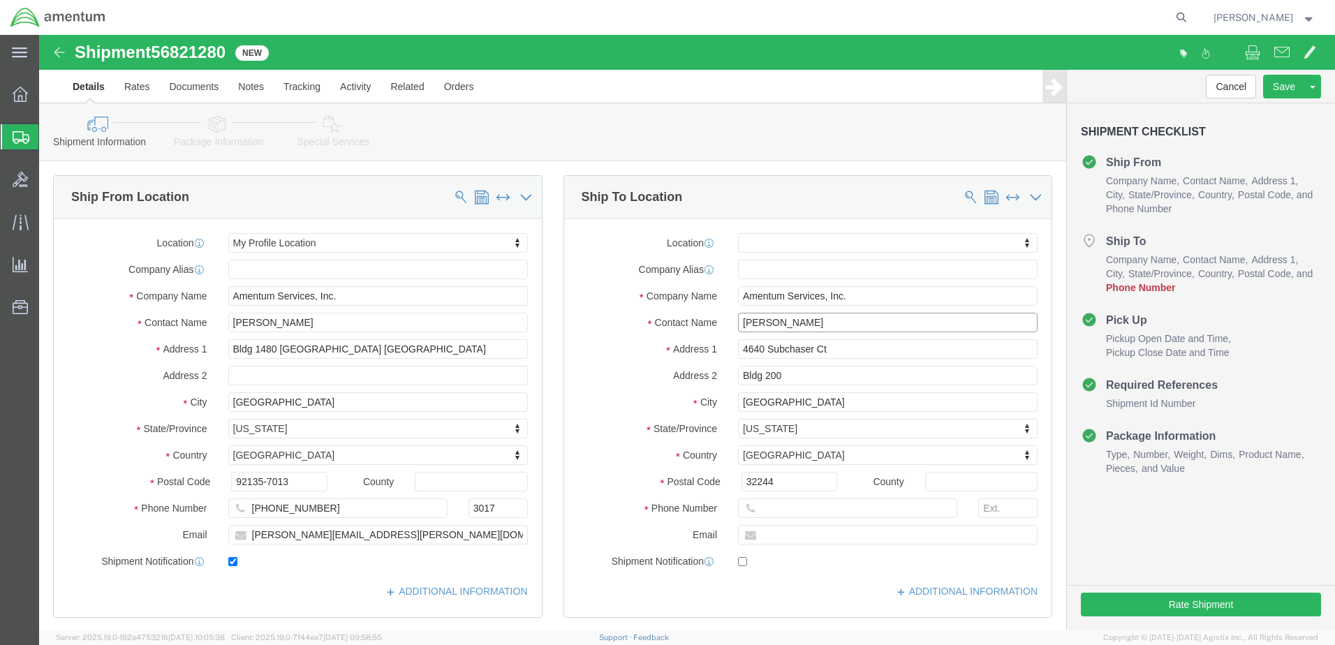
type input "[PERSON_NAME]"
paste input "904.908.4495 ext 314"
type input "904.908.4495 ext 314"
click input "text"
type input "314"
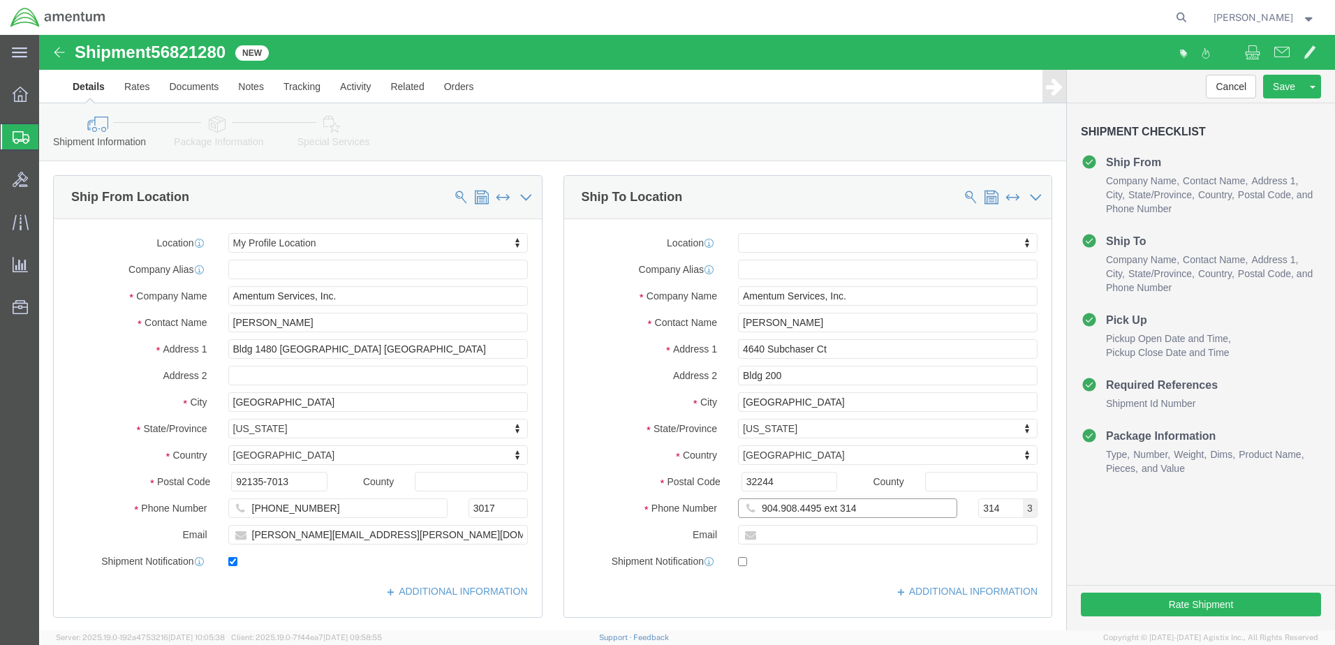
click input "904.908.4495 ext 314"
drag, startPoint x: 777, startPoint y: 473, endPoint x: 884, endPoint y: 476, distance: 107.5
click input "904908-4495 ext 314"
type input "904908-4495"
click div "Cancel Save Assign To Save As Template Shipment Checklist Ship From Company Nam…"
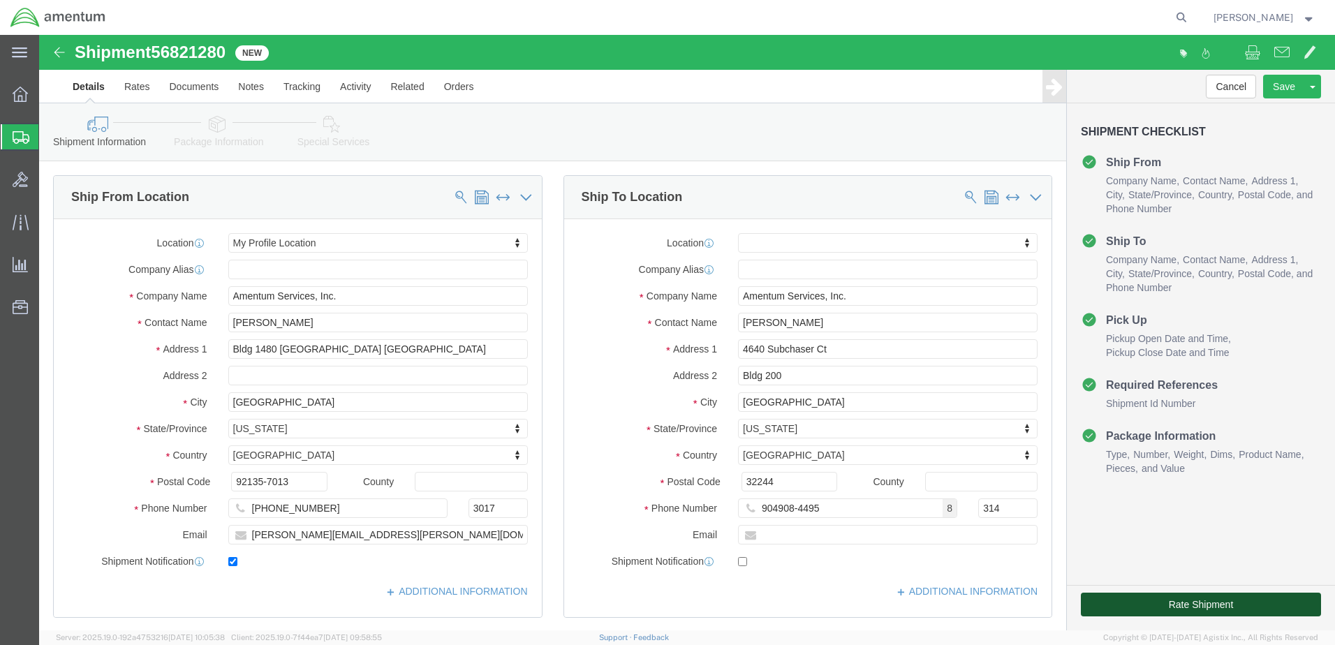
click button "Rate Shipment"
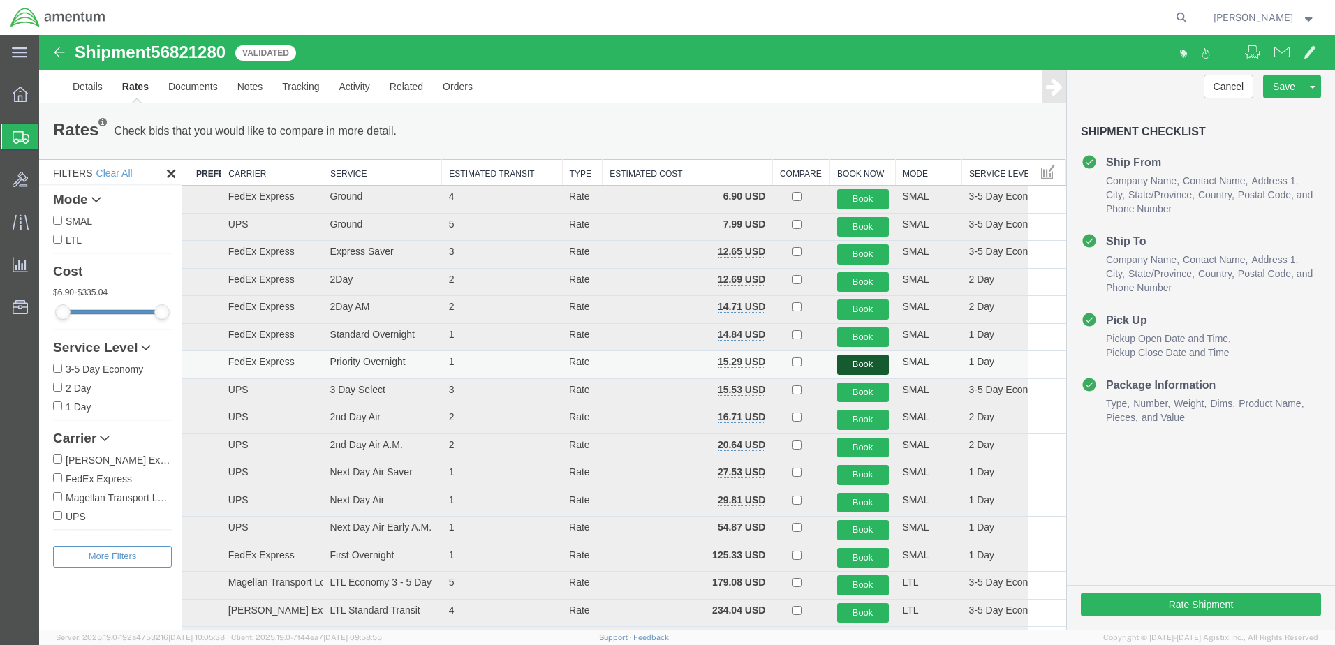
click at [842, 365] on button "Book" at bounding box center [863, 365] width 52 height 20
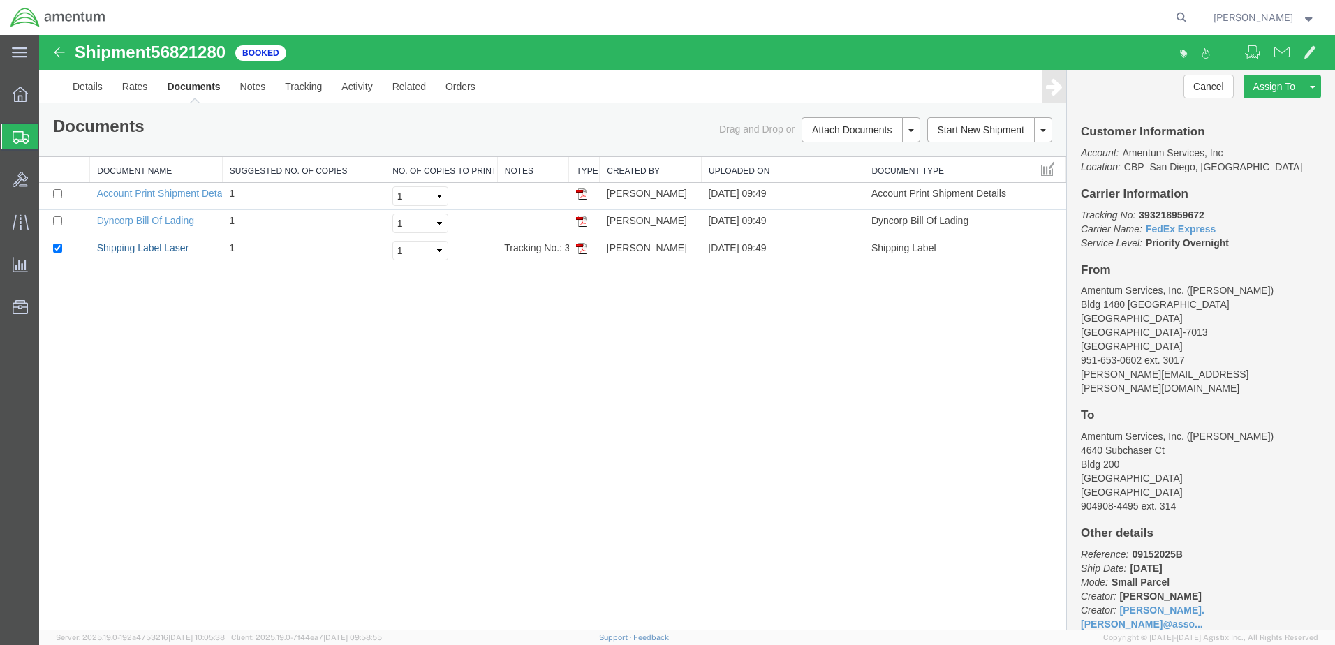
drag, startPoint x: 142, startPoint y: 249, endPoint x: 236, endPoint y: 280, distance: 98.4
click at [142, 249] on link "Shipping Label Laser" at bounding box center [143, 247] width 92 height 11
click at [0, 0] on span "Create Shipment" at bounding box center [0, 0] width 0 height 0
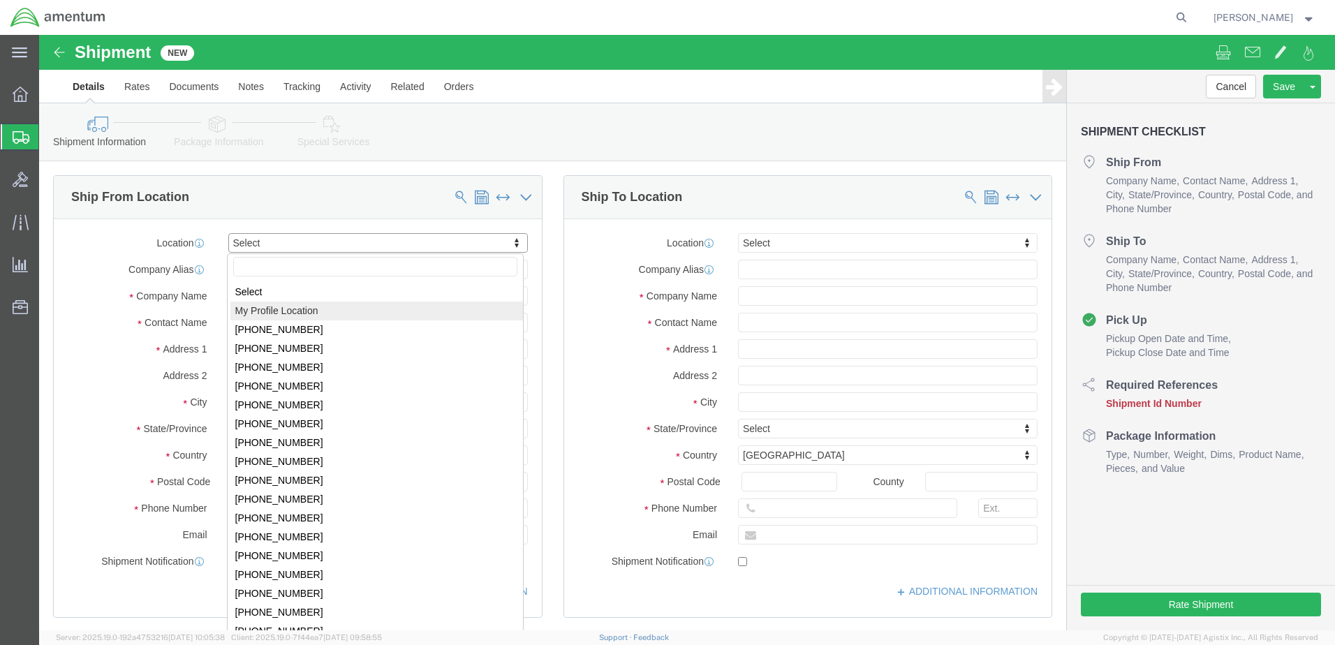
select select "MYPROFILE"
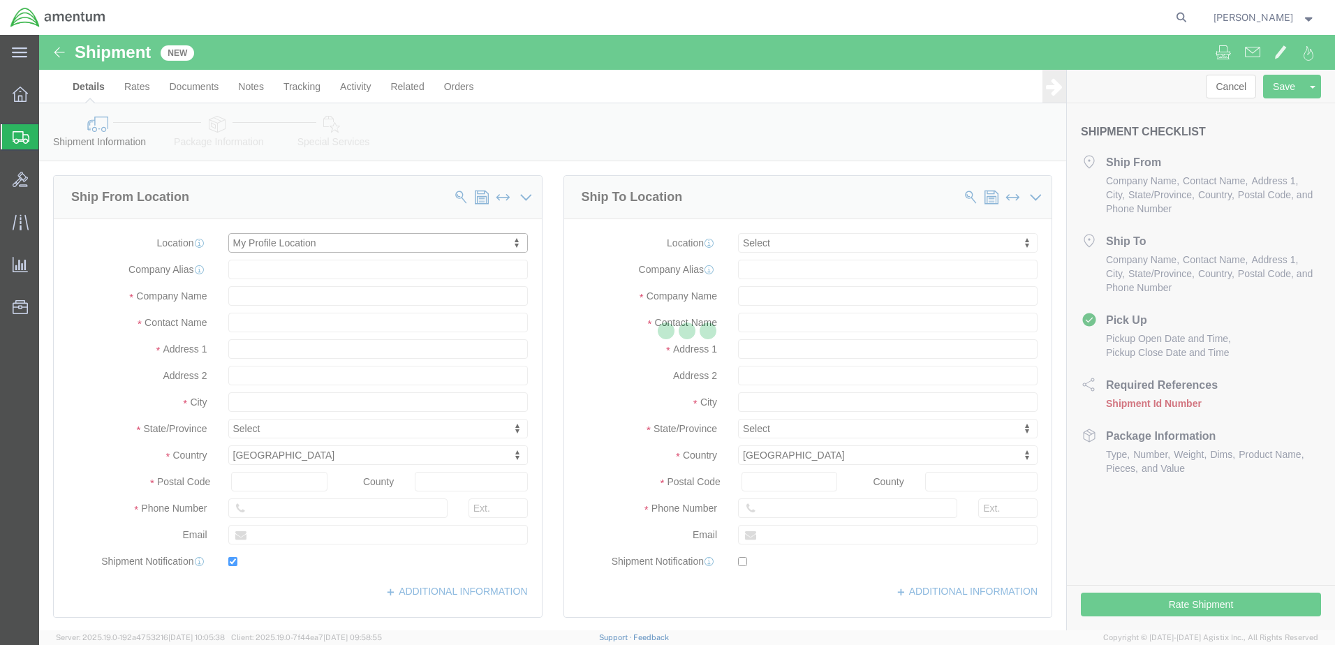
type input "Bldg 1480 [GEOGRAPHIC_DATA] [GEOGRAPHIC_DATA]"
type input "92135-7013"
type input "[PHONE_NUMBER]"
type input "3017"
type input "[PERSON_NAME][EMAIL_ADDRESS][PERSON_NAME][DOMAIN_NAME]"
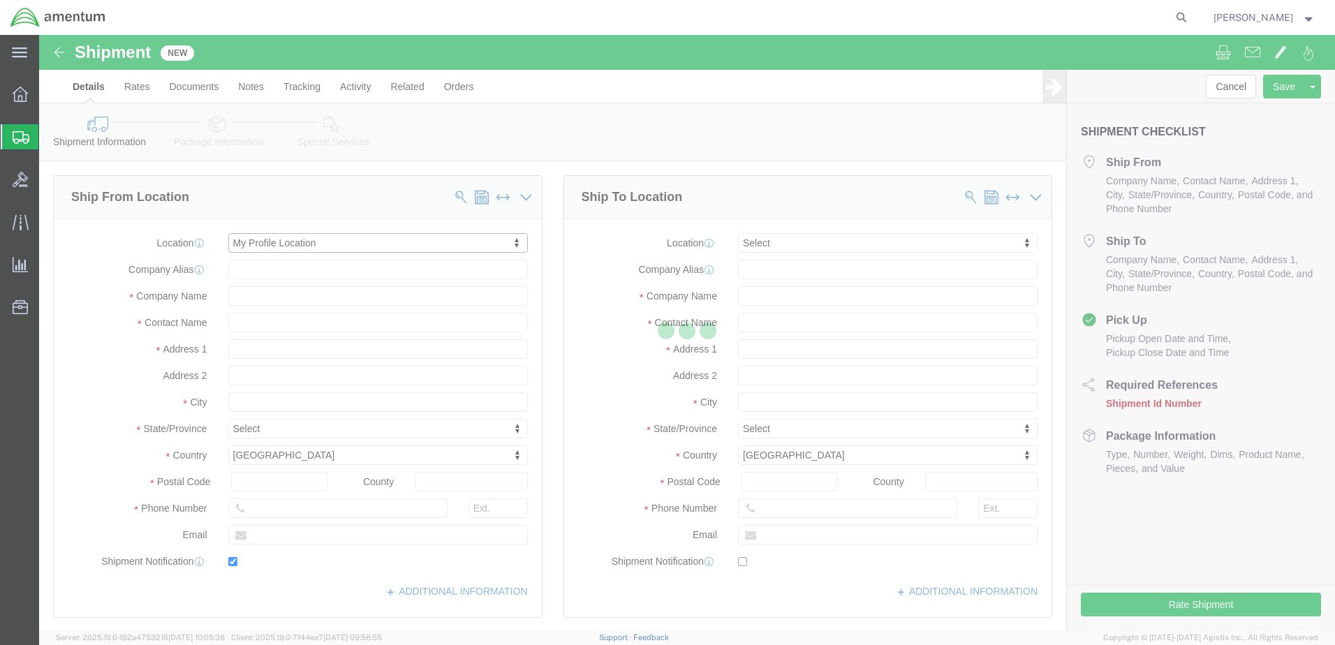
checkbox input "true"
type input "Amentum Services, Inc."
type input "[PERSON_NAME]"
type input "[GEOGRAPHIC_DATA]"
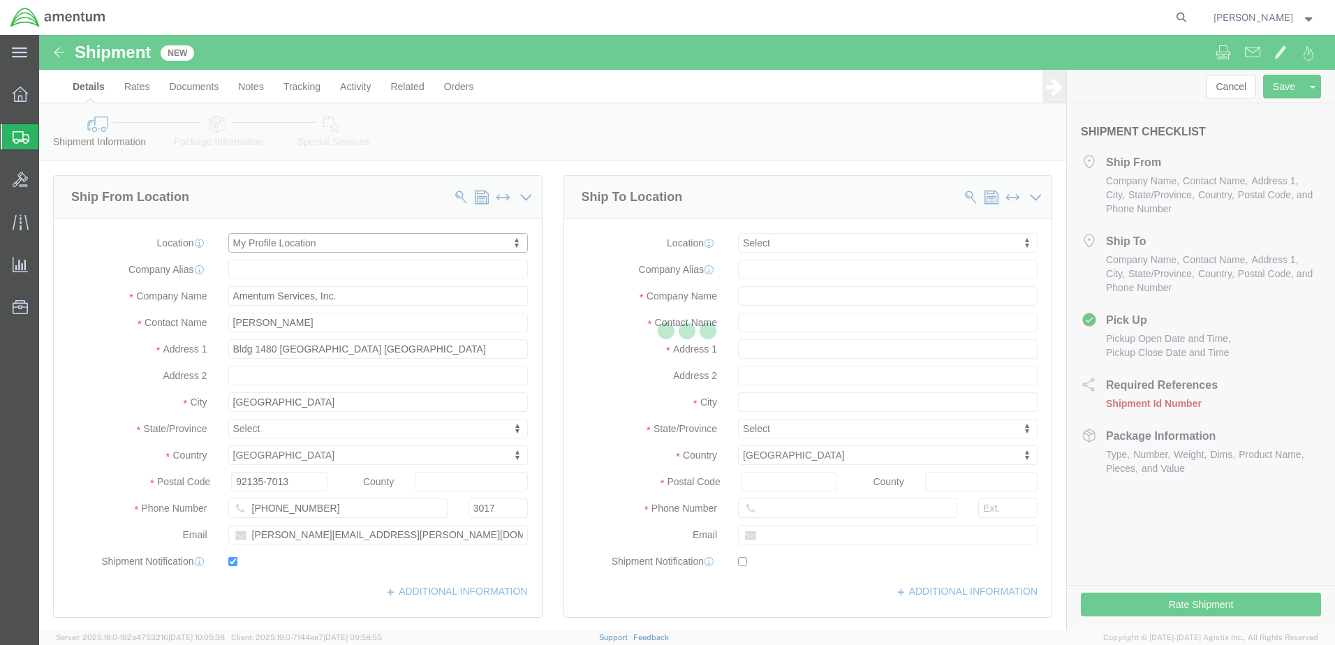
select select "CA"
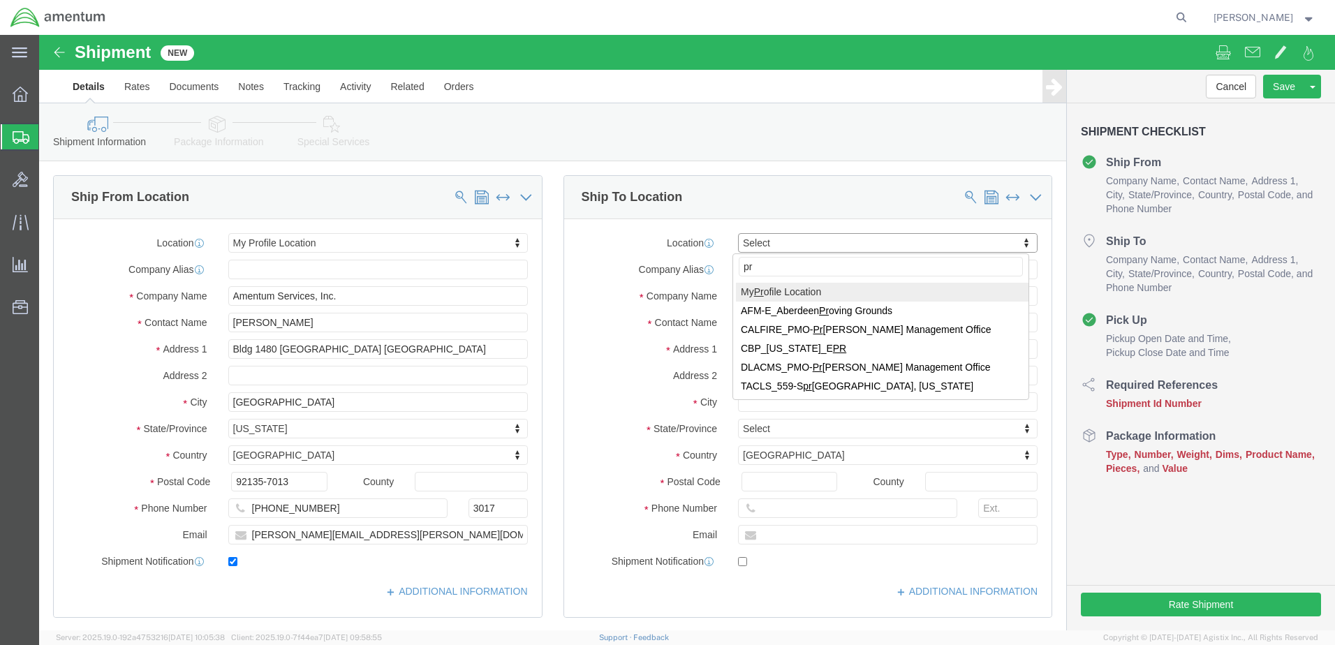
type input "p"
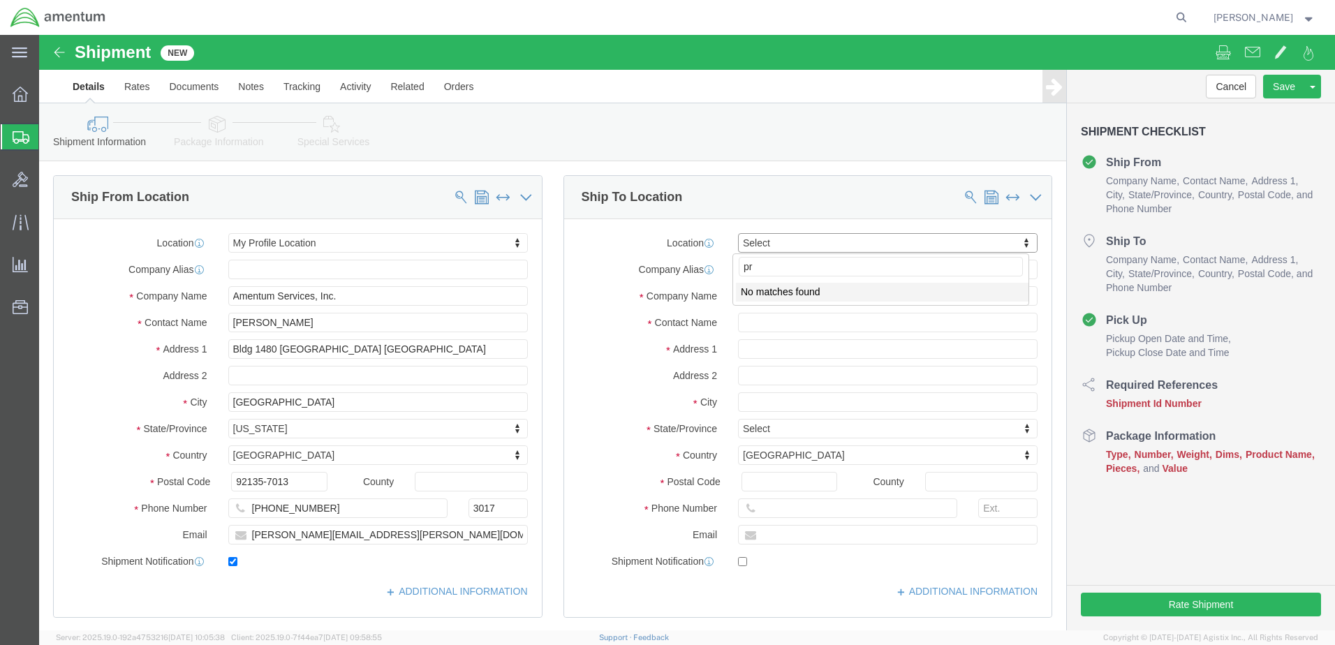
type input "p"
click input "text"
type input "precision"
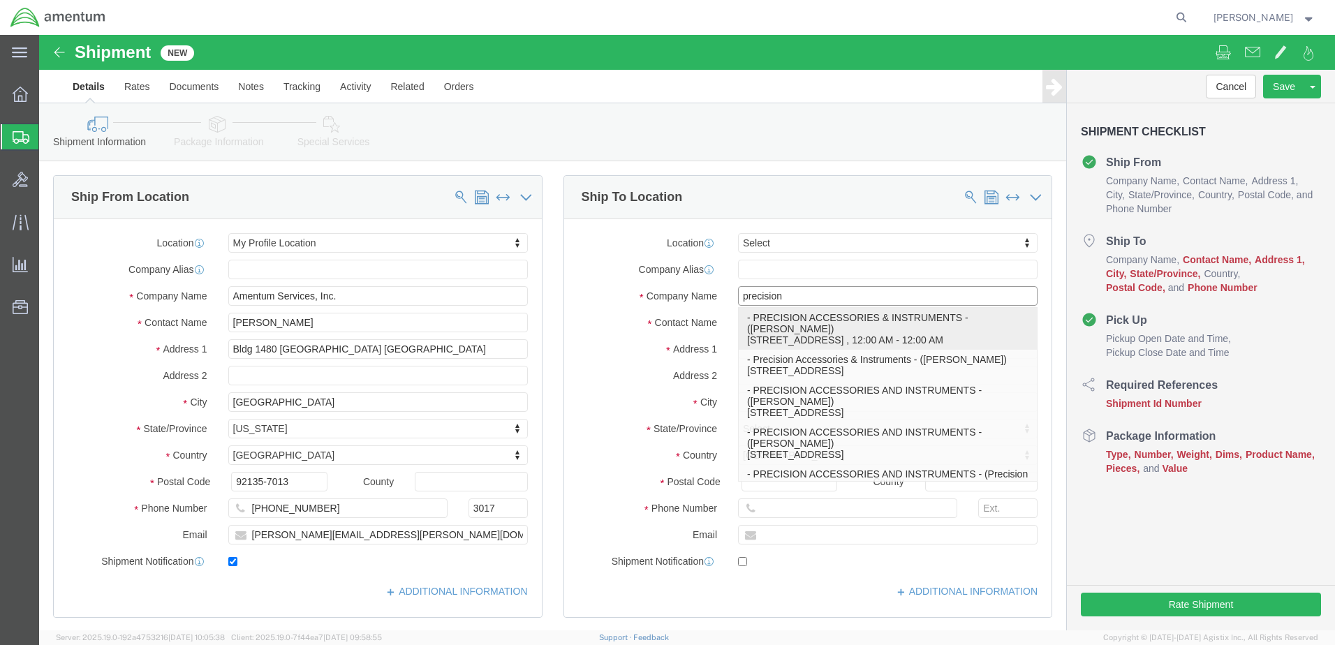
click p "- PRECISION ACCESSORIES & INSTRUMENTS - ([PERSON_NAME]) [STREET_ADDRESS] , 12:0…"
type input "[STREET_ADDRESS]"
type input "30349"
type input "[PHONE_NUMBER]"
type input "PRECISION ACCESSORIES & INSTRUMENTS"
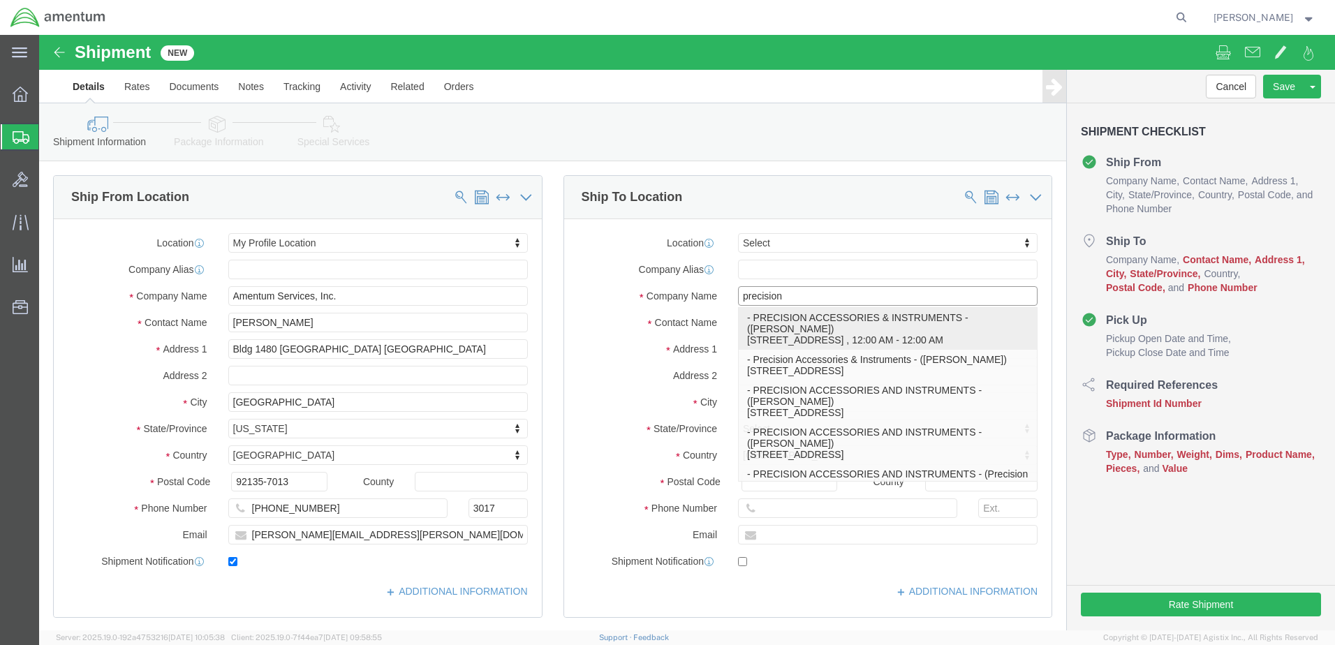
type input "[PERSON_NAME]"
type input "[GEOGRAPHIC_DATA]"
select select "GA"
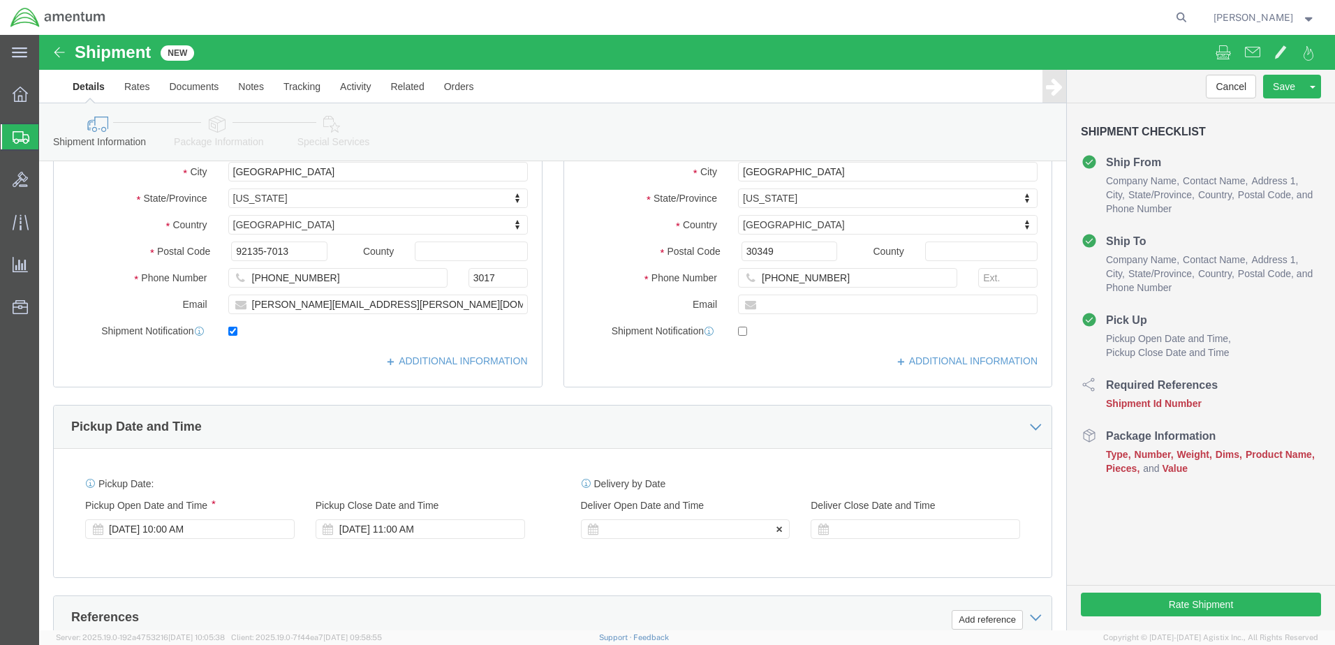
scroll to position [326, 0]
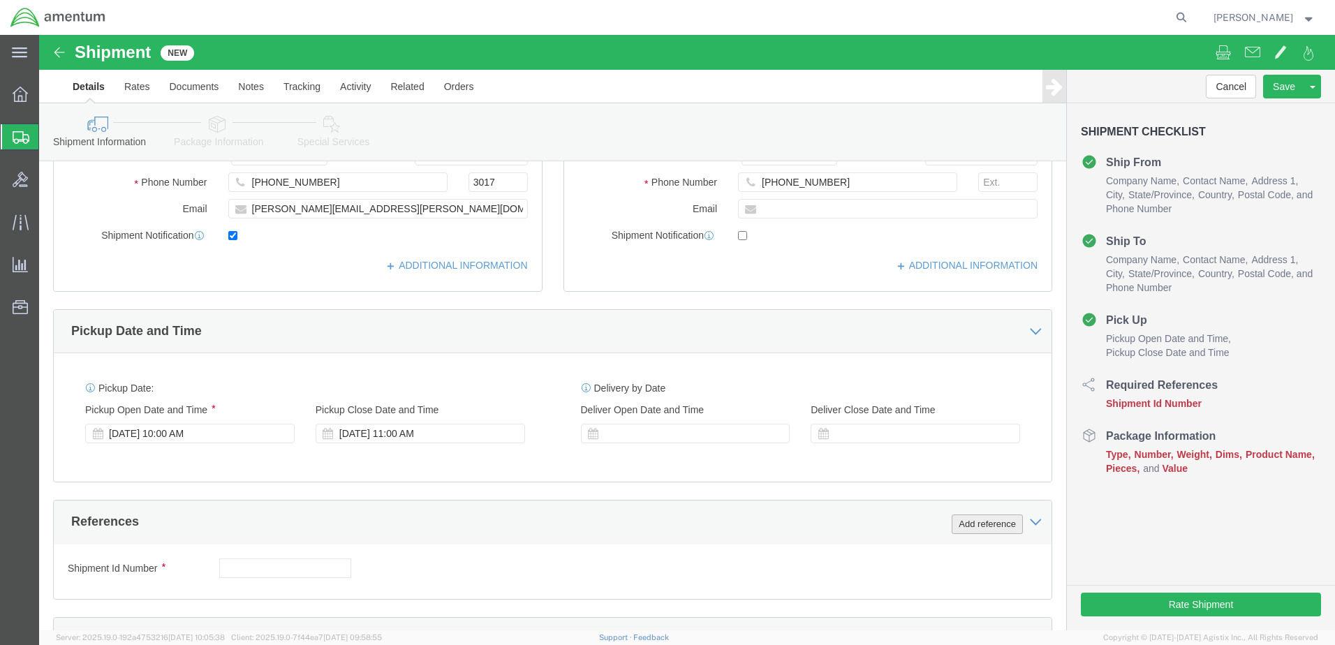
type input "PRECISION ACCESSORIES & INSTRUMENTS"
click button "Add reference"
click input "text"
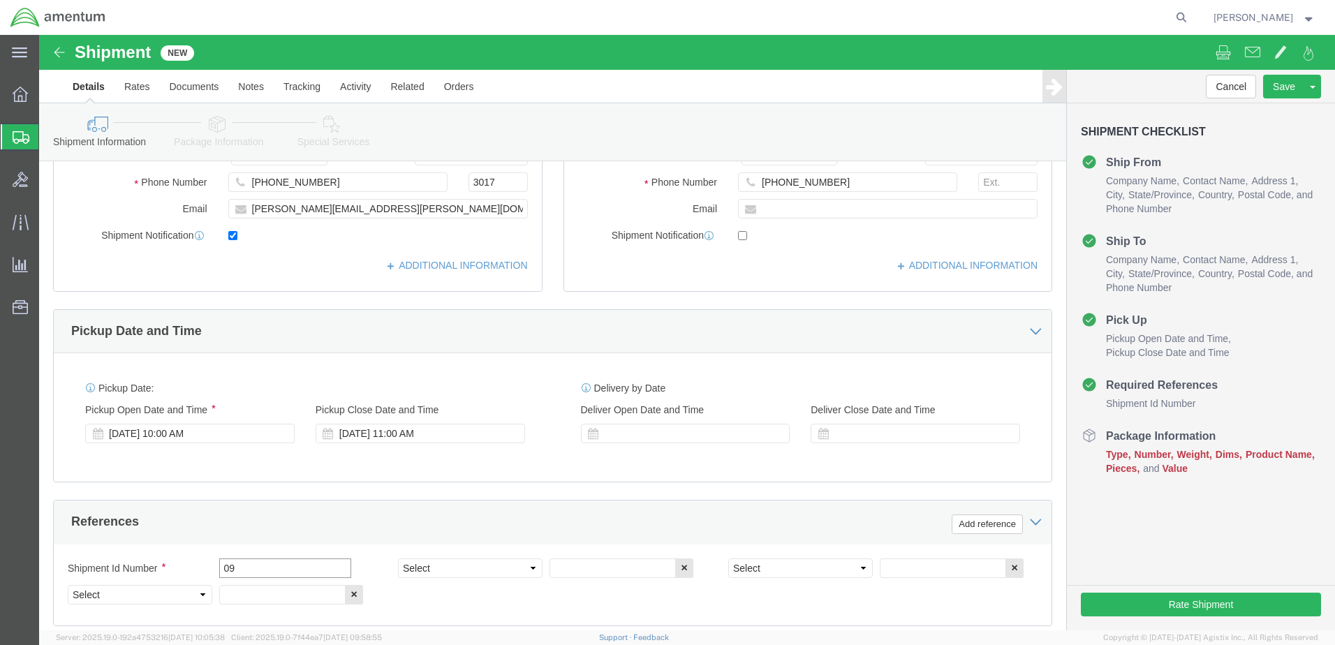
type input "0"
type input "09152025C"
click select "Select Account Type Activity ID Airline Appointment Number ASN Batch Request # …"
select select "DEPT"
click select "Select Account Type Activity ID Airline Appointment Number ASN Batch Request # …"
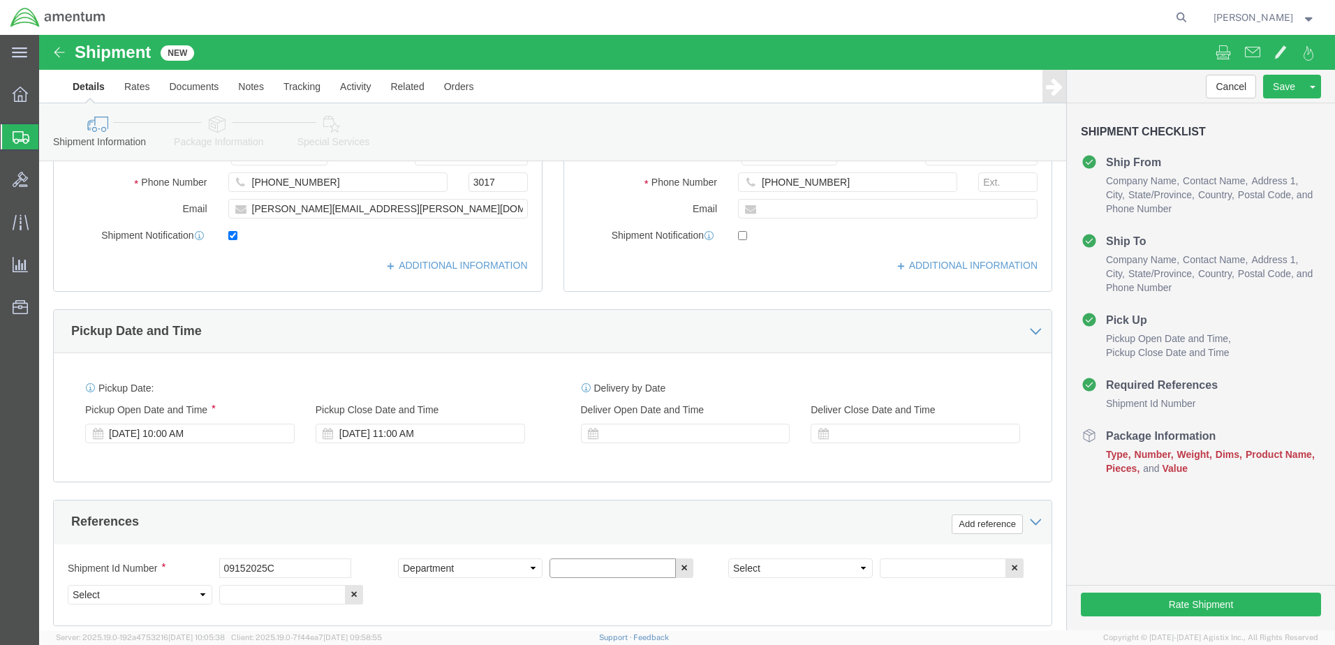
click input "text"
type input "CBP"
click select "Select Account Type Activity ID Airline Appointment Number ASN Batch Request # …"
select select "PROJNUM"
click select "Select Account Type Activity ID Airline Appointment Number ASN Batch Request # …"
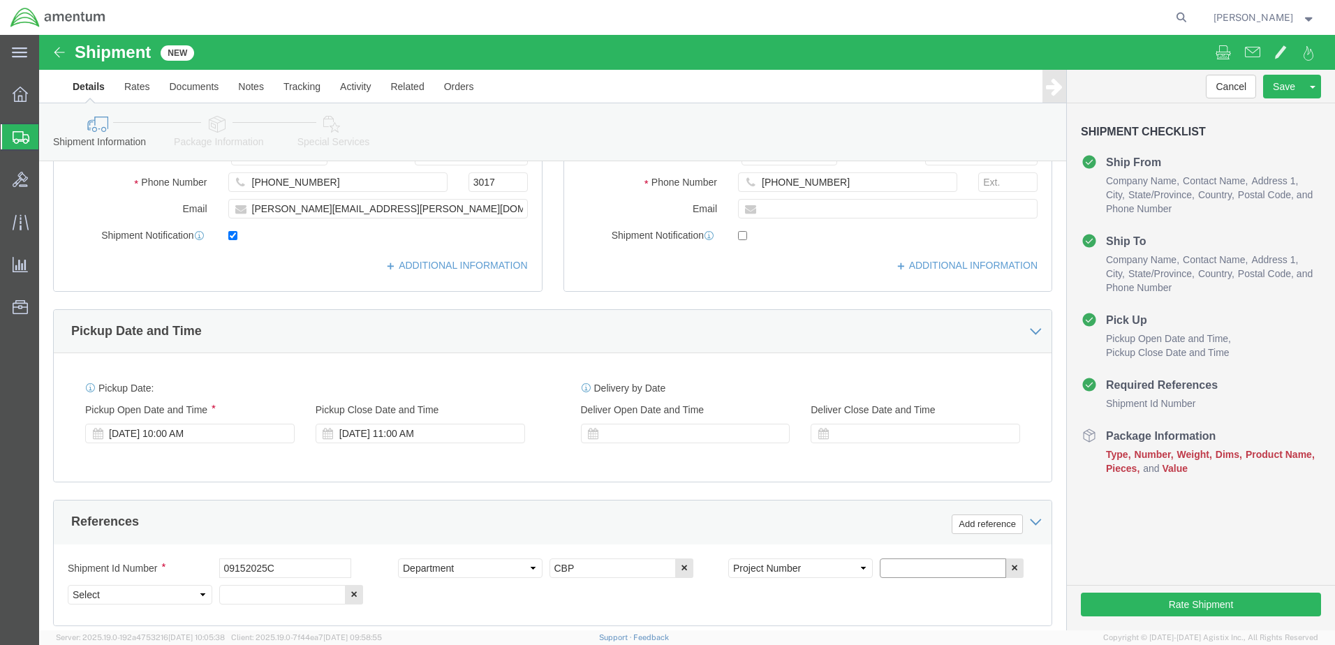
paste input "AME-2025-IP01-FO013-2219-NAMC-Z000"
type input "AME-2025-IP01-FO013-2219-NAMC-Z000"
click select "Select Account Type Activity ID Airline Appointment Number ASN Batch Request # …"
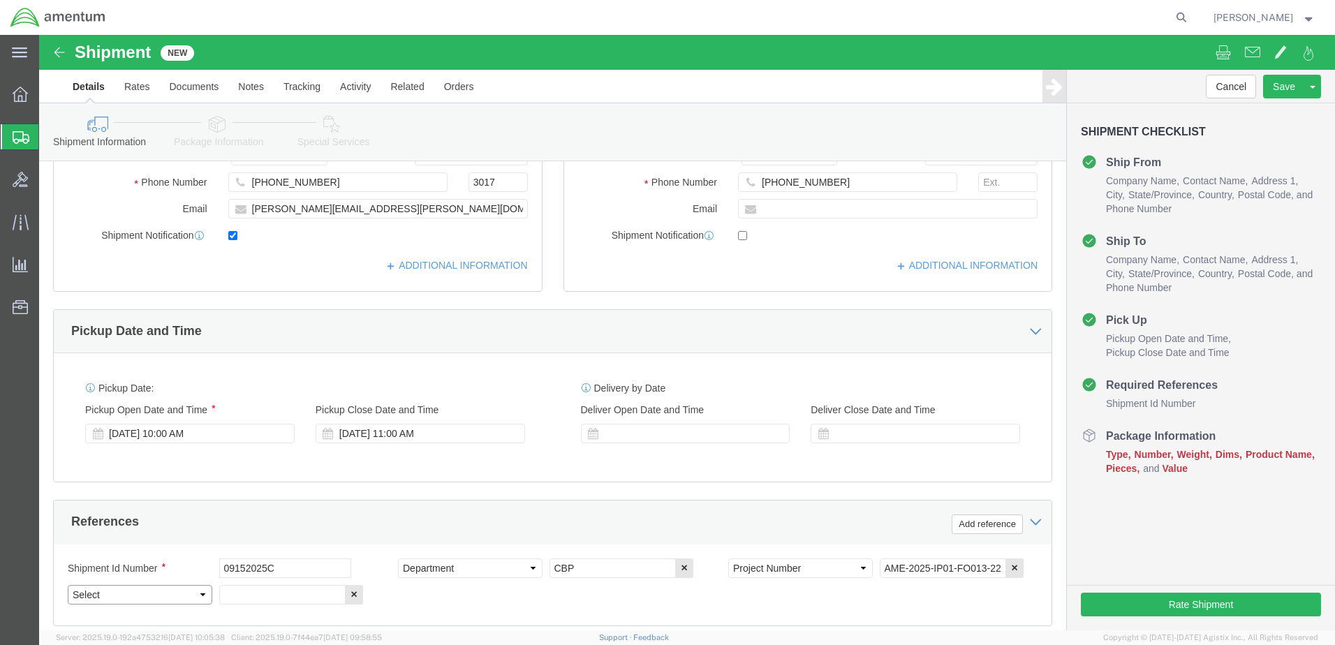
select select "CUSTREF"
click select "Select Account Type Activity ID Airline Appointment Number ASN Batch Request # …"
click input "text"
type input "CORE RTN CBP0043906"
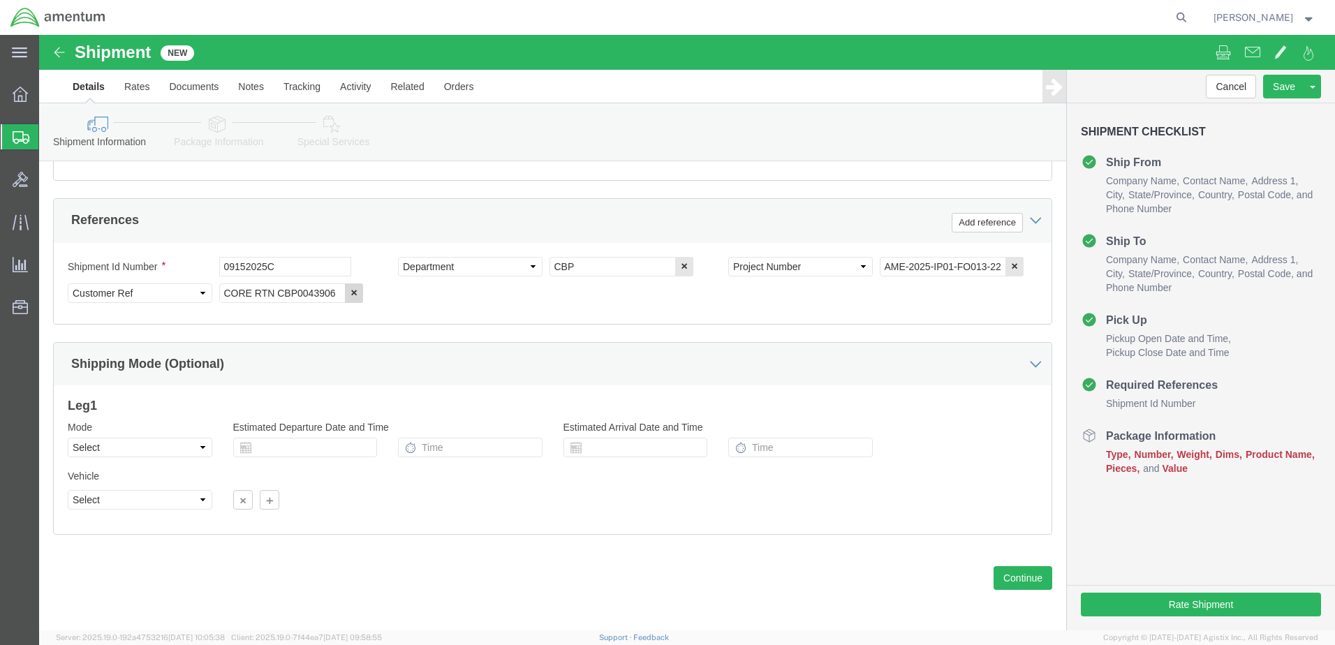
scroll to position [630, 0]
click button "Continue"
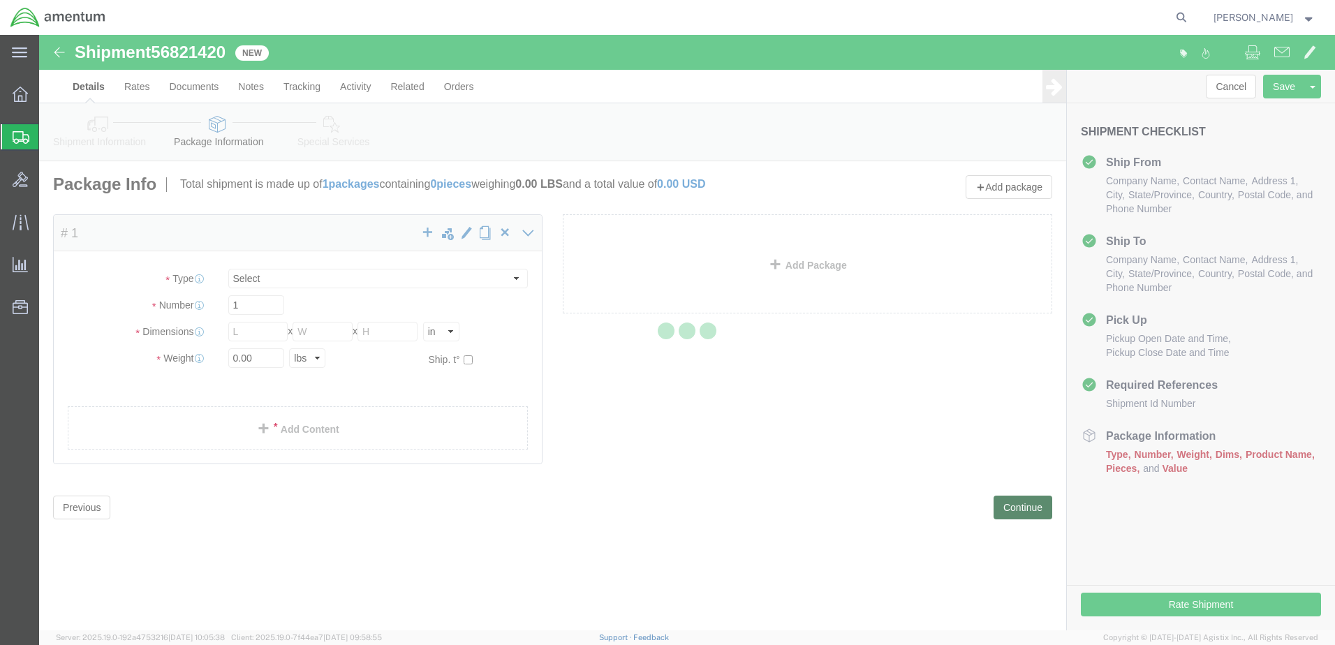
select select "CBOX"
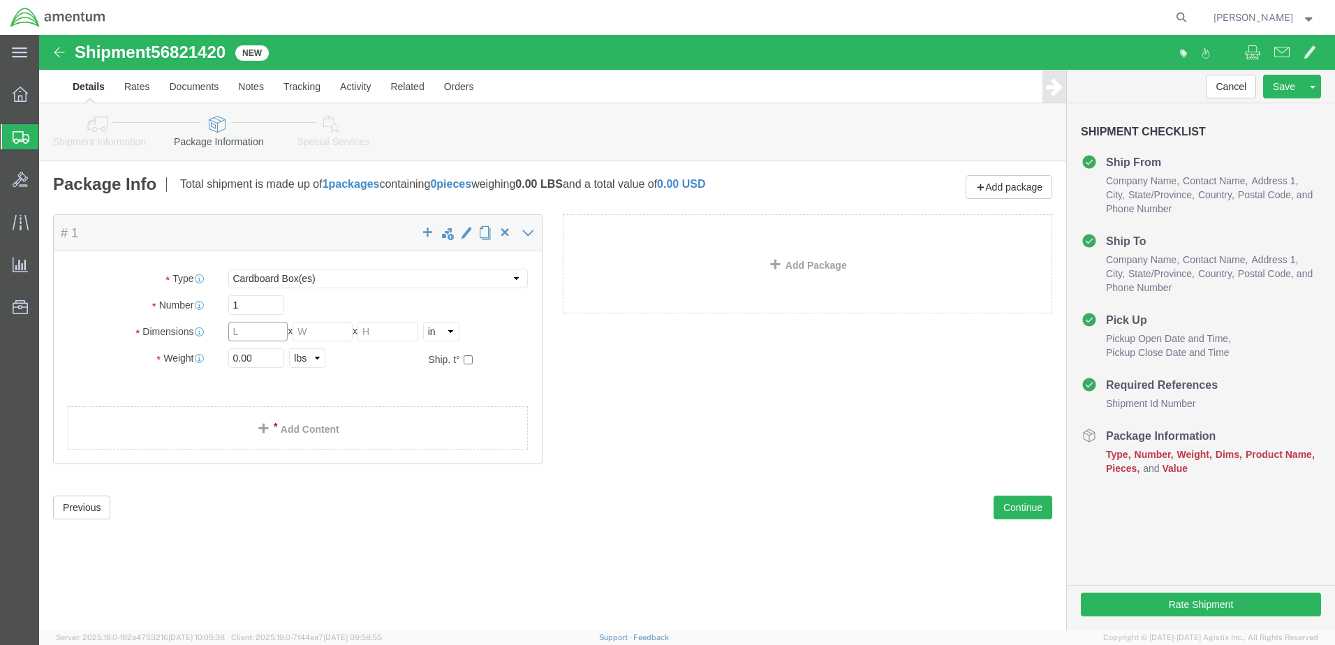
click input "text"
type input "12"
type input "8"
type input "9"
drag, startPoint x: 221, startPoint y: 320, endPoint x: 183, endPoint y: 326, distance: 38.1
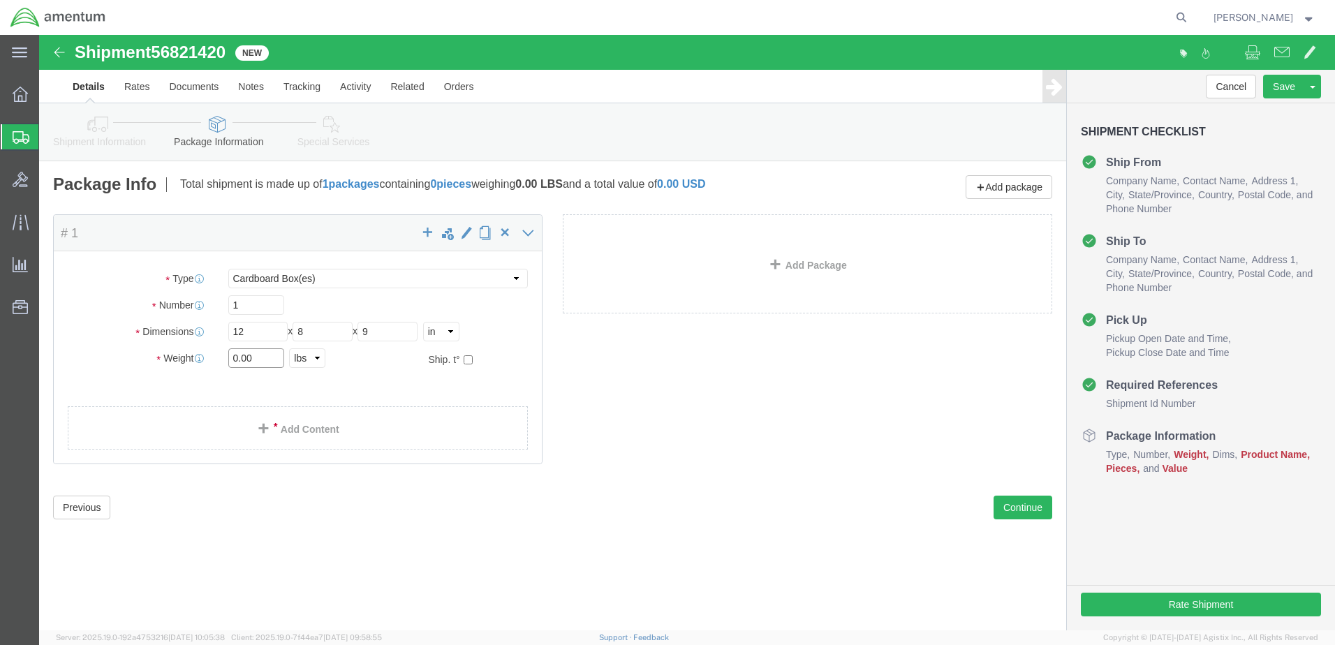
click div "0.00 Select kgs lbs"
type input "5.0"
click div "Package Content # 1 x Package Type Select BCK Boxes Bale(s) Basket(s) Bolt(s) B…"
click link "Add Content"
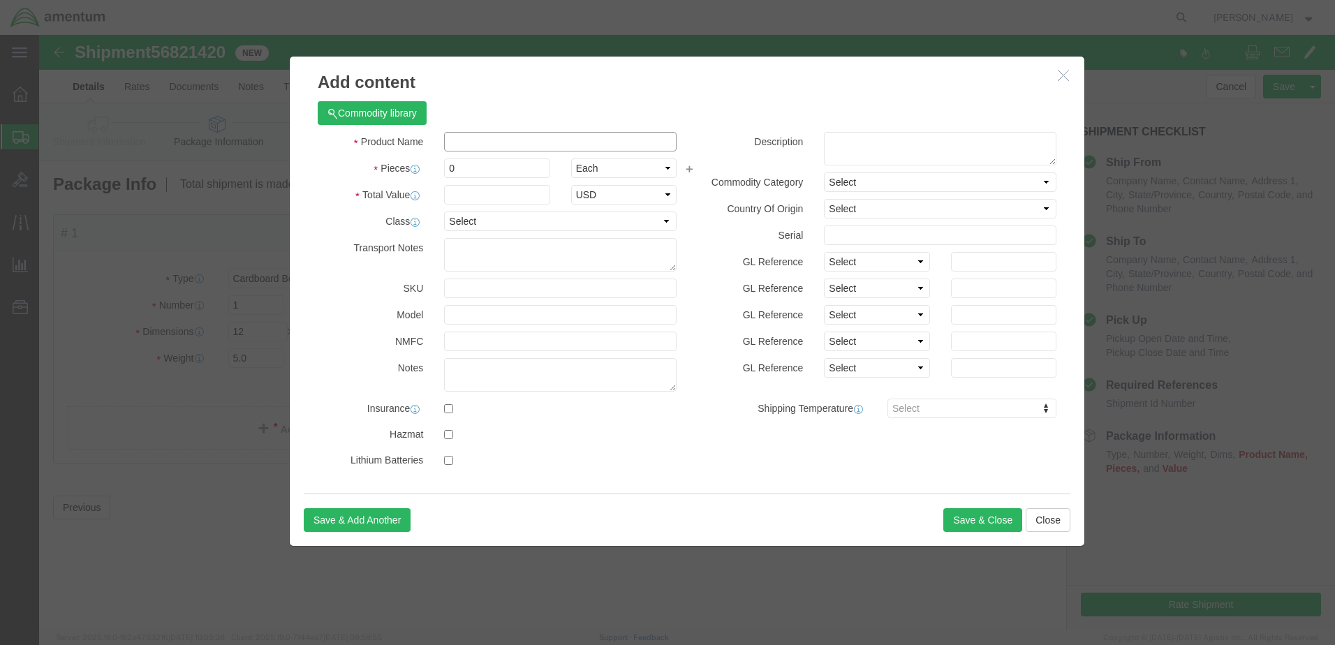
click input "text"
click h3 "Add content"
click input "text"
type input "W"
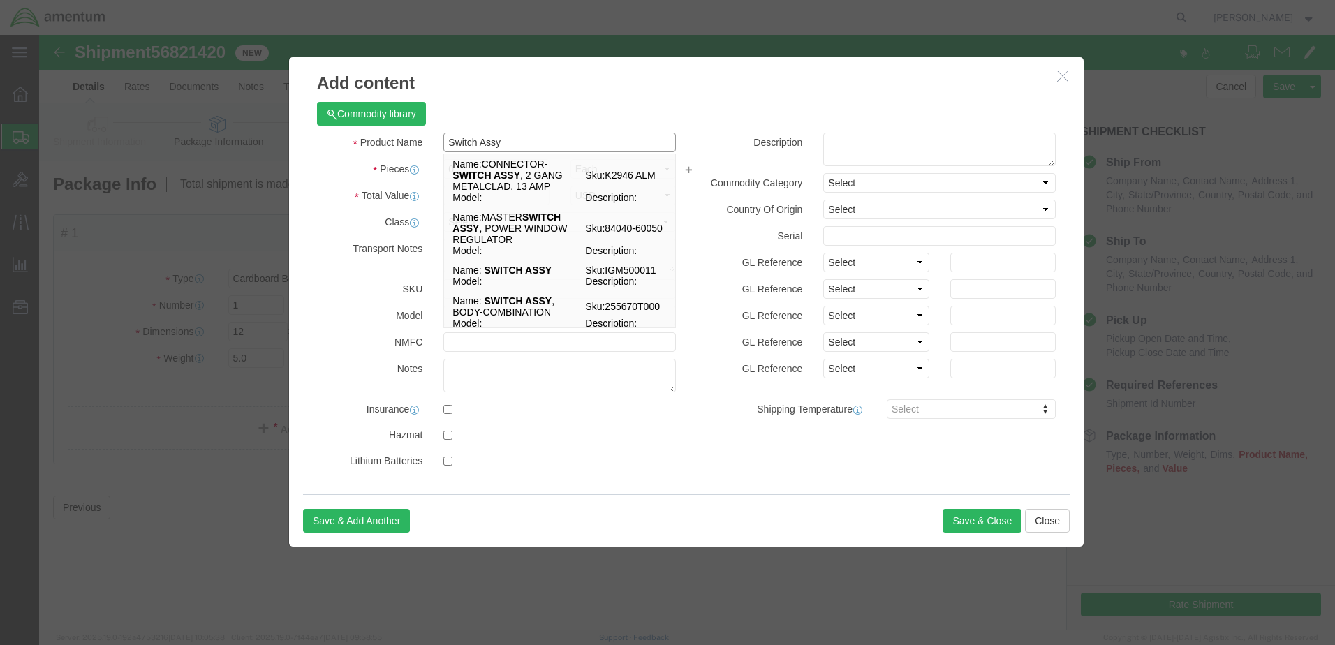
type input "Switch Assy"
click h3 "Add content"
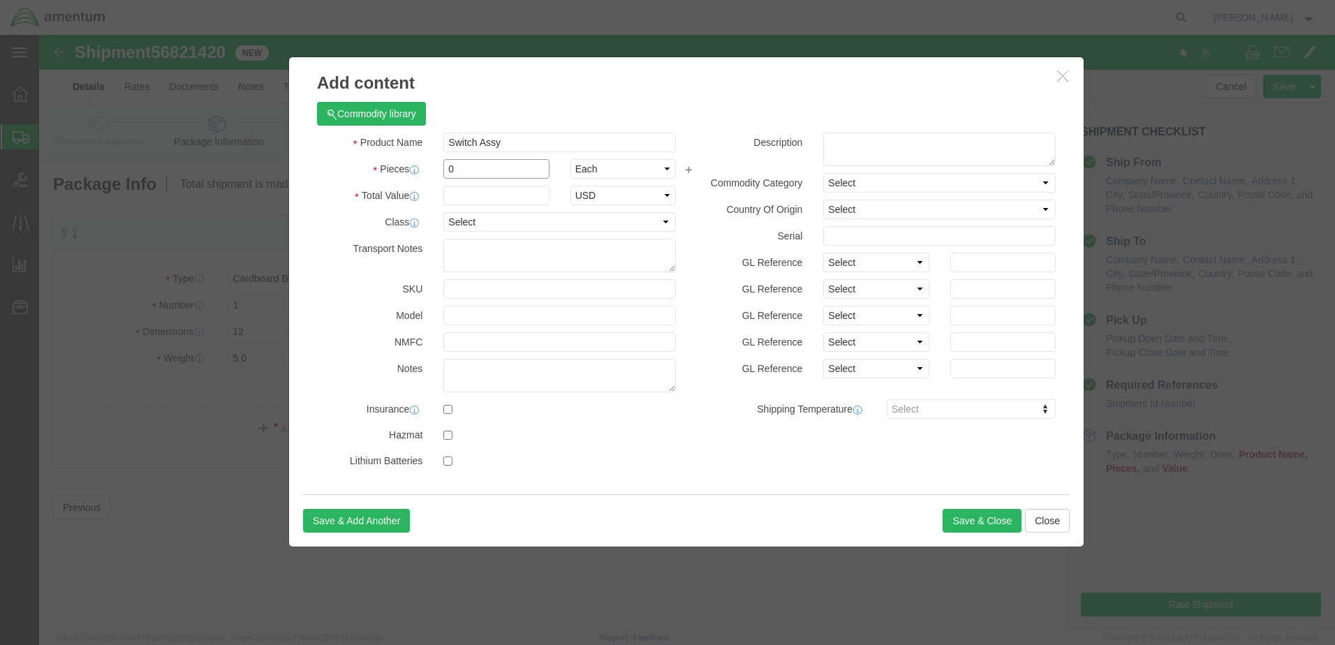
drag, startPoint x: 422, startPoint y: 131, endPoint x: 376, endPoint y: 134, distance: 46.2
click div "0"
type input "1"
drag, startPoint x: 415, startPoint y: 65, endPoint x: 413, endPoint y: 82, distance: 17.7
click div "Commodity library Product Name Switch Assy Switch Assy Pieces 1 Select Bag Barr…"
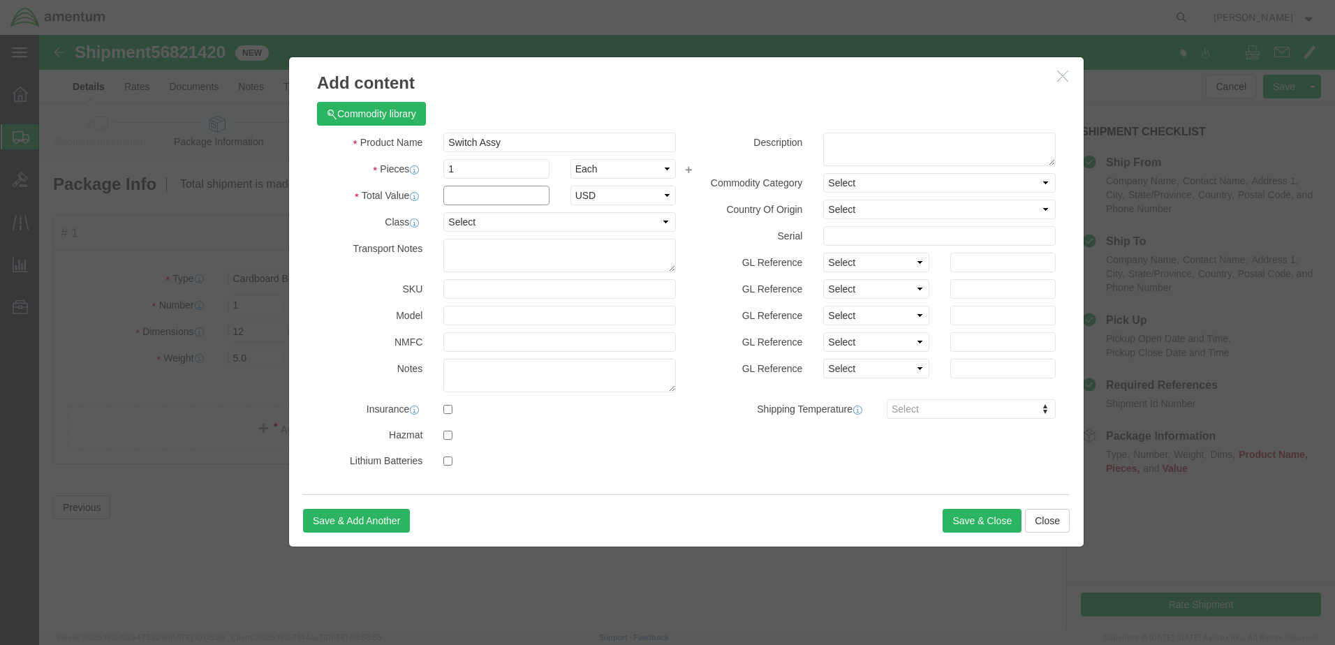
click input "text"
type input "1500.00"
select select "USD"
drag, startPoint x: 930, startPoint y: 491, endPoint x: 927, endPoint y: 483, distance: 8.8
click button "Save & Close"
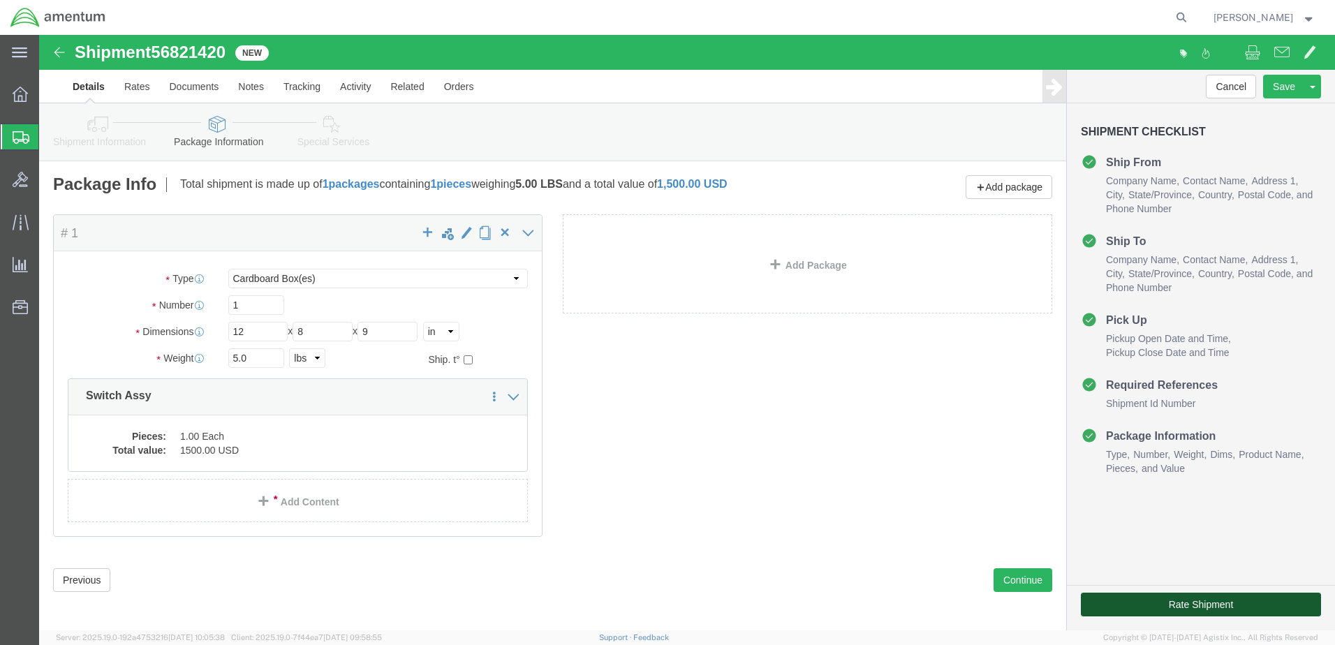
click button "Rate Shipment"
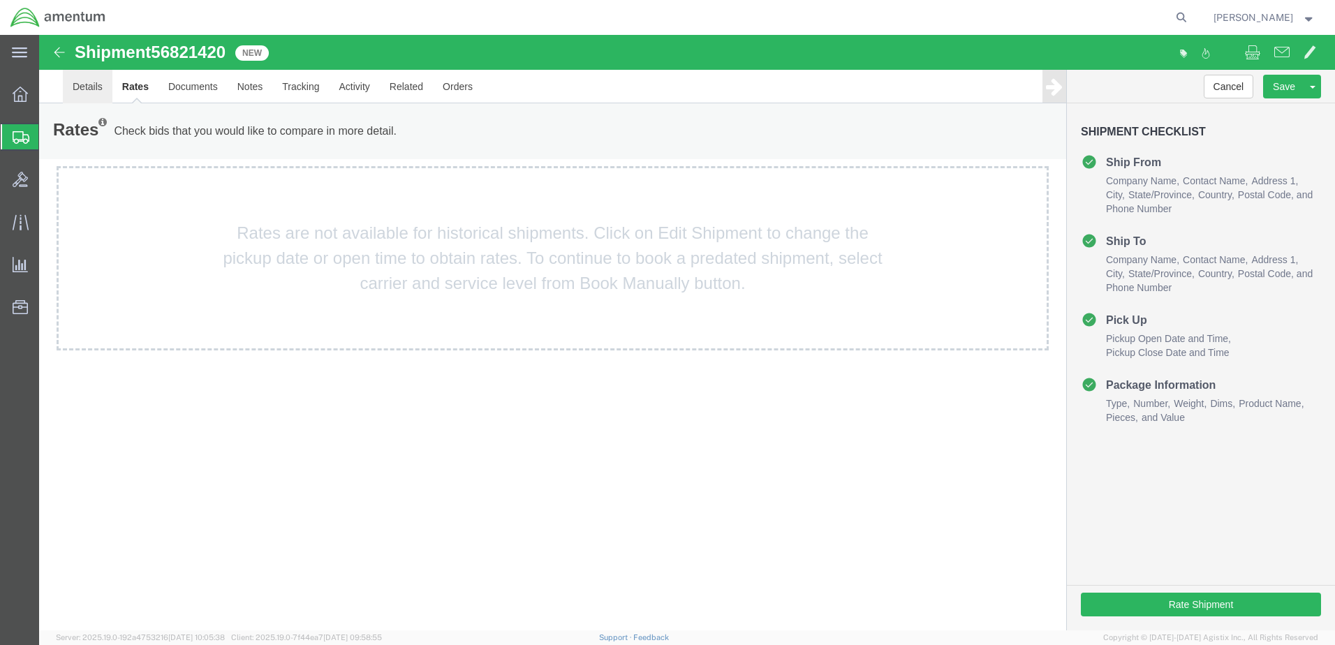
click at [85, 86] on link "Details" at bounding box center [88, 87] width 50 height 34
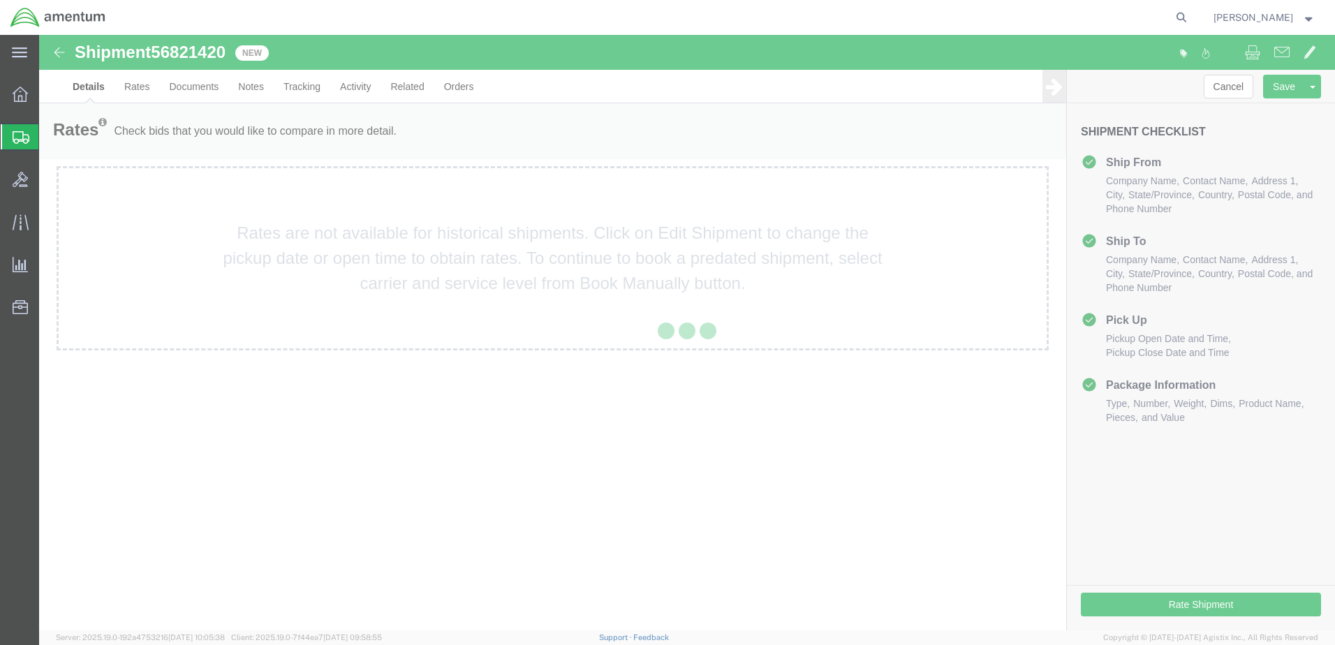
select select "49946"
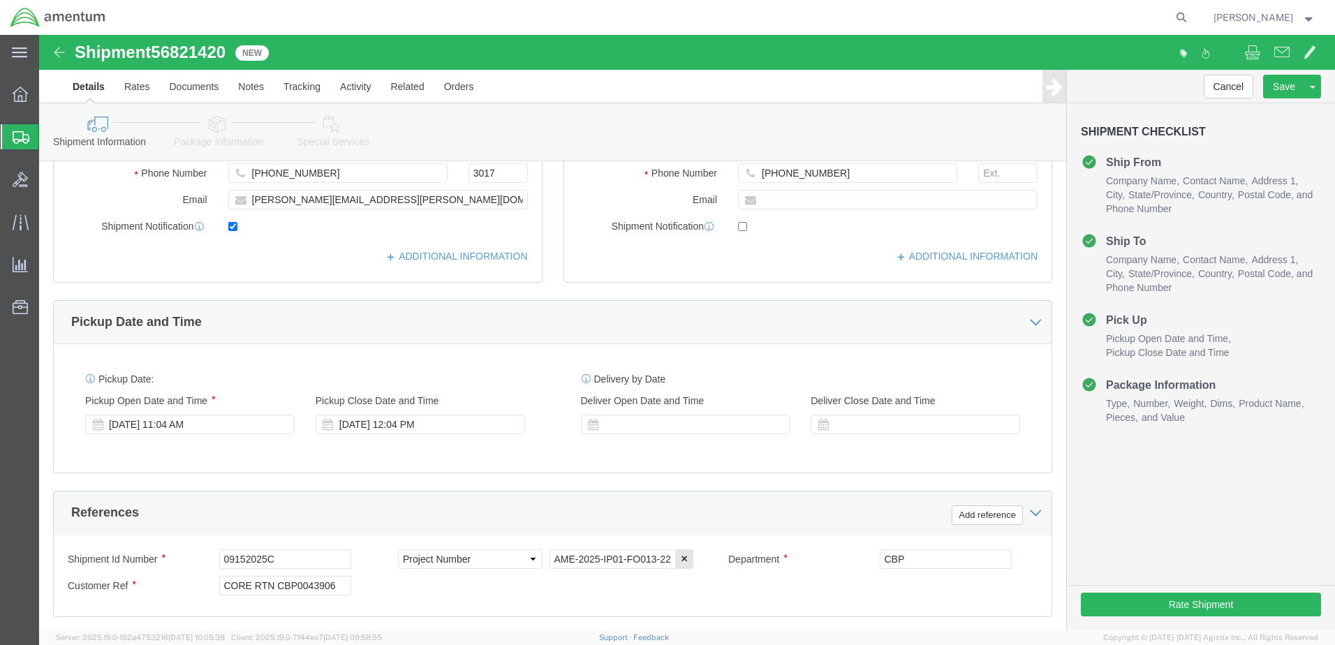
scroll to position [372, 0]
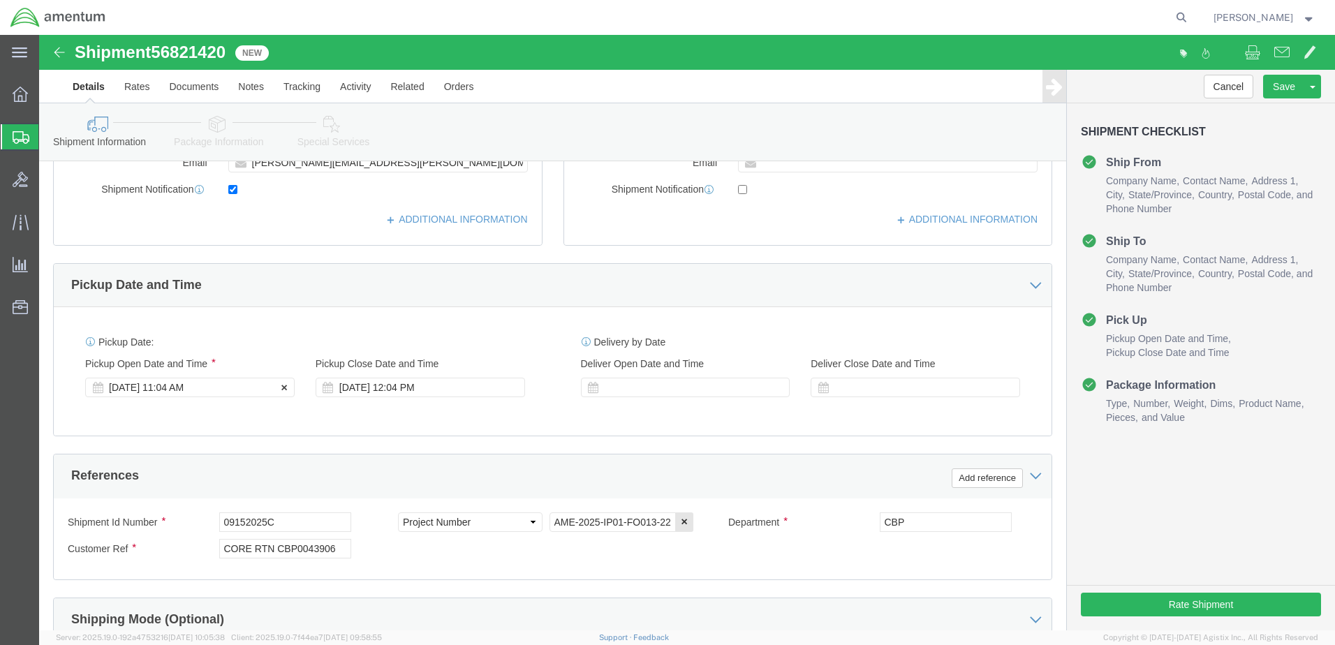
click div "[DATE] 11:04 AM"
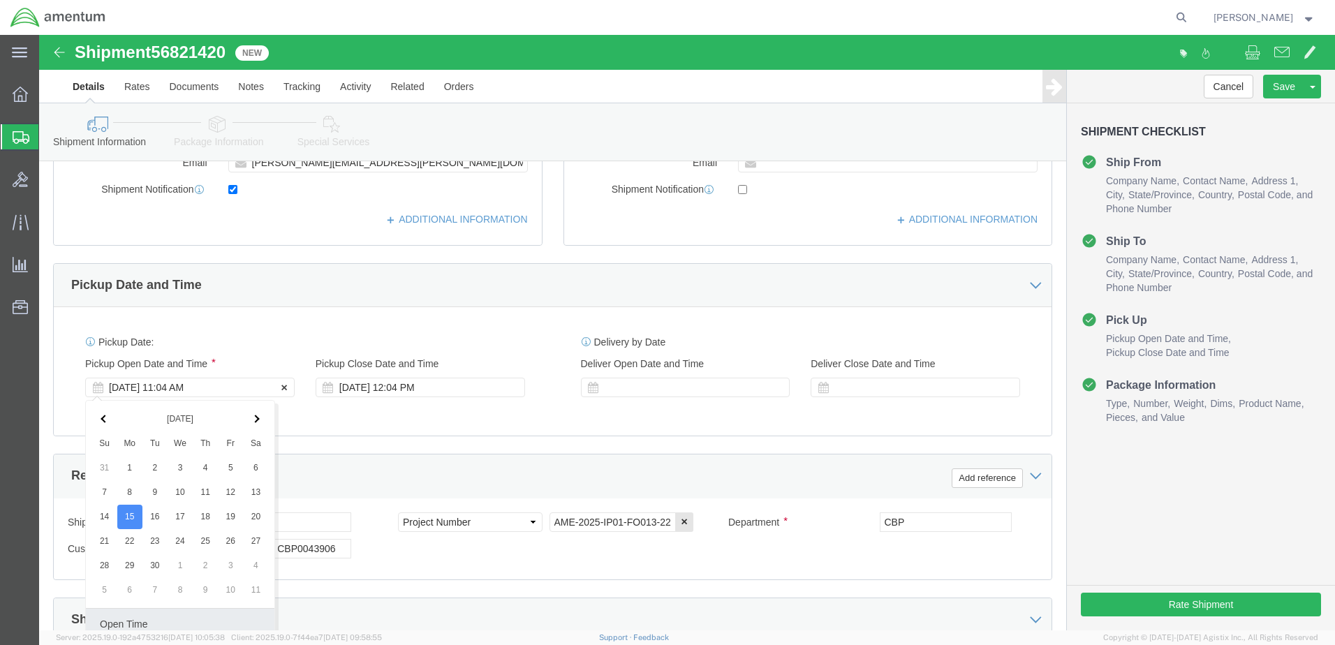
scroll to position [630, 0]
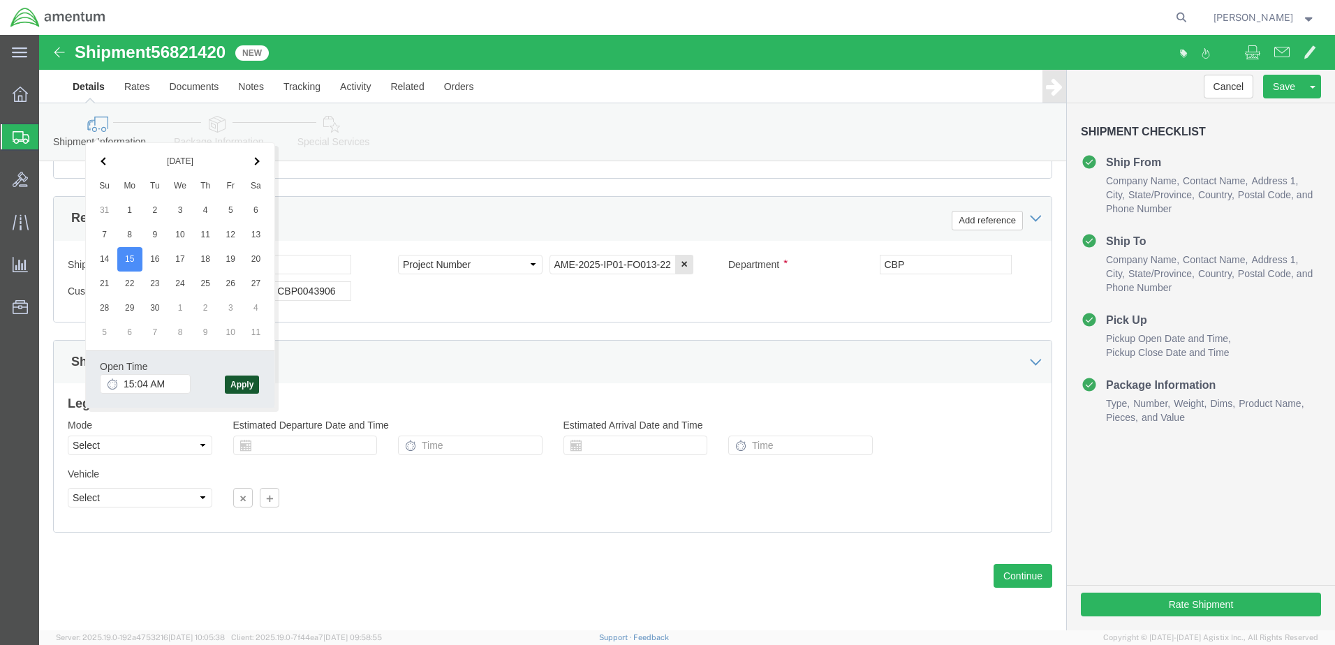
type input "3:04 PM"
click button "Apply"
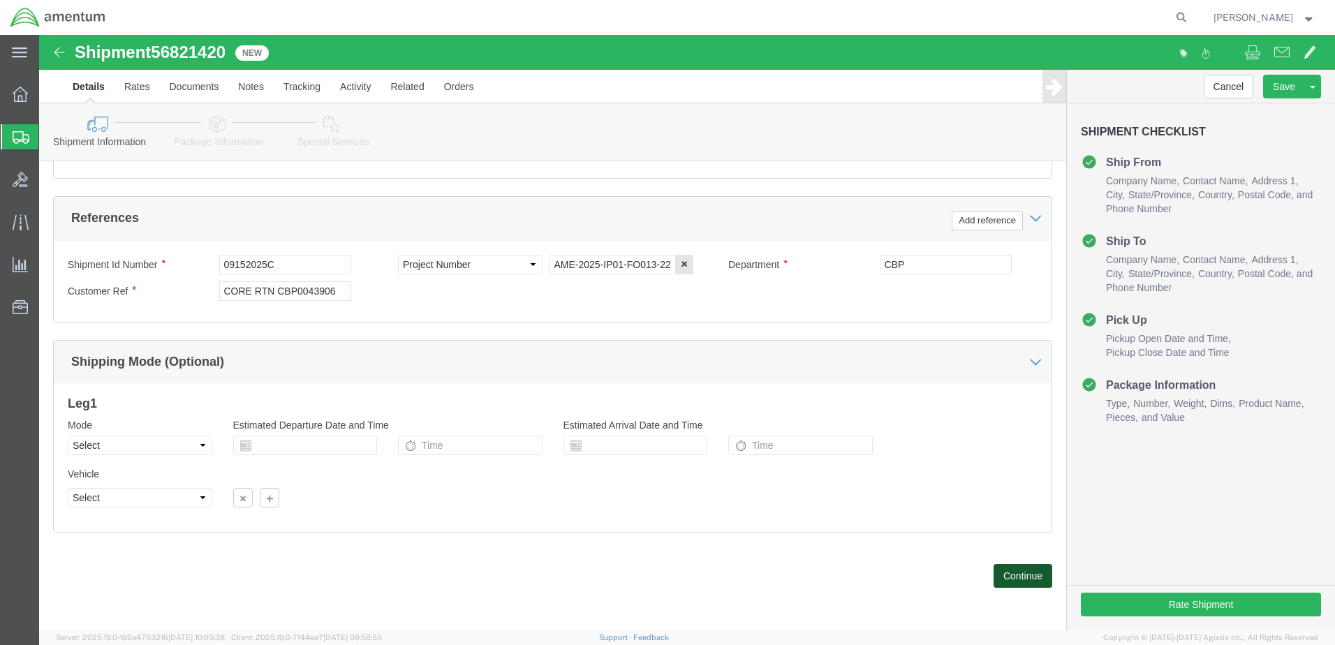
click button "Continue"
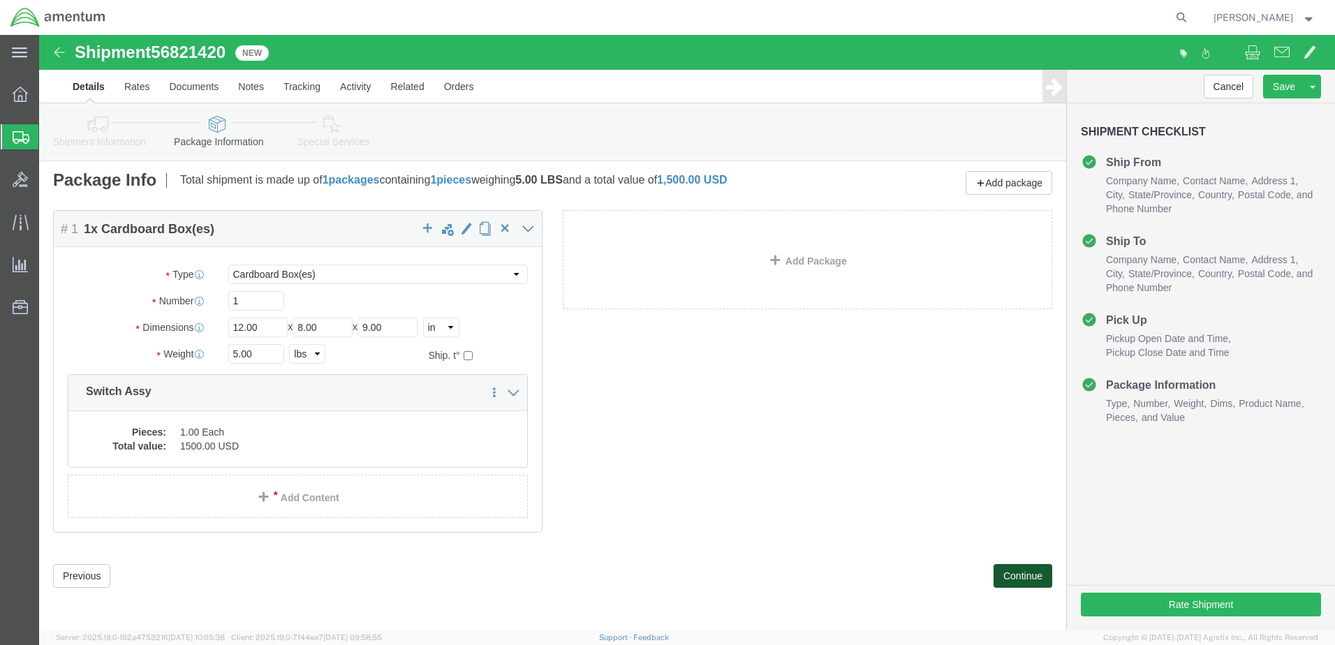
scroll to position [0, 0]
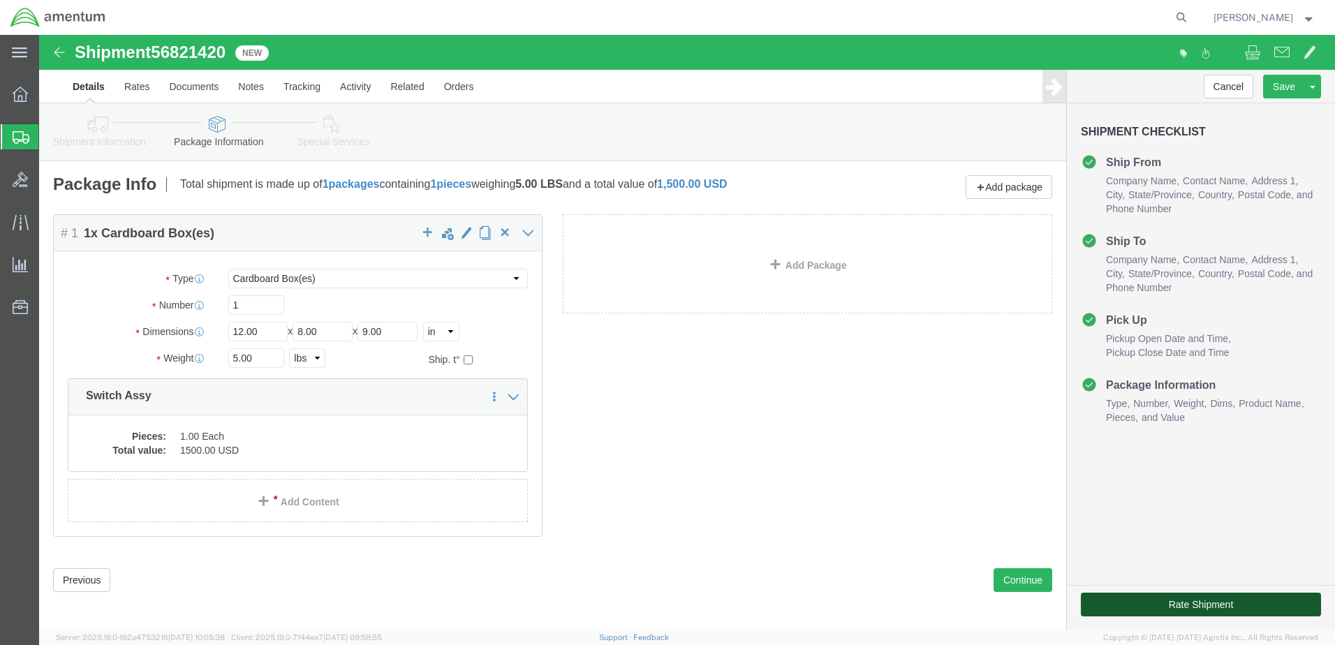
drag, startPoint x: 1164, startPoint y: 569, endPoint x: 1115, endPoint y: 547, distance: 53.7
click button "Rate Shipment"
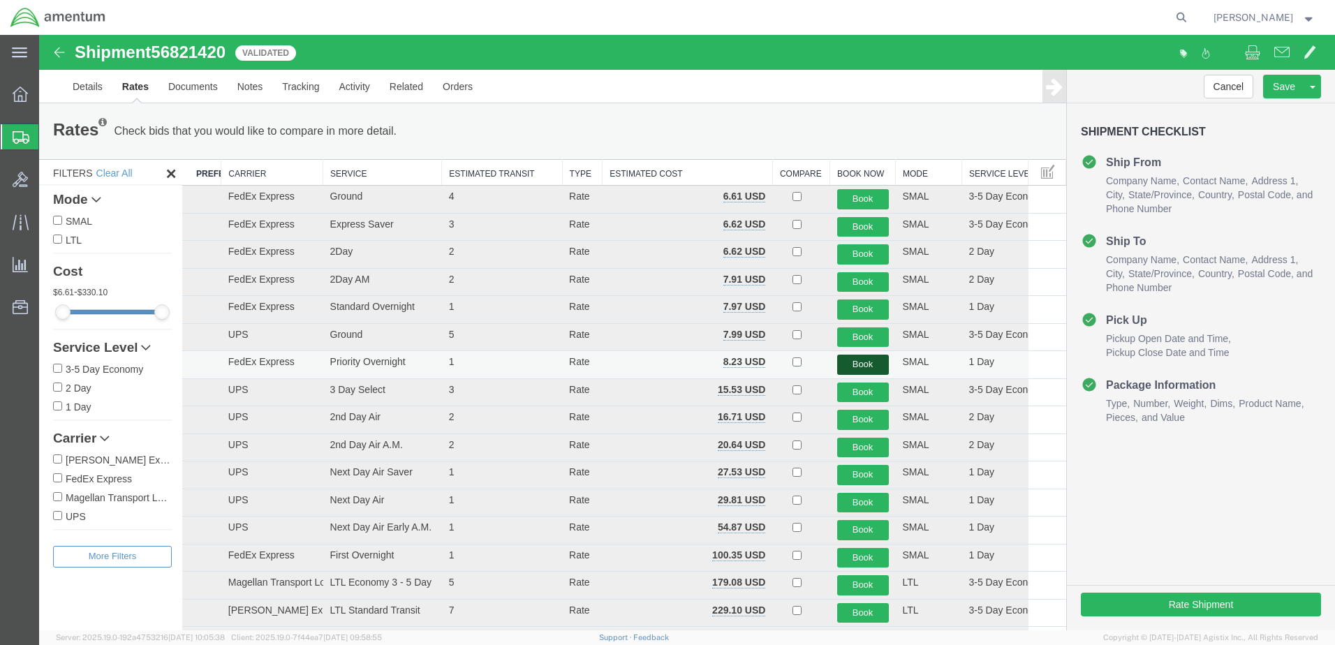
click at [845, 362] on button "Book" at bounding box center [863, 365] width 52 height 20
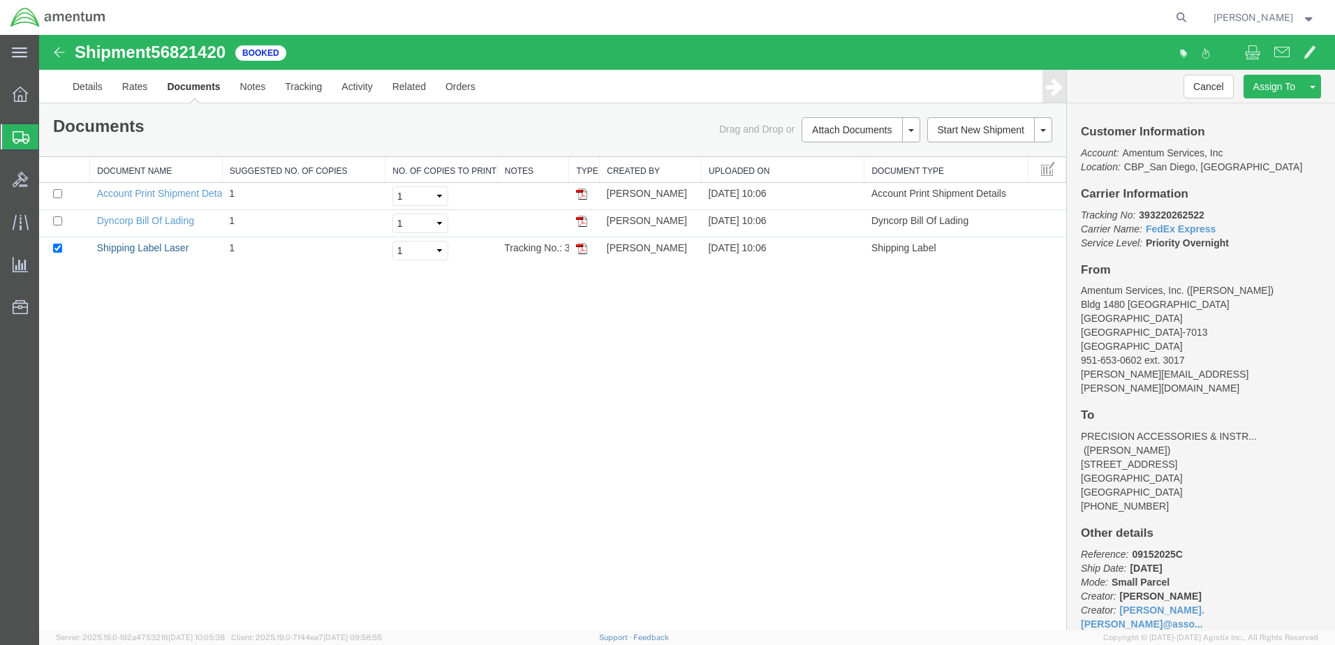
drag, startPoint x: 170, startPoint y: 250, endPoint x: 542, endPoint y: 290, distance: 373.5
click at [170, 250] on link "Shipping Label Laser" at bounding box center [143, 247] width 92 height 11
click at [0, 0] on span "Create Shipment" at bounding box center [0, 0] width 0 height 0
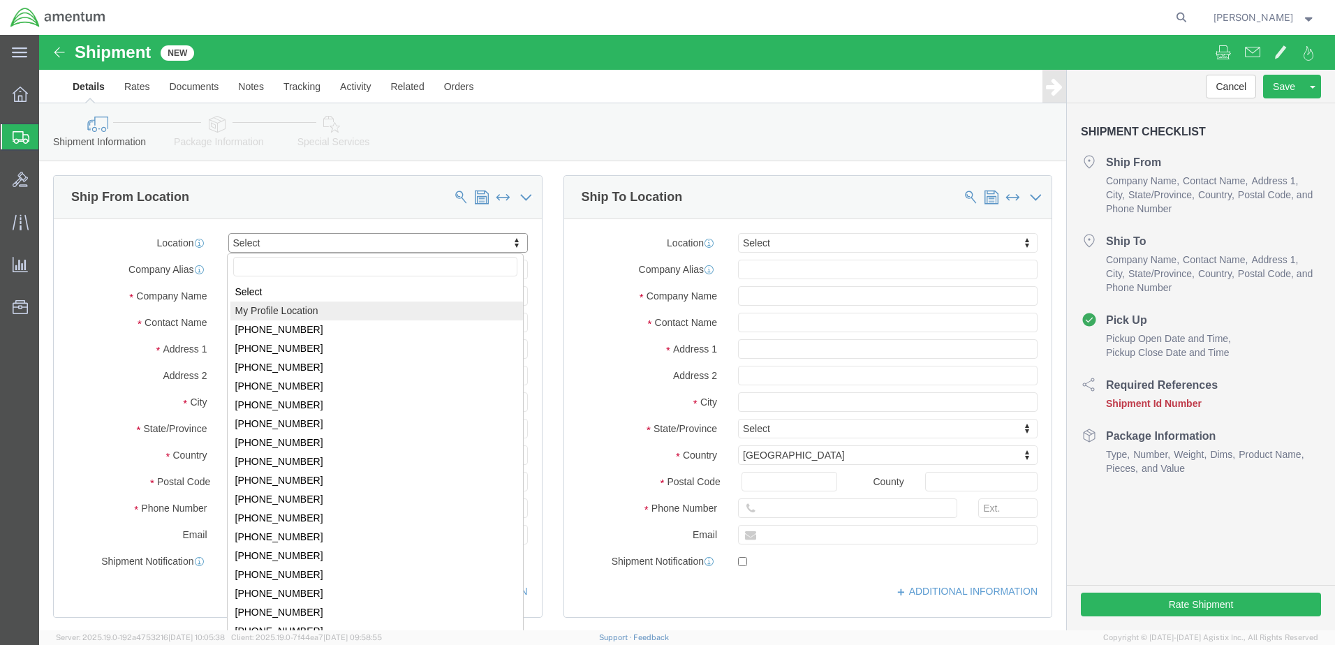
select select "MYPROFILE"
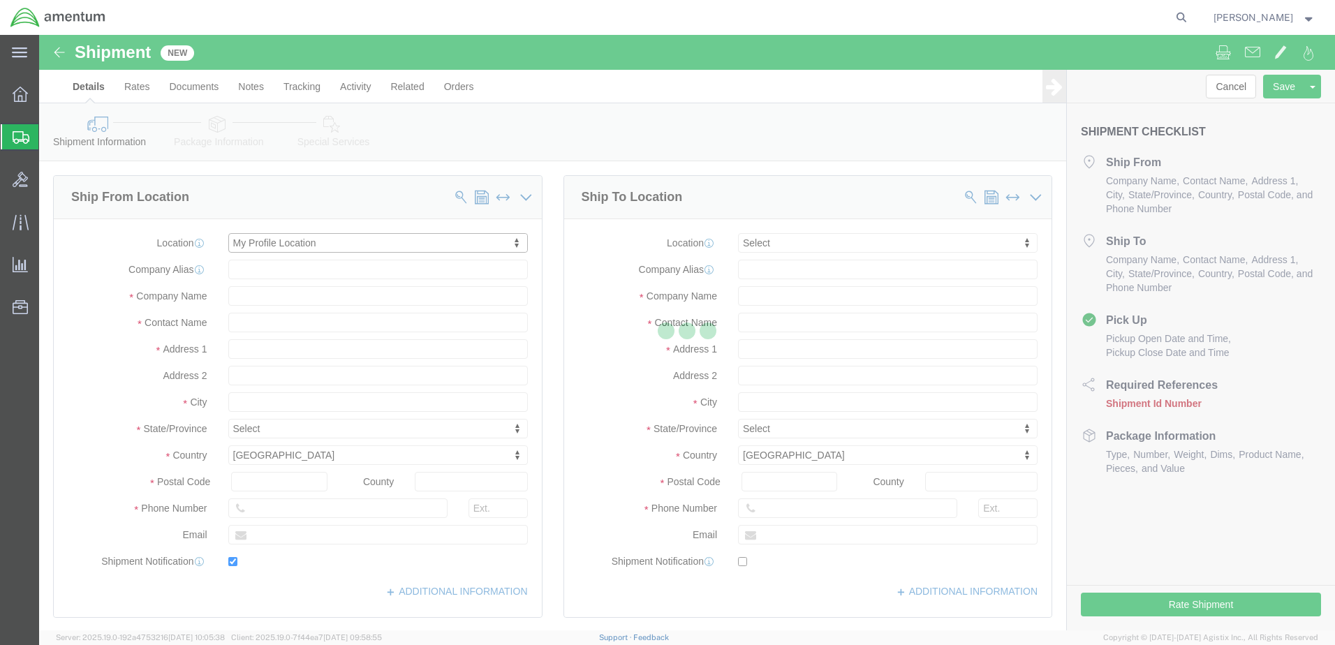
type input "Bldg 1480 [GEOGRAPHIC_DATA] [GEOGRAPHIC_DATA]"
type input "92135-7013"
type input "[PHONE_NUMBER]"
type input "3017"
type input "[PERSON_NAME][EMAIL_ADDRESS][PERSON_NAME][DOMAIN_NAME]"
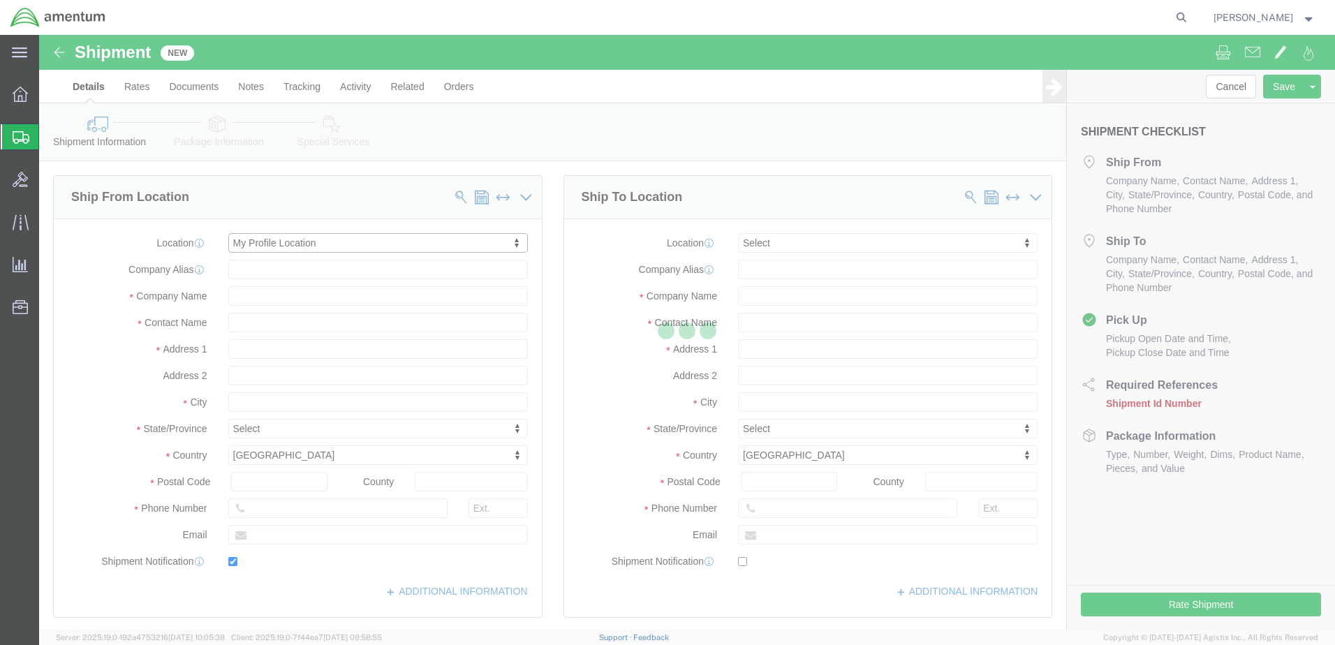
checkbox input "true"
type input "Amentum Services, Inc."
type input "[PERSON_NAME]"
type input "[GEOGRAPHIC_DATA]"
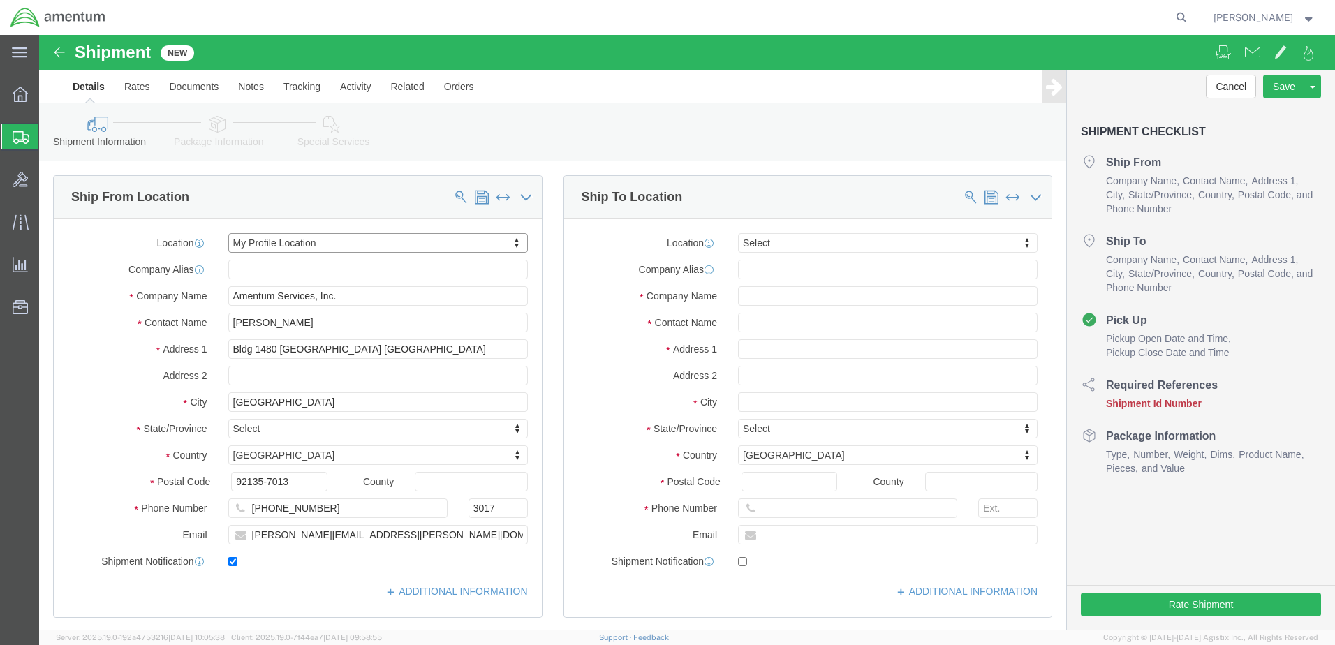
select select "CA"
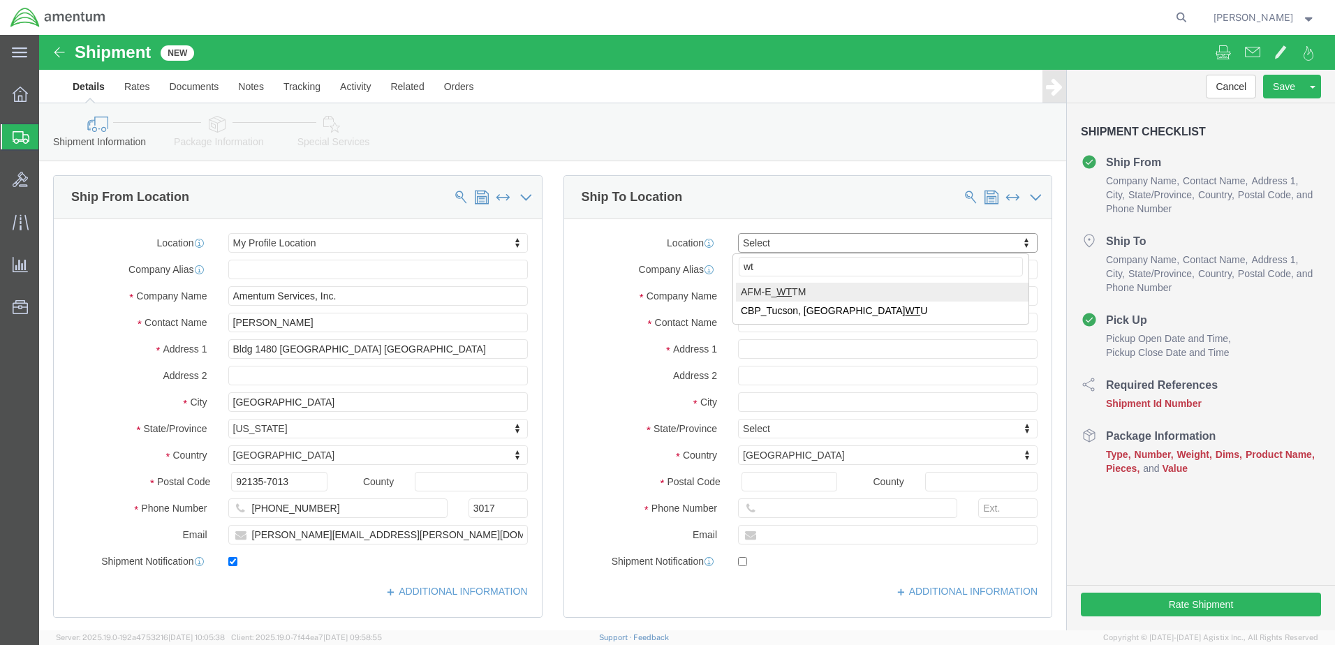
type input "wtu"
select select "49949"
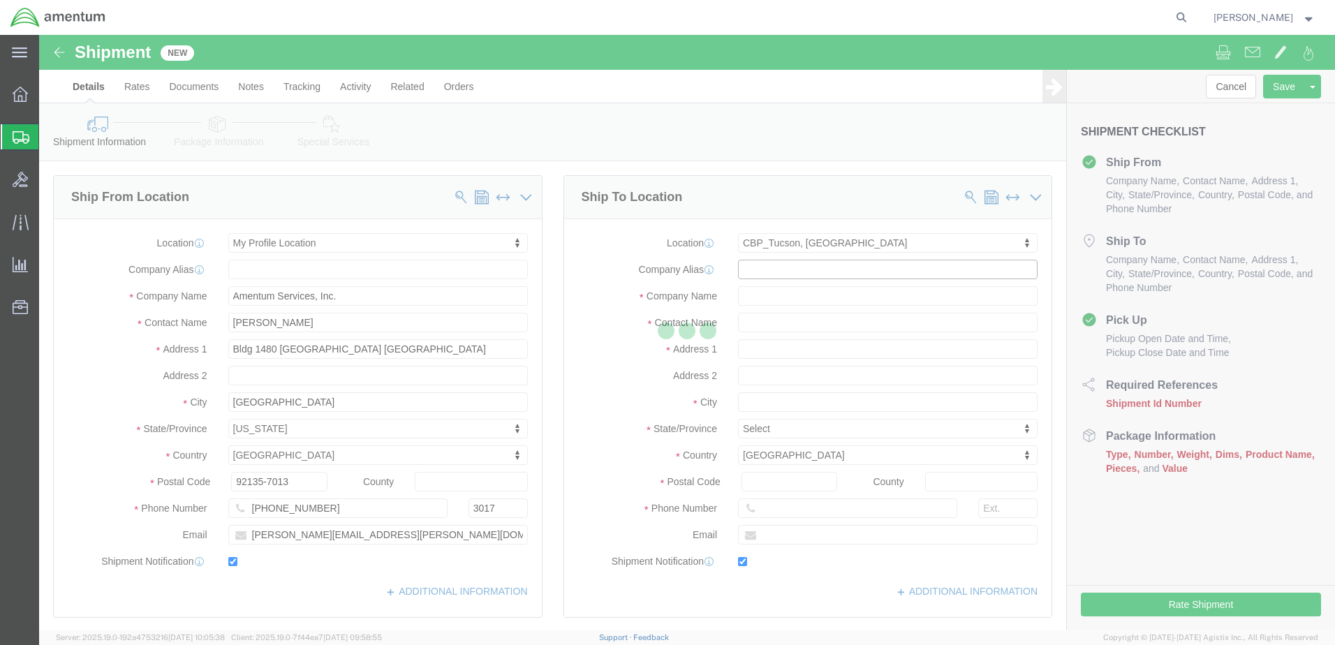
type input "[STREET_ADDRESS]"
type input "[PERSON_NAME] [GEOGRAPHIC_DATA]"
type input "85707"
type input "[PHONE_NUMBER]"
type input "[PERSON_NAME][EMAIL_ADDRESS][PERSON_NAME][DOMAIN_NAME]"
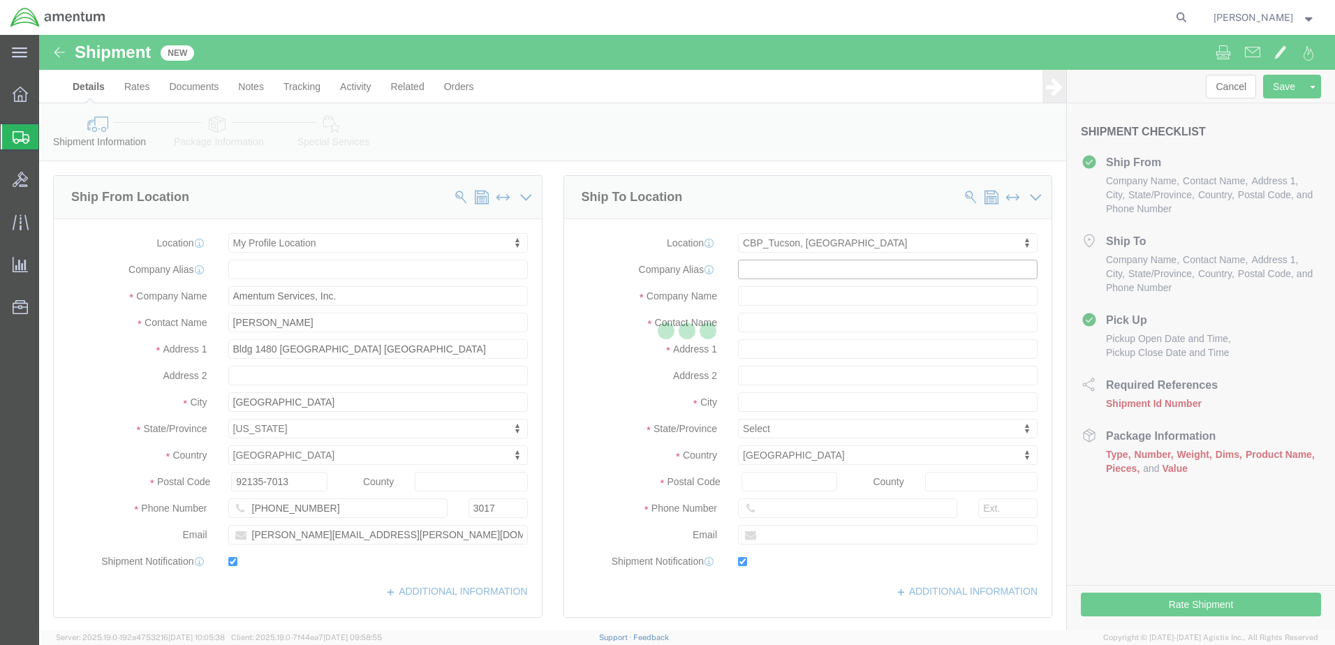
checkbox input "true"
type input "Amentum Services, Inc"
type input "[PERSON_NAME]"
type input "DM AFB"
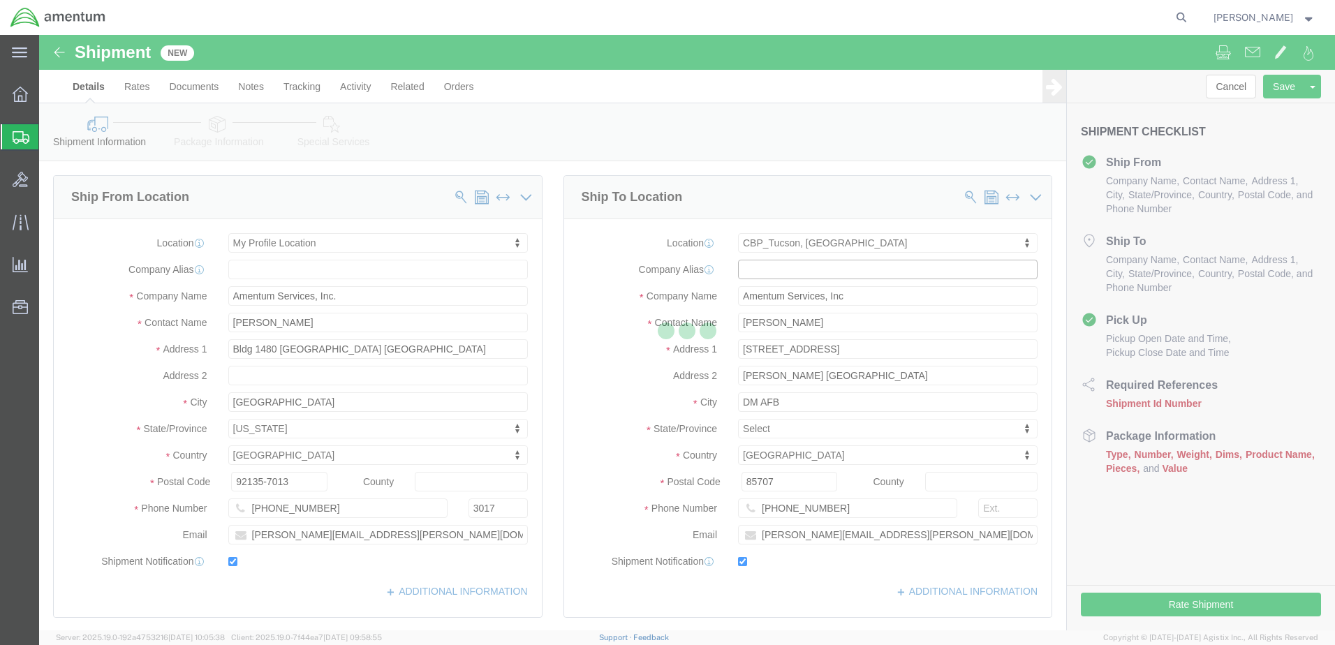
select select "AZ"
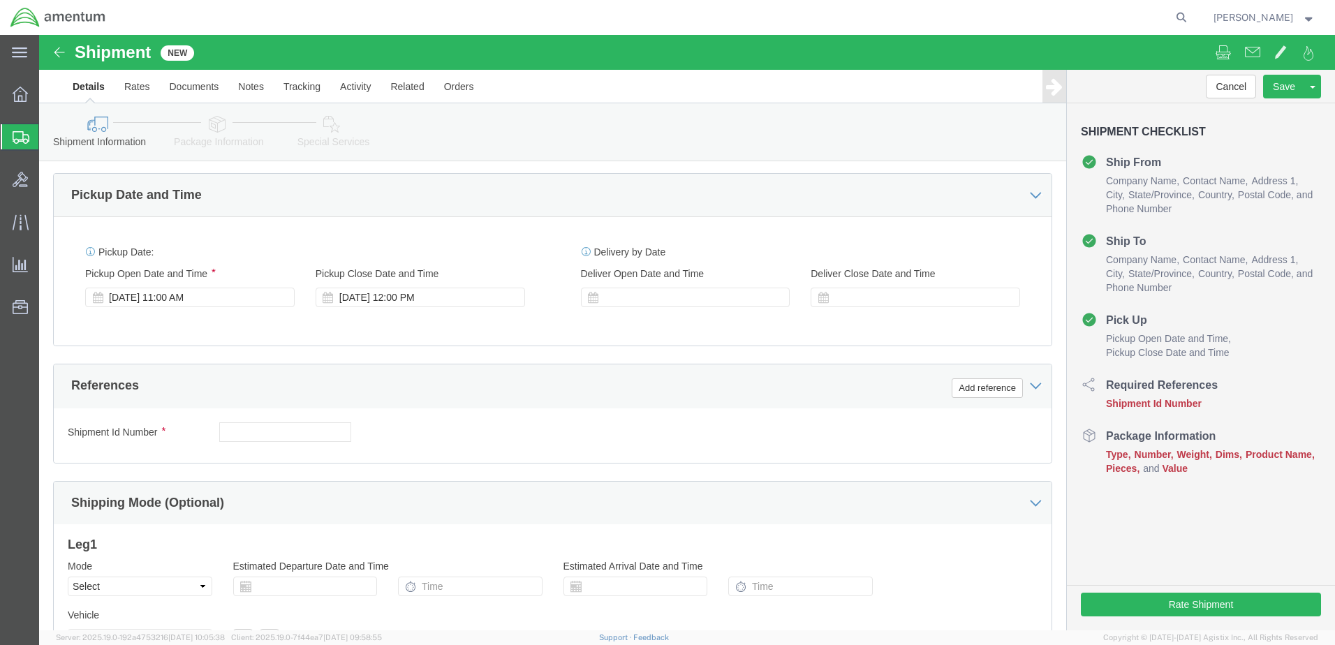
scroll to position [466, 0]
click button "Add reference"
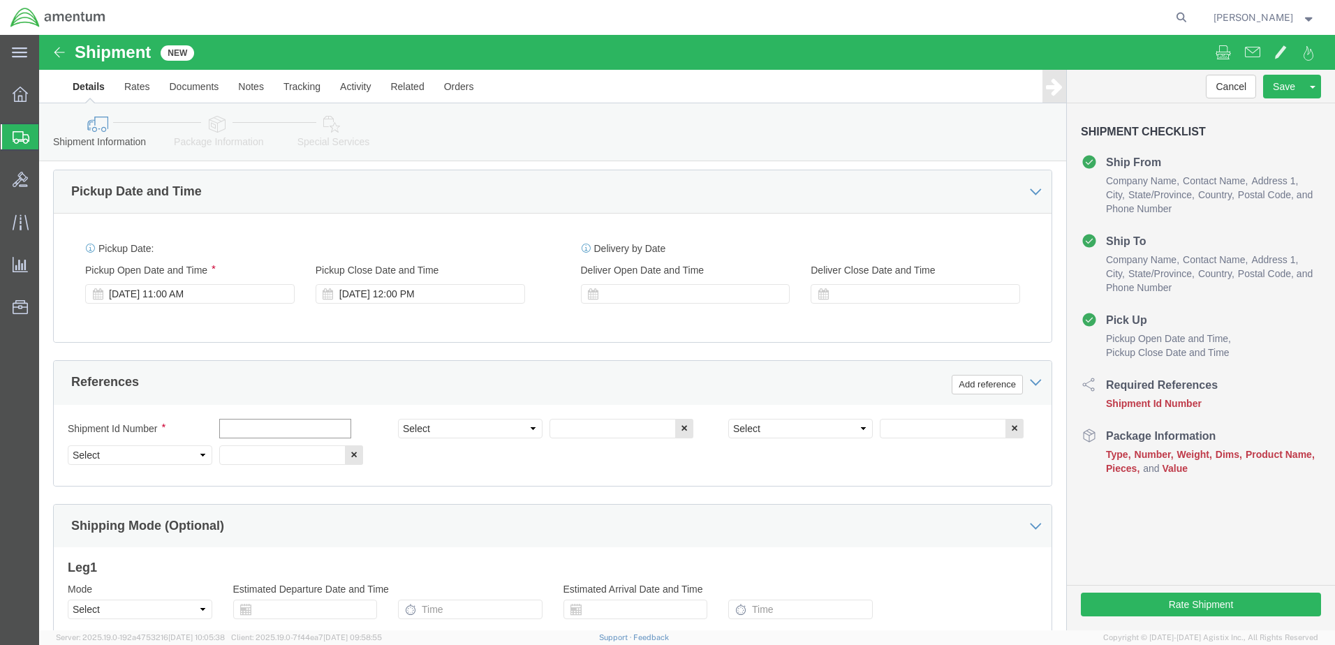
click input "text"
type input "09152025"
click select "Select Account Type Activity ID Airline Appointment Number ASN Batch Request # …"
select select "DEPT"
click select "Select Account Type Activity ID Airline Appointment Number ASN Batch Request # …"
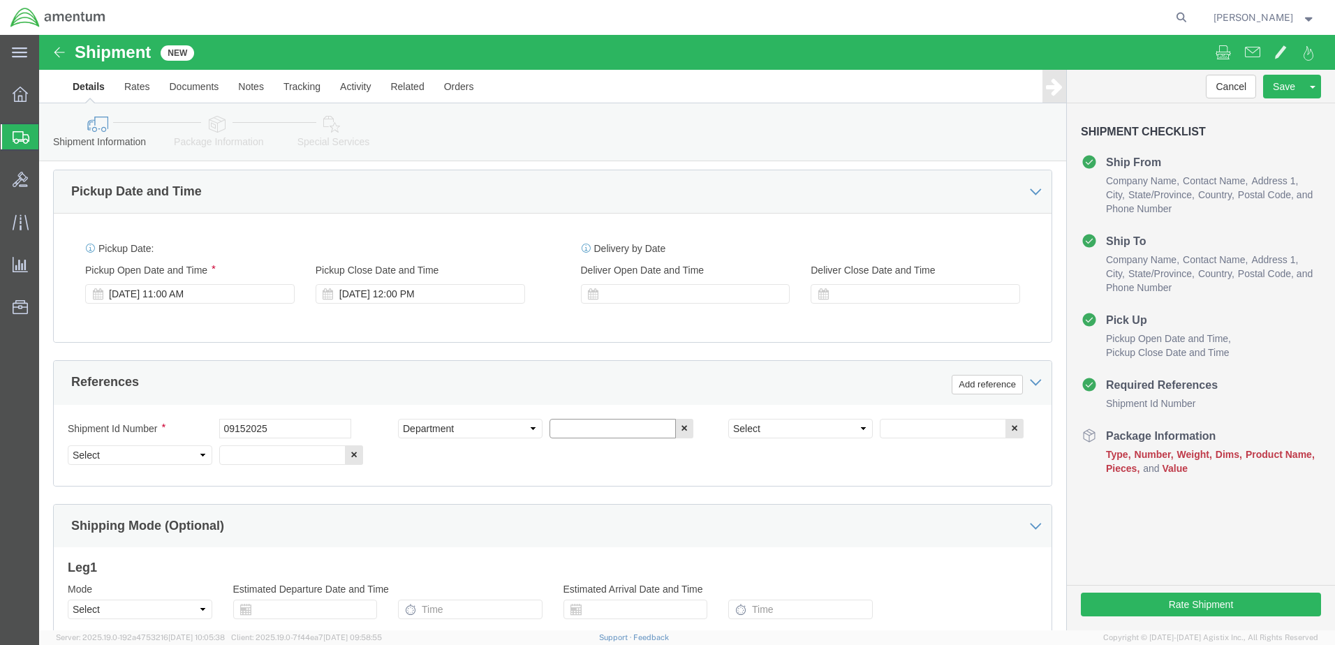
click input "text"
type input "CBP"
click select "Select Account Type Activity ID Airline Appointment Number ASN Batch Request # …"
select select "PROJNUM"
click select "Select Account Type Activity ID Airline Appointment Number ASN Batch Request # …"
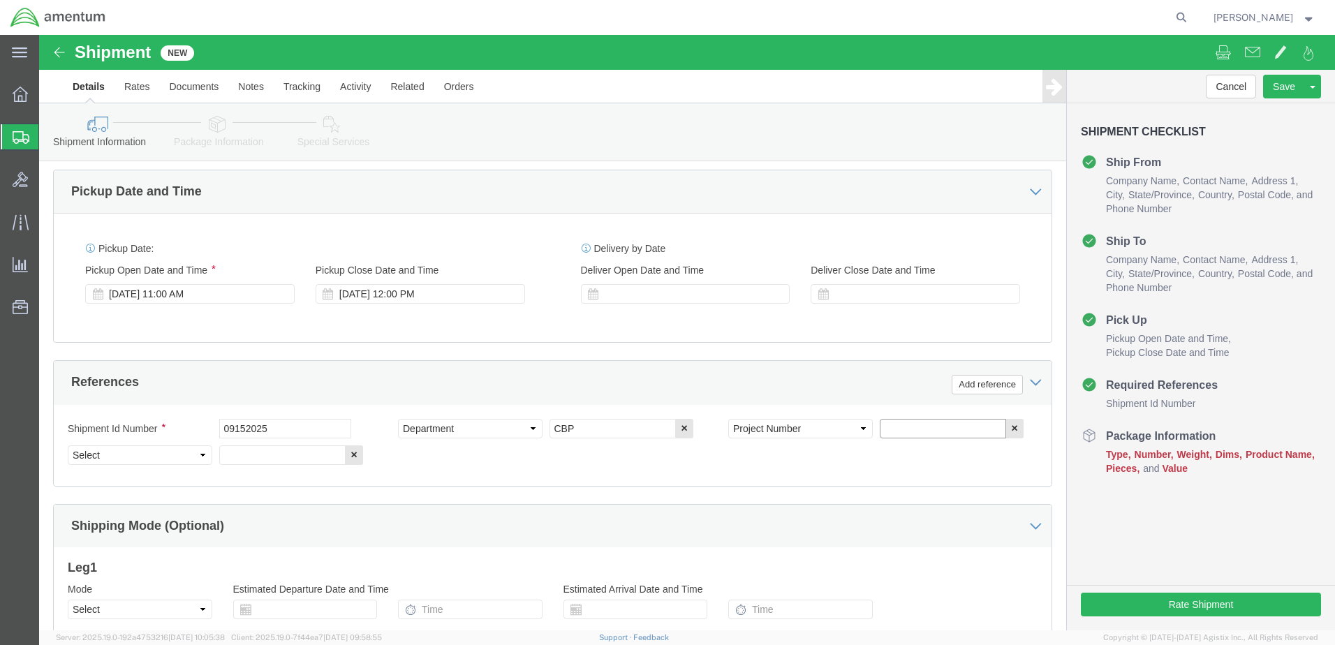
paste input "AME-2025-IP01-FO013-2219-NAMC-Z000"
type input "AME-2025-IP01-FO013-2219-NAMC-Z000"
click select "Select Account Type Activity ID Airline Appointment Number ASN Batch Request # …"
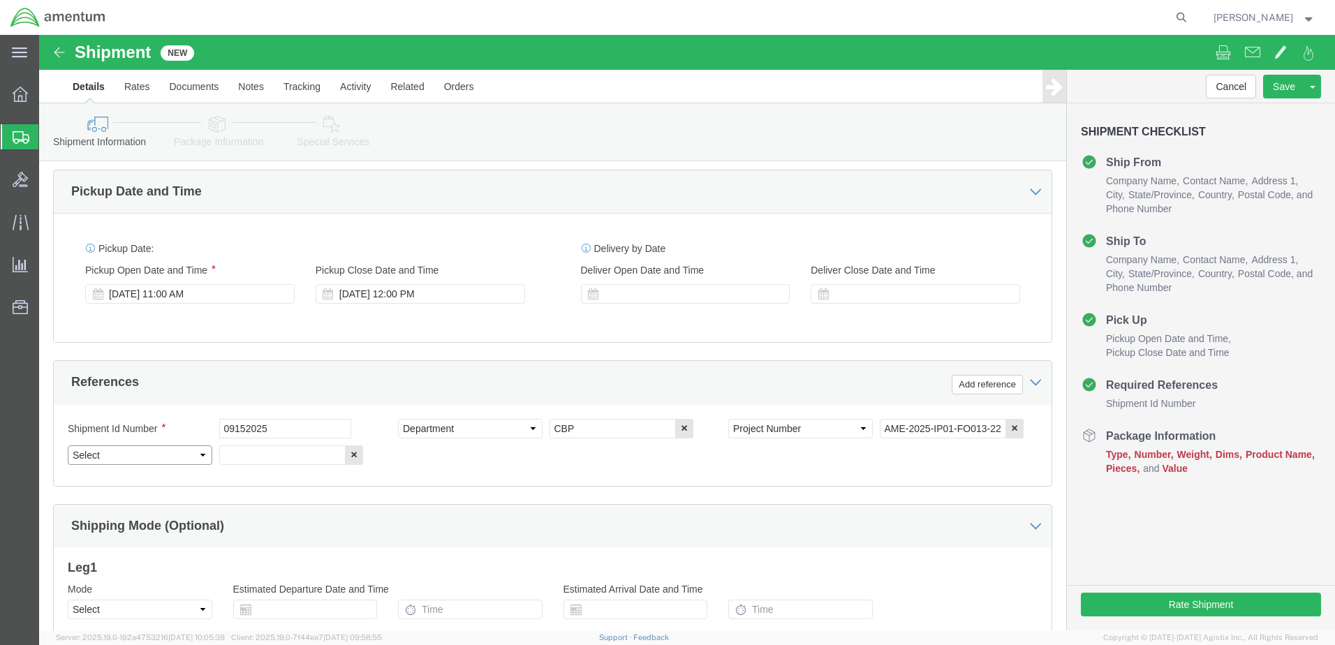
select select "CUSTREF"
click select "Select Account Type Activity ID Airline Appointment Number ASN Batch Request # …"
click input "text"
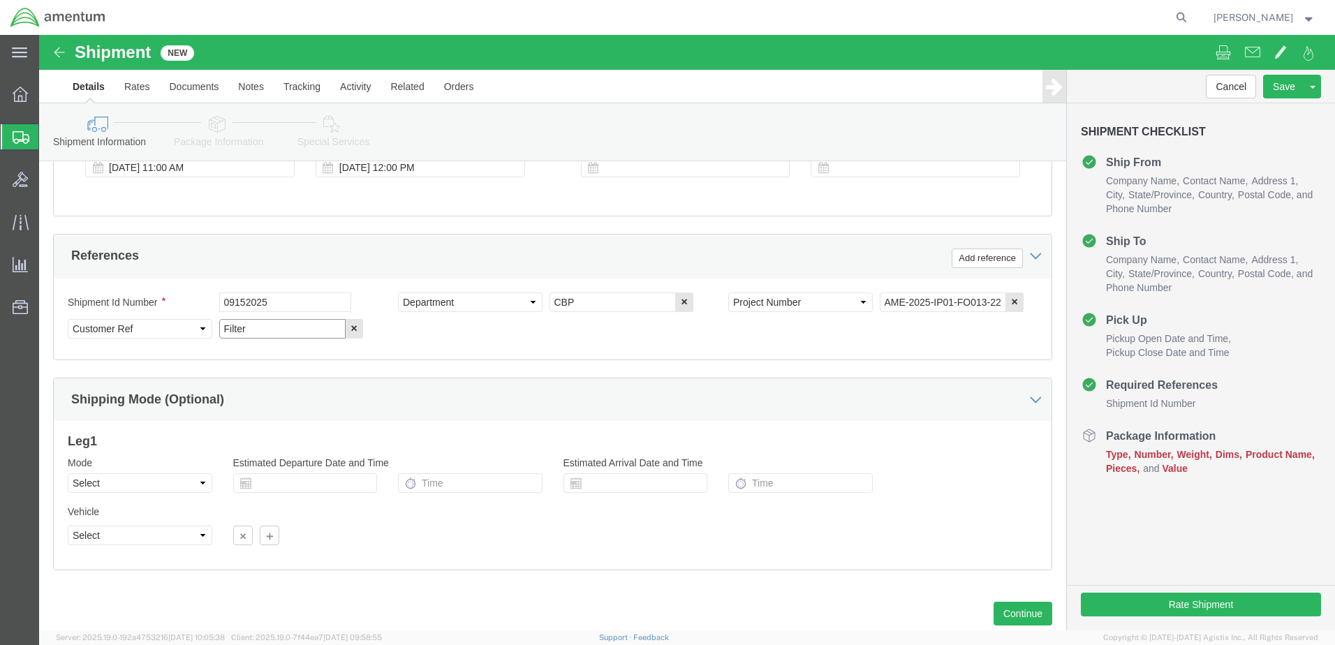
scroll to position [630, 0]
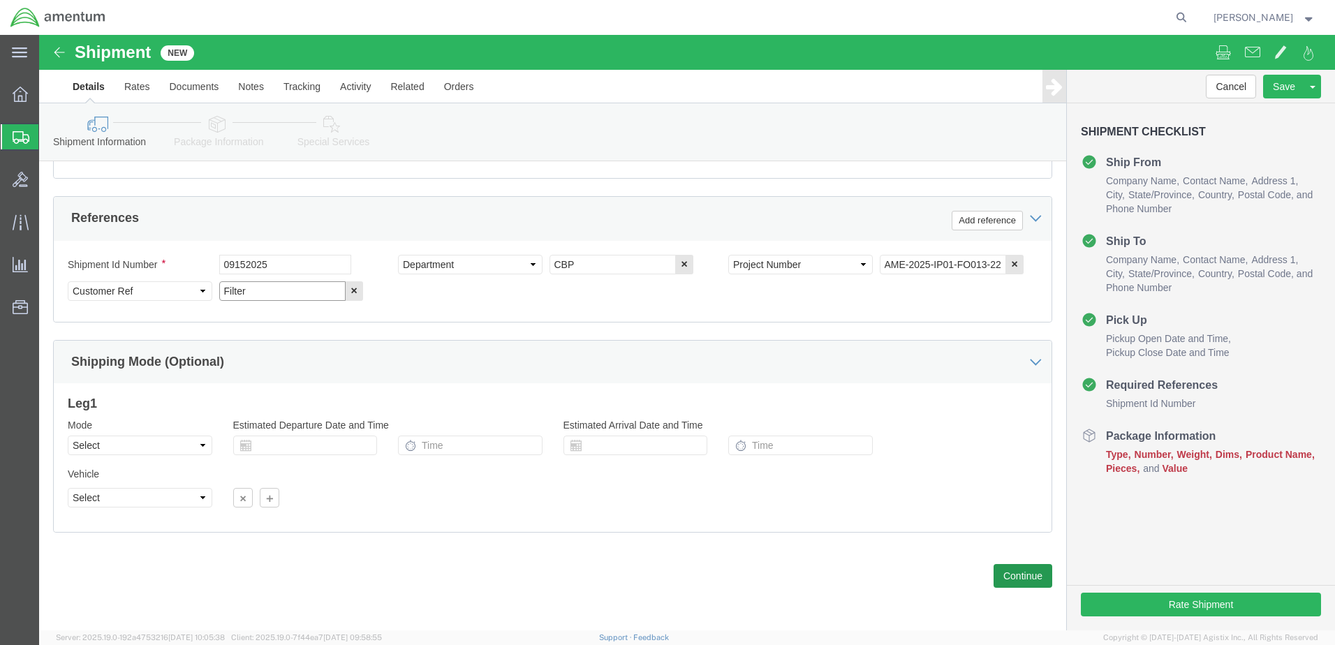
type input "Filter"
click button "Continue"
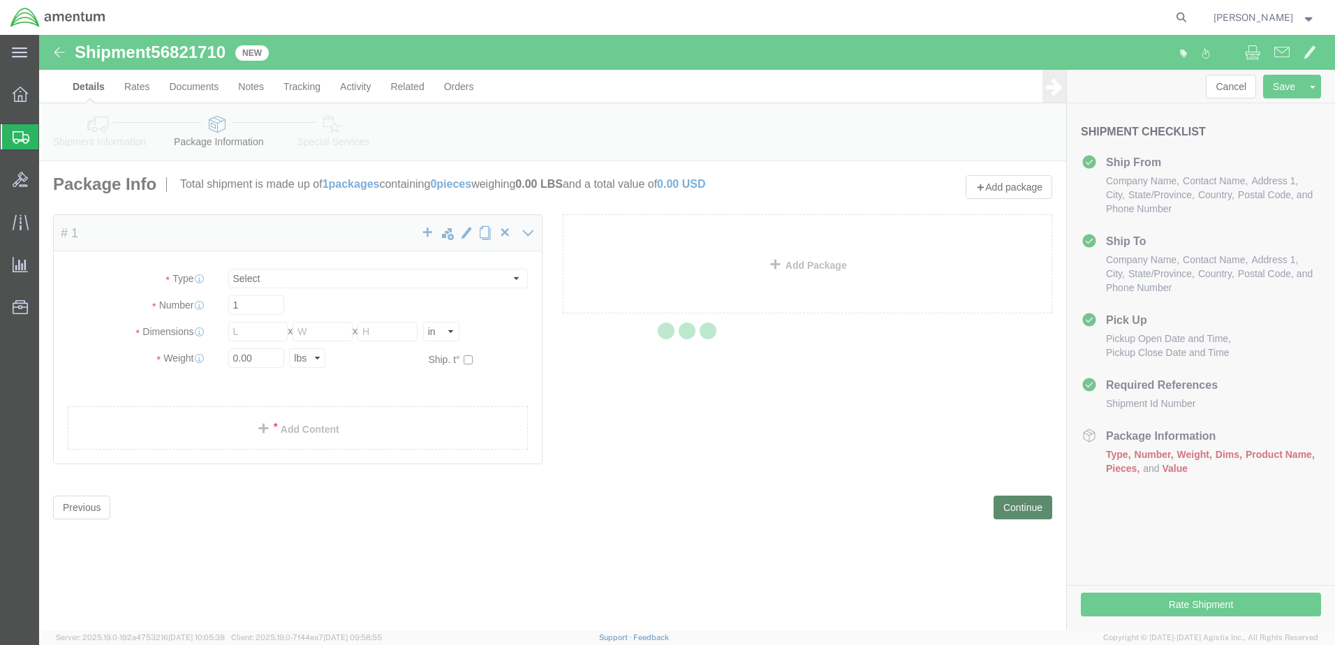
select select "CBOX"
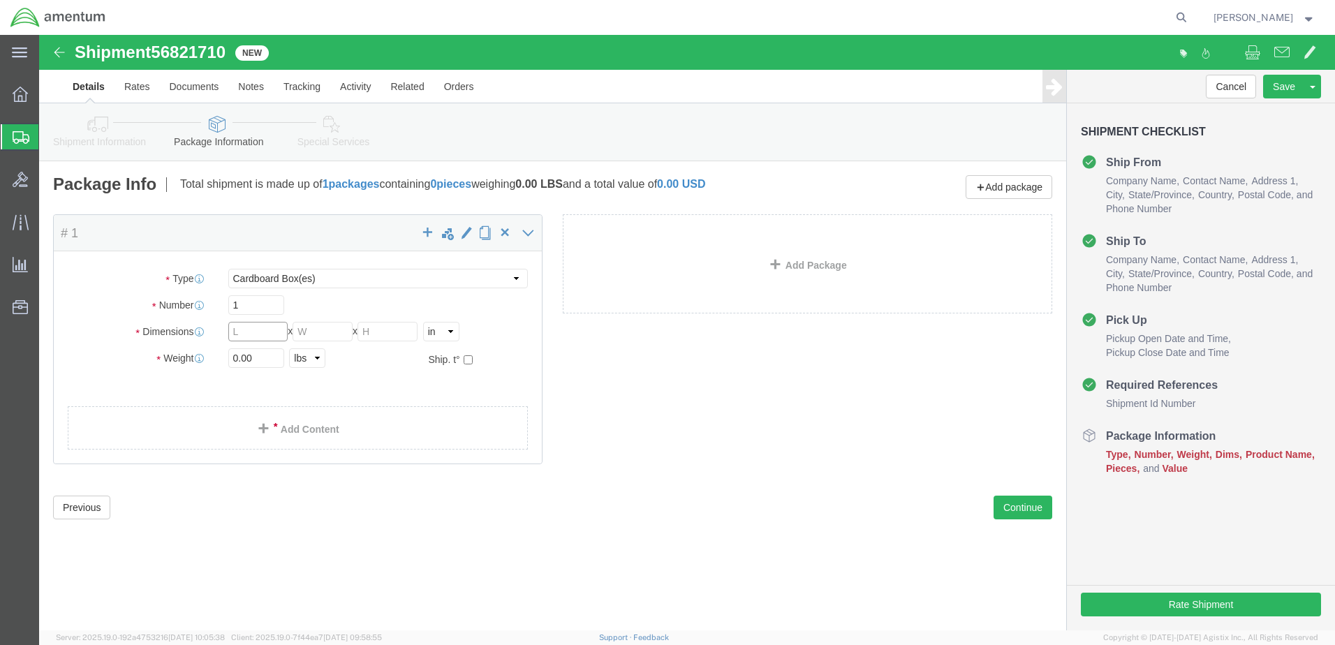
click input "text"
type input "4"
drag, startPoint x: 214, startPoint y: 323, endPoint x: 142, endPoint y: 323, distance: 71.9
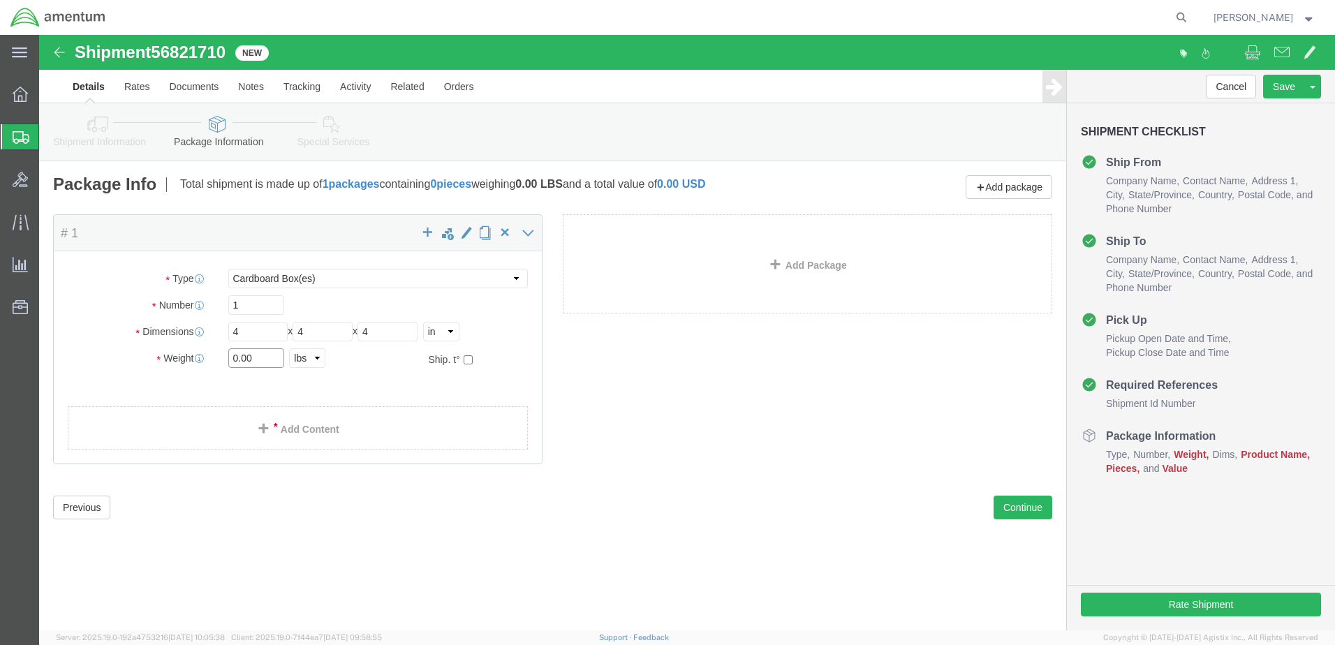
click div "Weight Total weight of packages in pounds or kilograms 0.00 Select kgs lbs Ship…"
type input "2.0"
click span
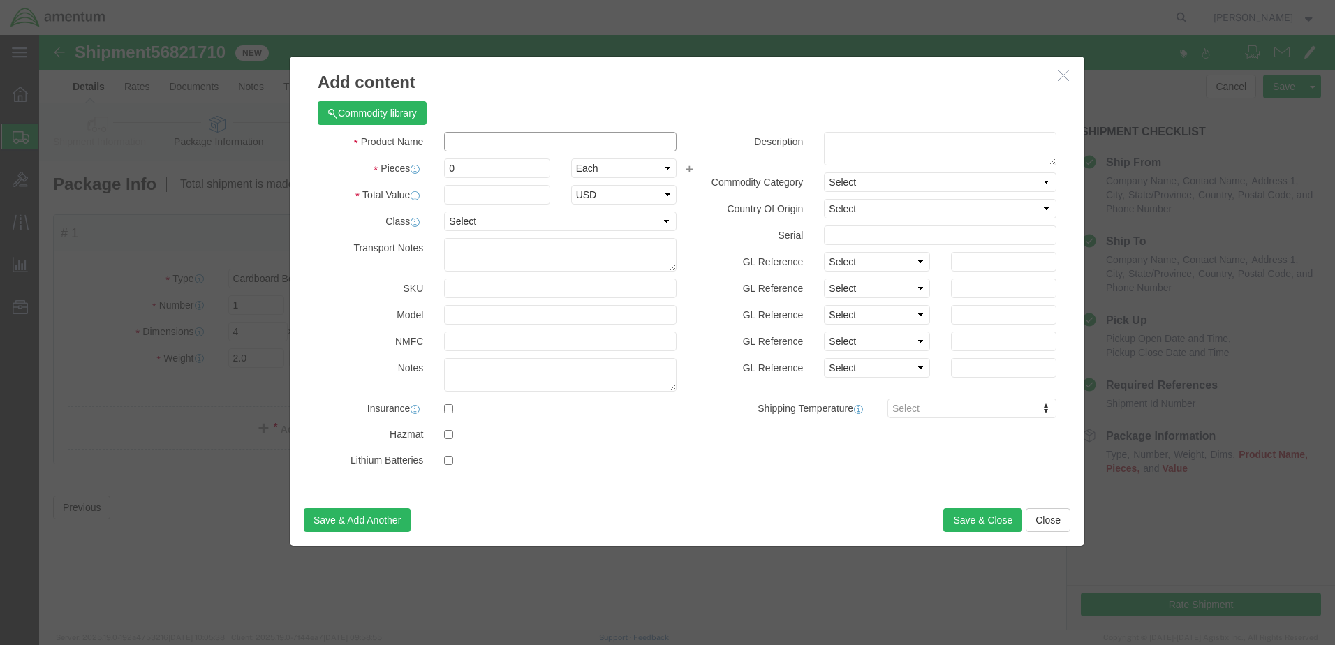
click input "text"
type input "Filter"
drag, startPoint x: 419, startPoint y: 138, endPoint x: 381, endPoint y: 132, distance: 38.2
click div "Pieces 0 Select Bag Barrels 100Board Feet Bottle Box Blister Pack Carats Can Ca…"
type input "1"
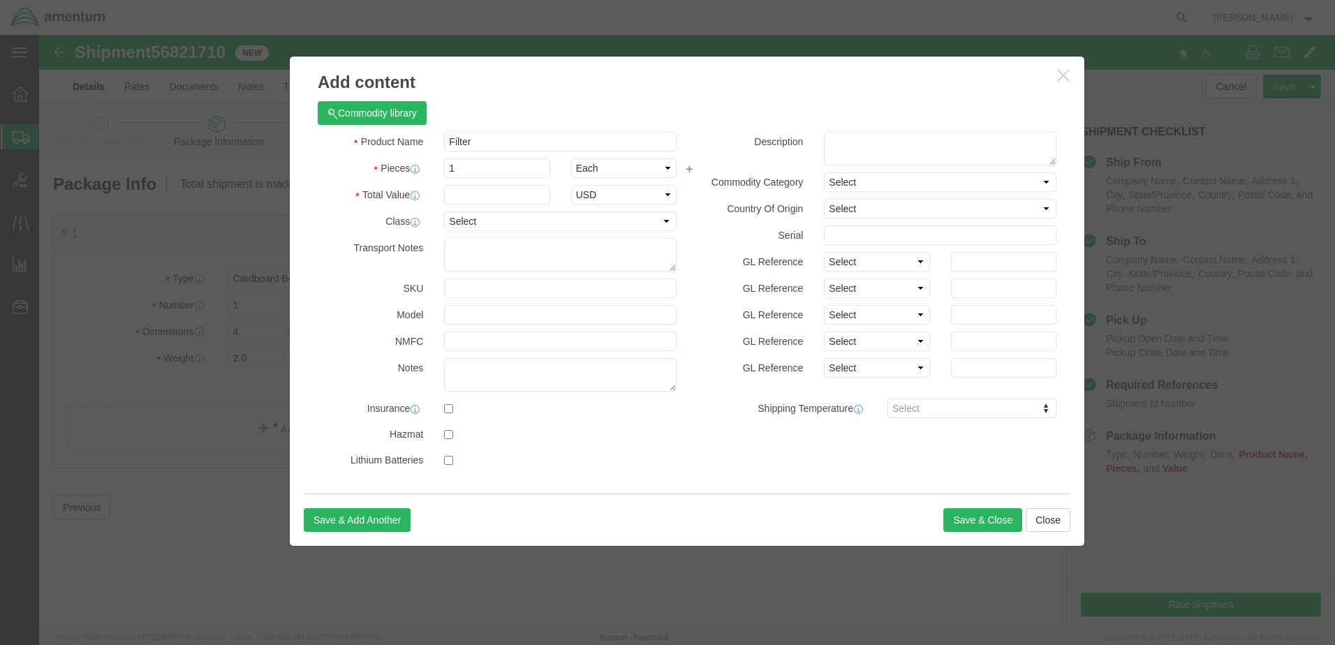
click div "Commodity library"
click input "text"
click button "Save & Close"
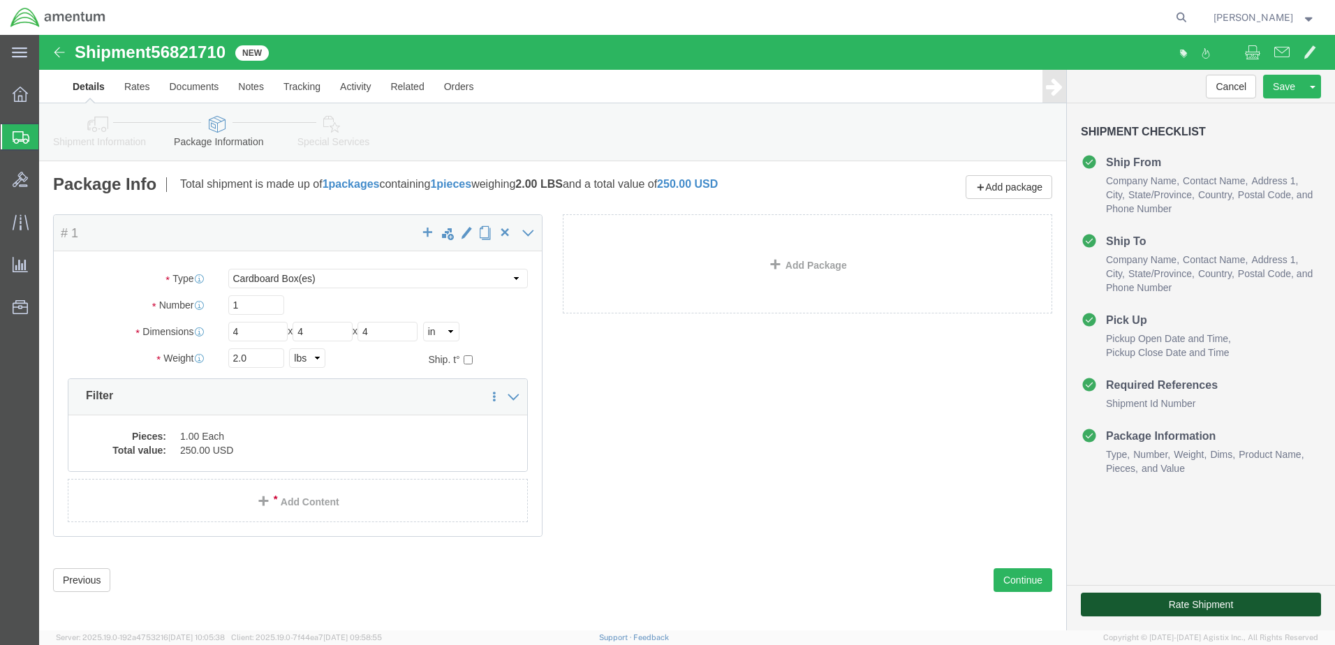
click button "Rate Shipment"
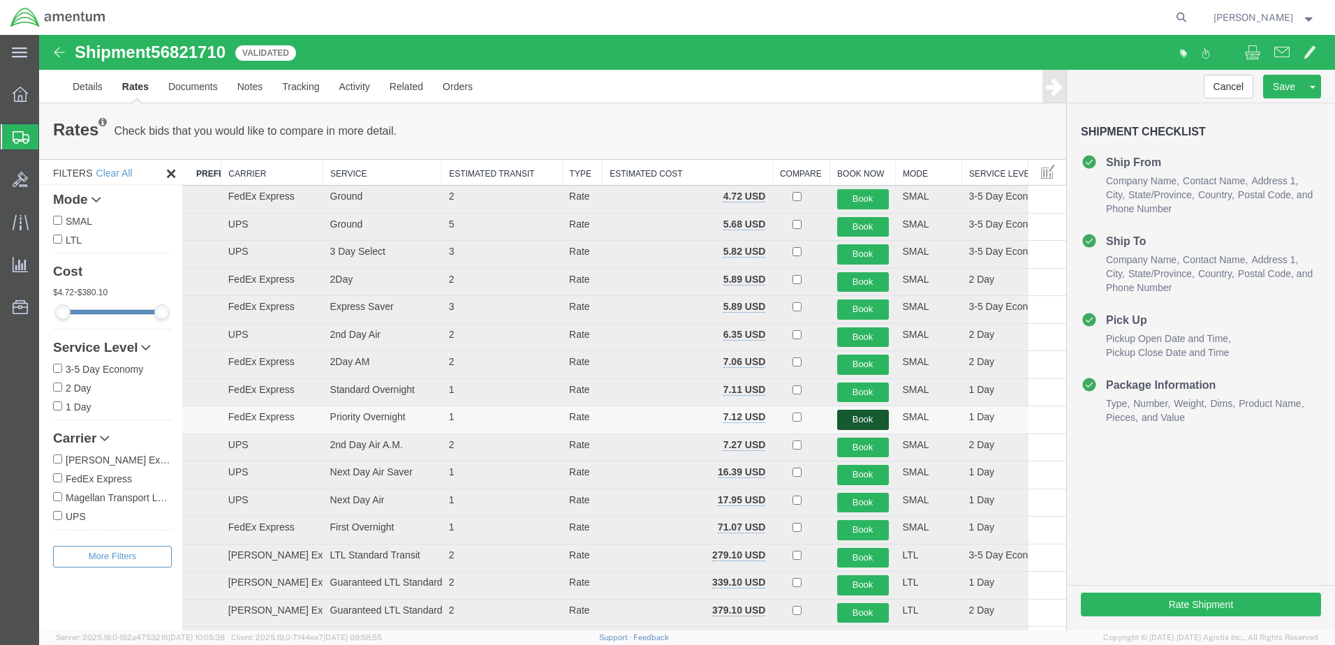
click at [865, 416] on button "Book" at bounding box center [863, 420] width 52 height 20
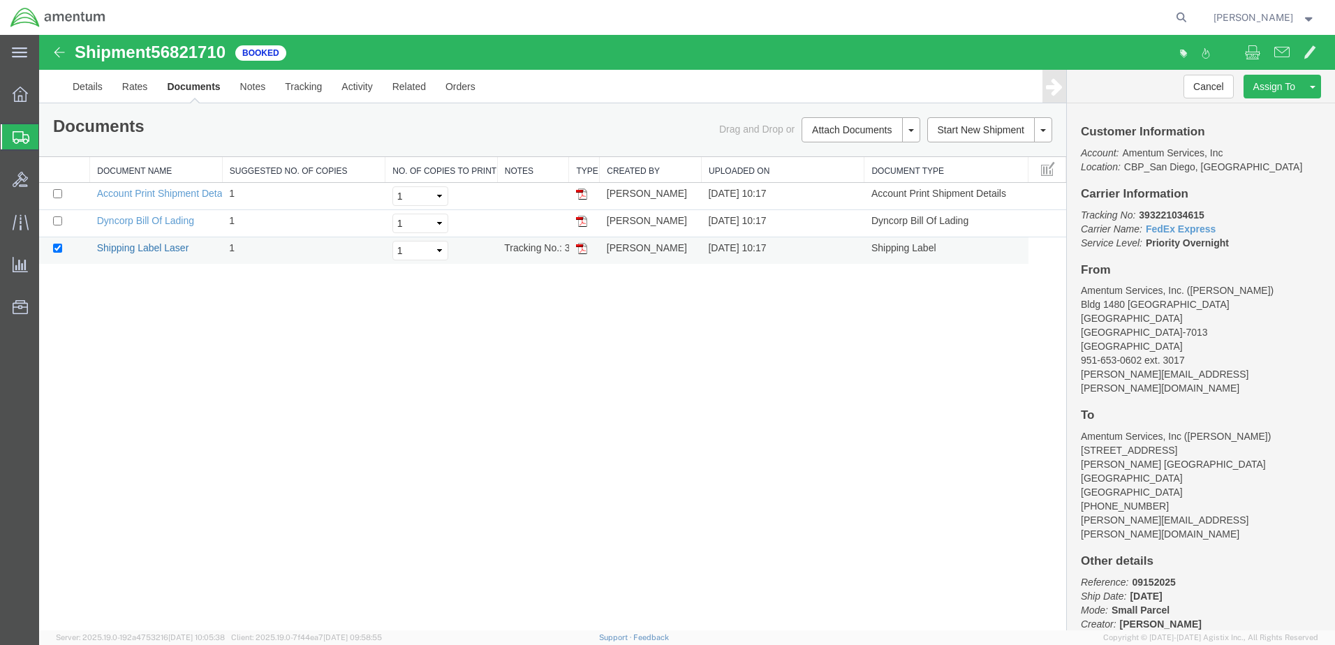
click at [154, 248] on link "Shipping Label Laser" at bounding box center [143, 247] width 92 height 11
